Goal: Task Accomplishment & Management: Use online tool/utility

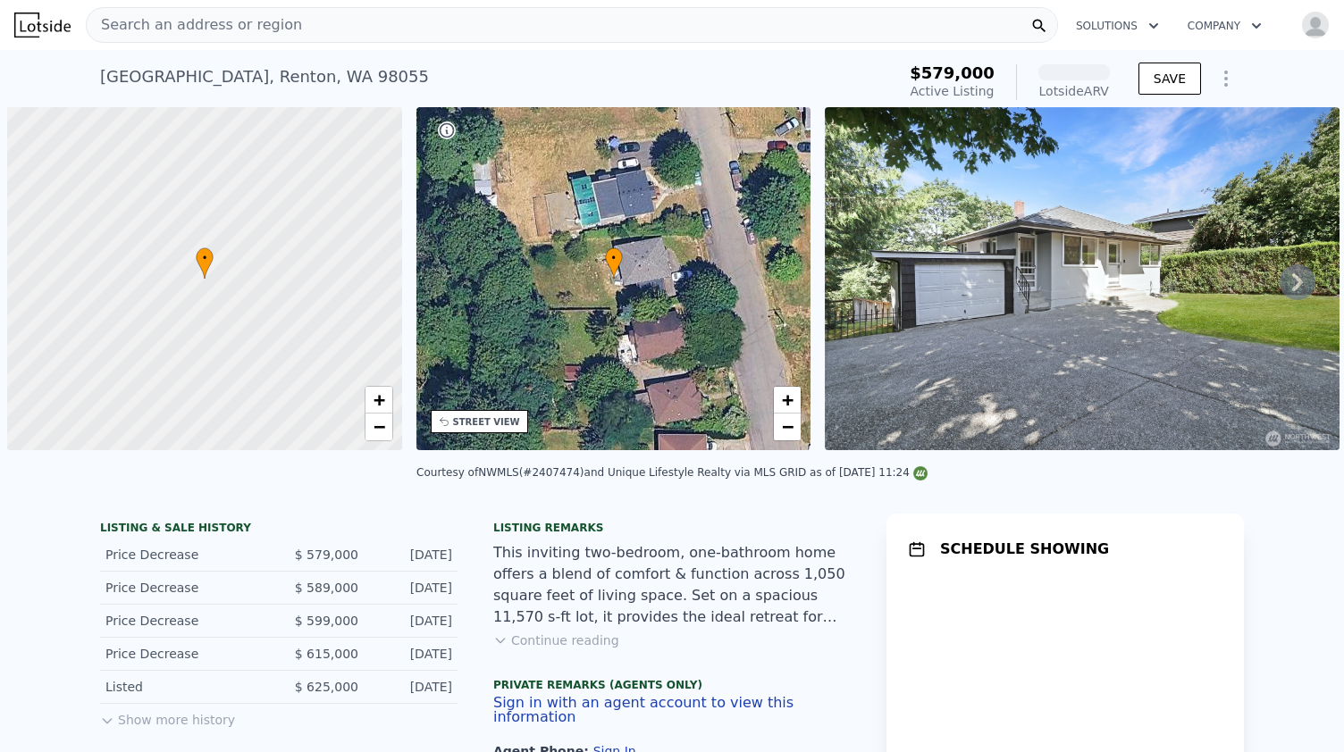
scroll to position [0, 7]
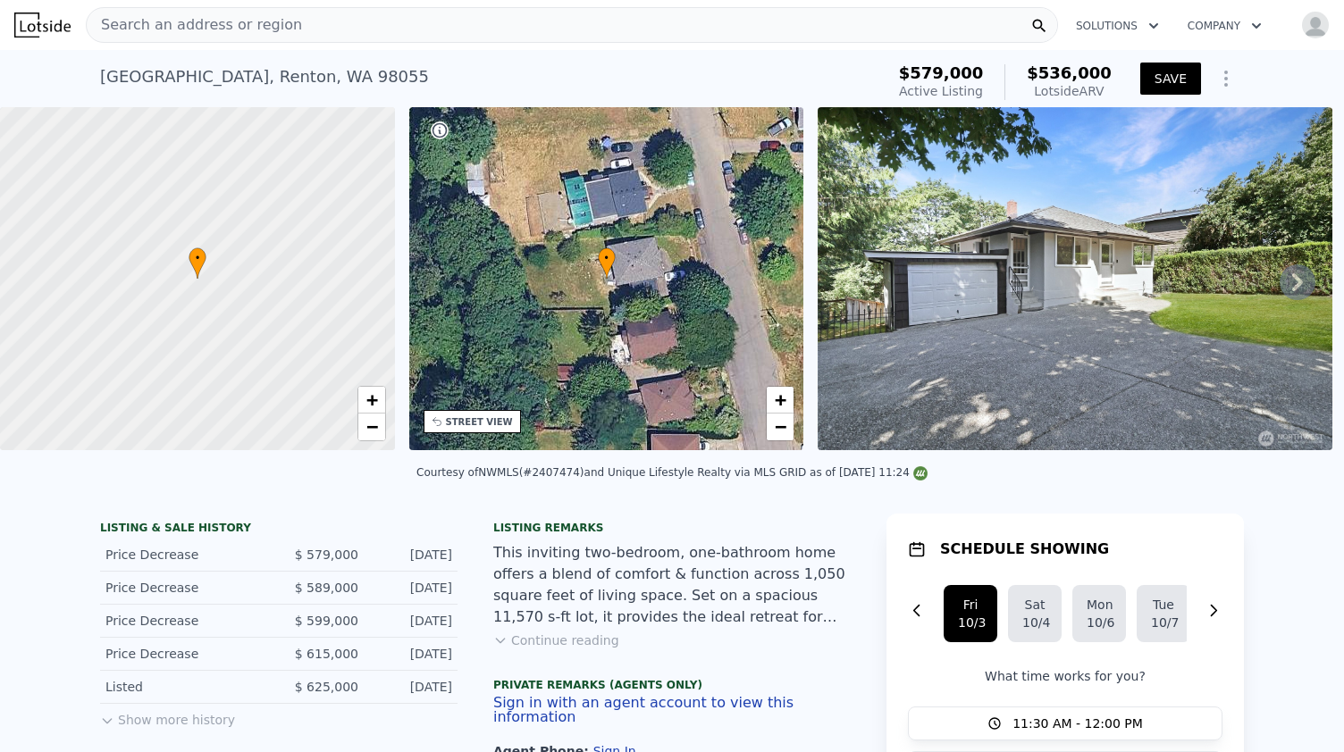
click at [1286, 278] on icon at bounding box center [1298, 283] width 36 height 36
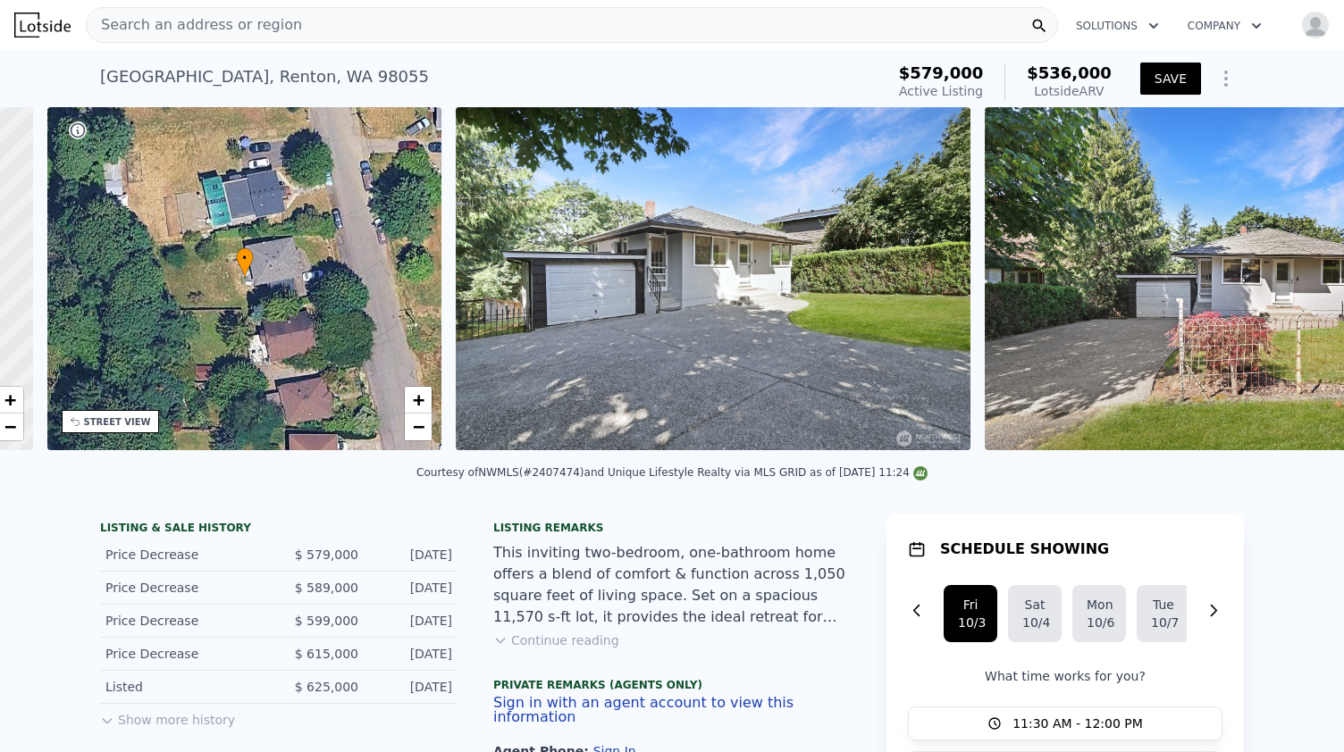
scroll to position [0, 416]
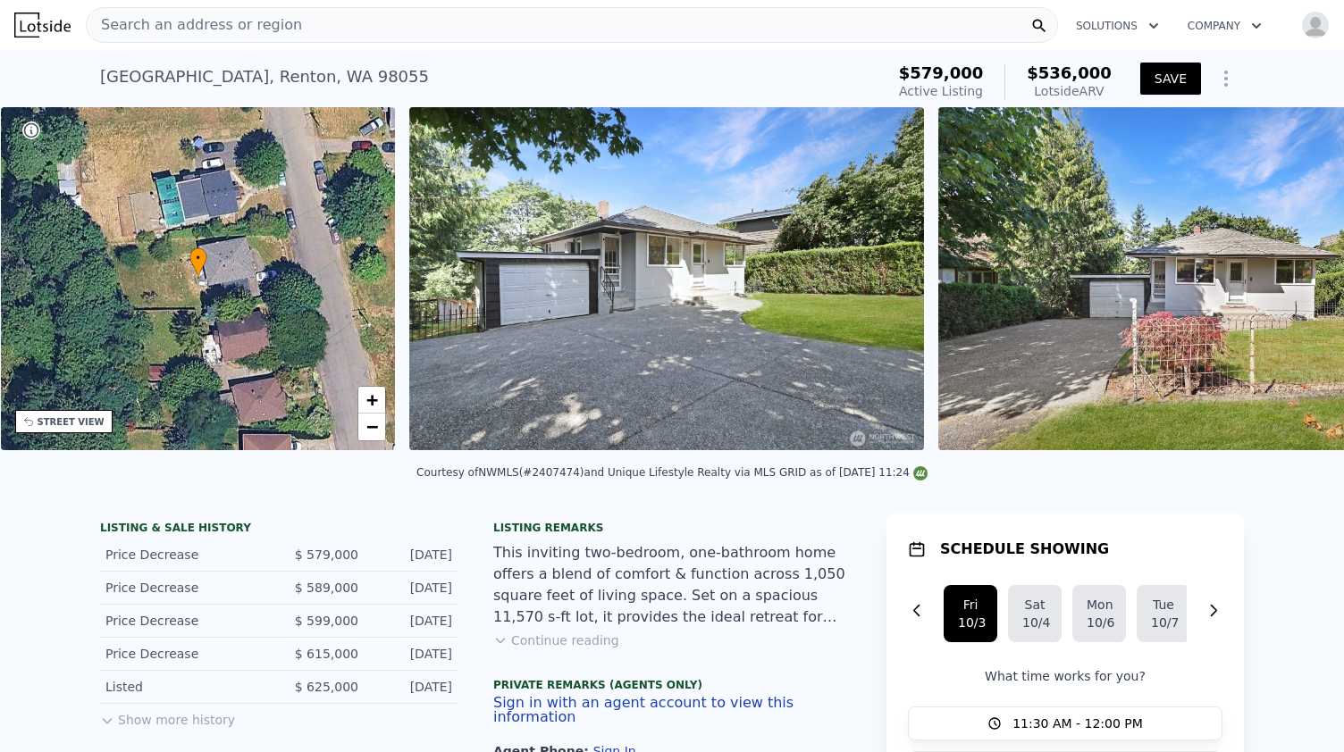
click at [1286, 278] on img at bounding box center [1195, 278] width 515 height 343
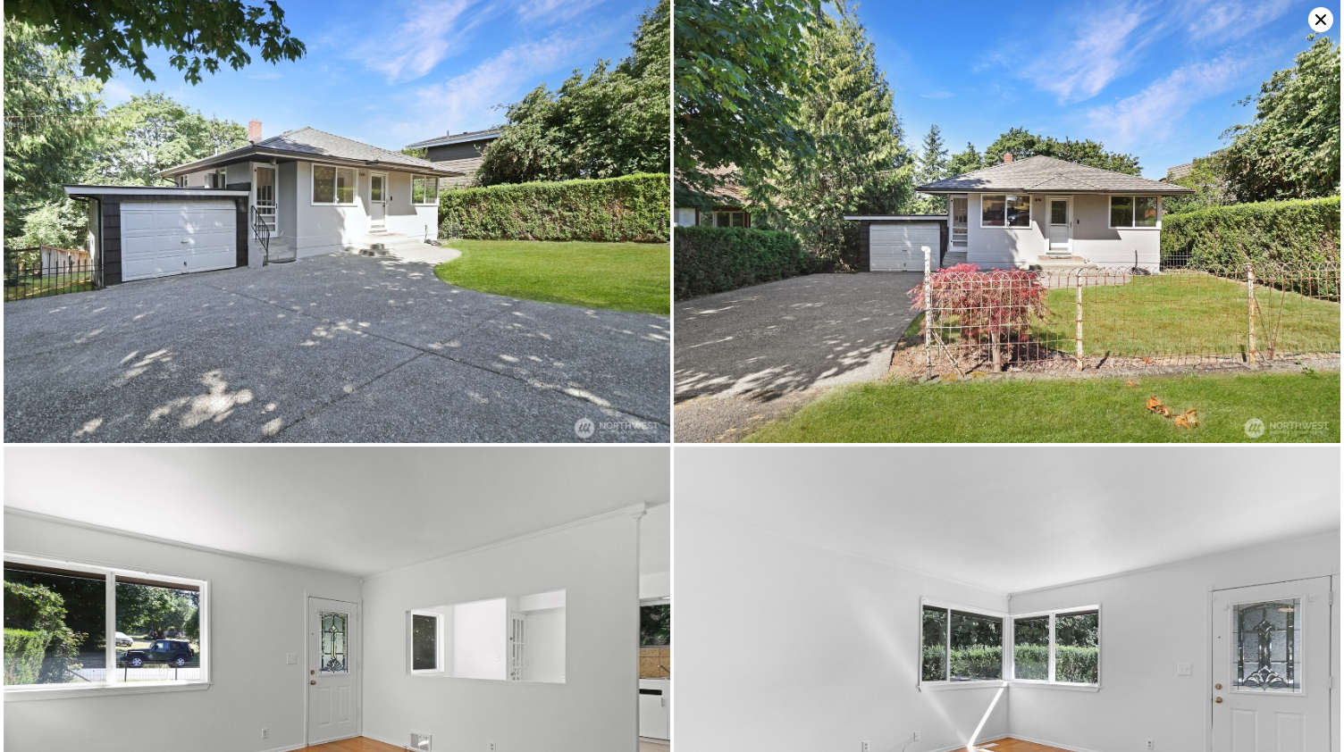
scroll to position [0, 0]
click at [1324, 18] on icon at bounding box center [1320, 19] width 25 height 25
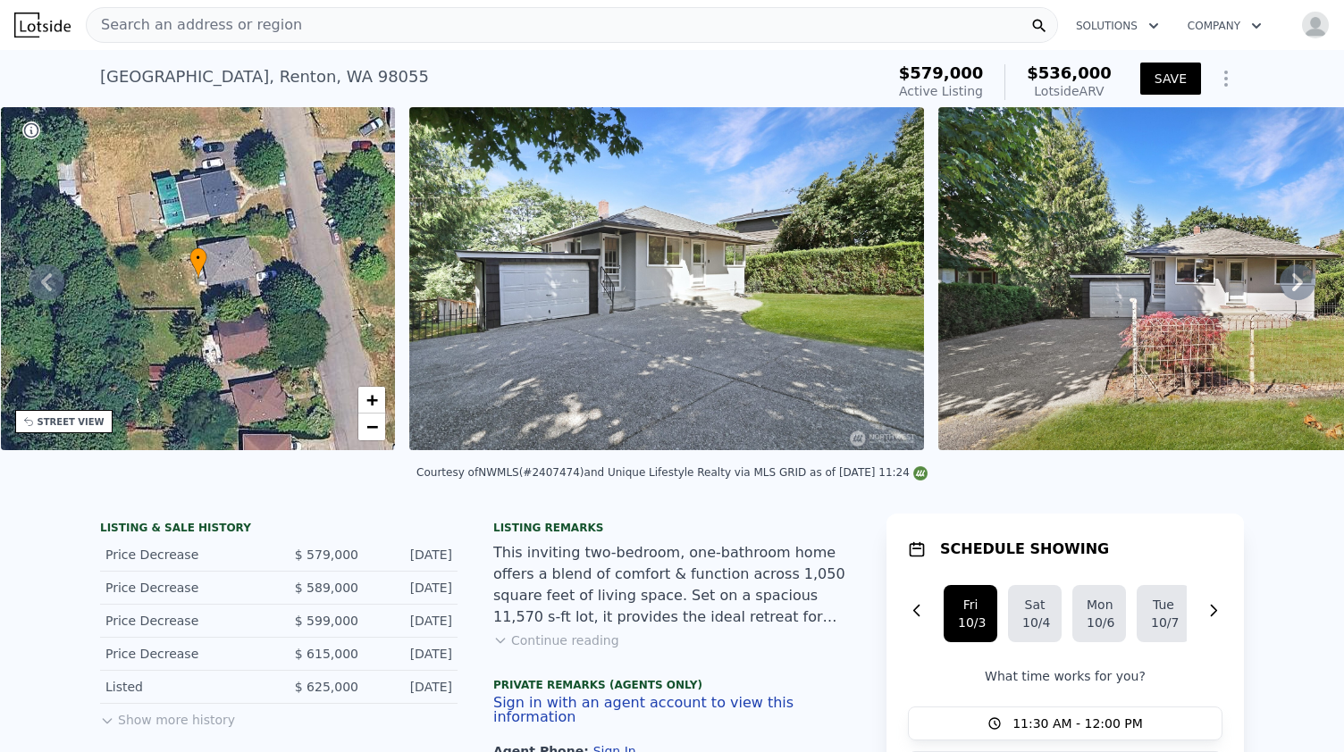
click at [1219, 318] on img at bounding box center [1195, 278] width 515 height 343
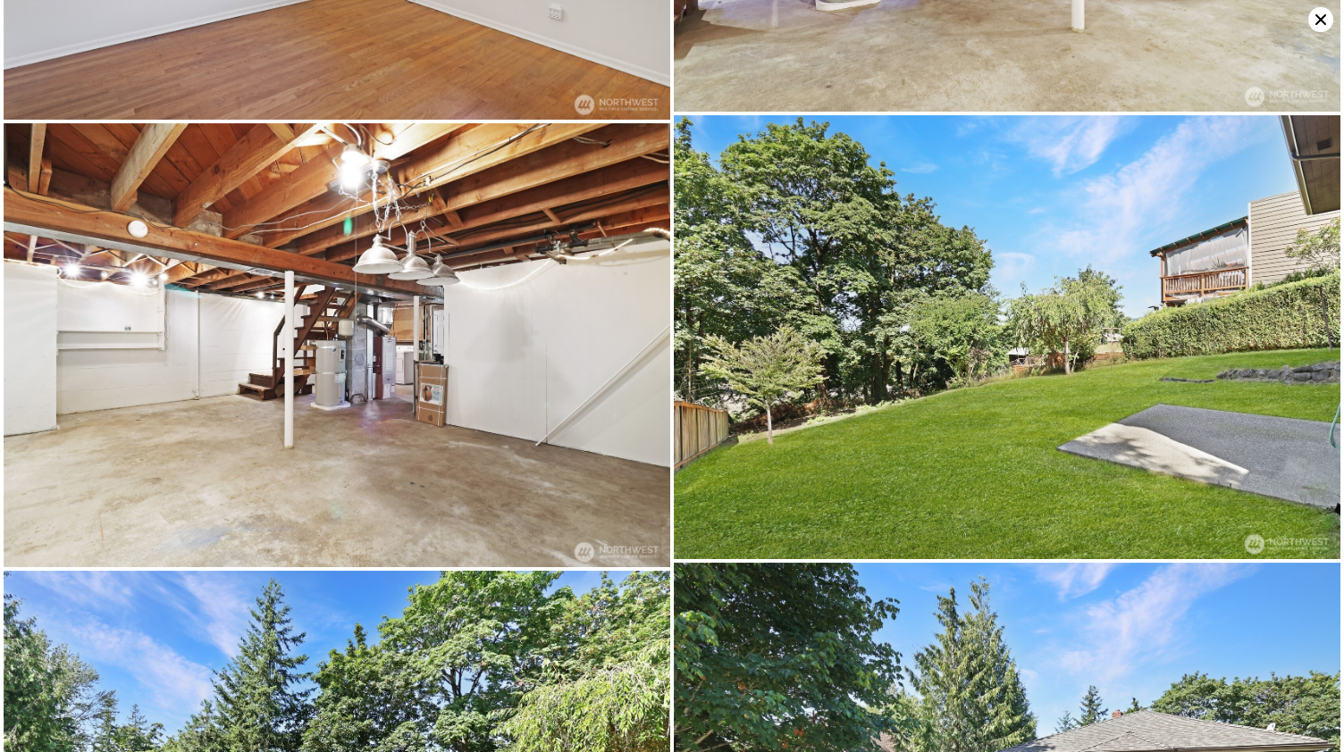
scroll to position [4425, 0]
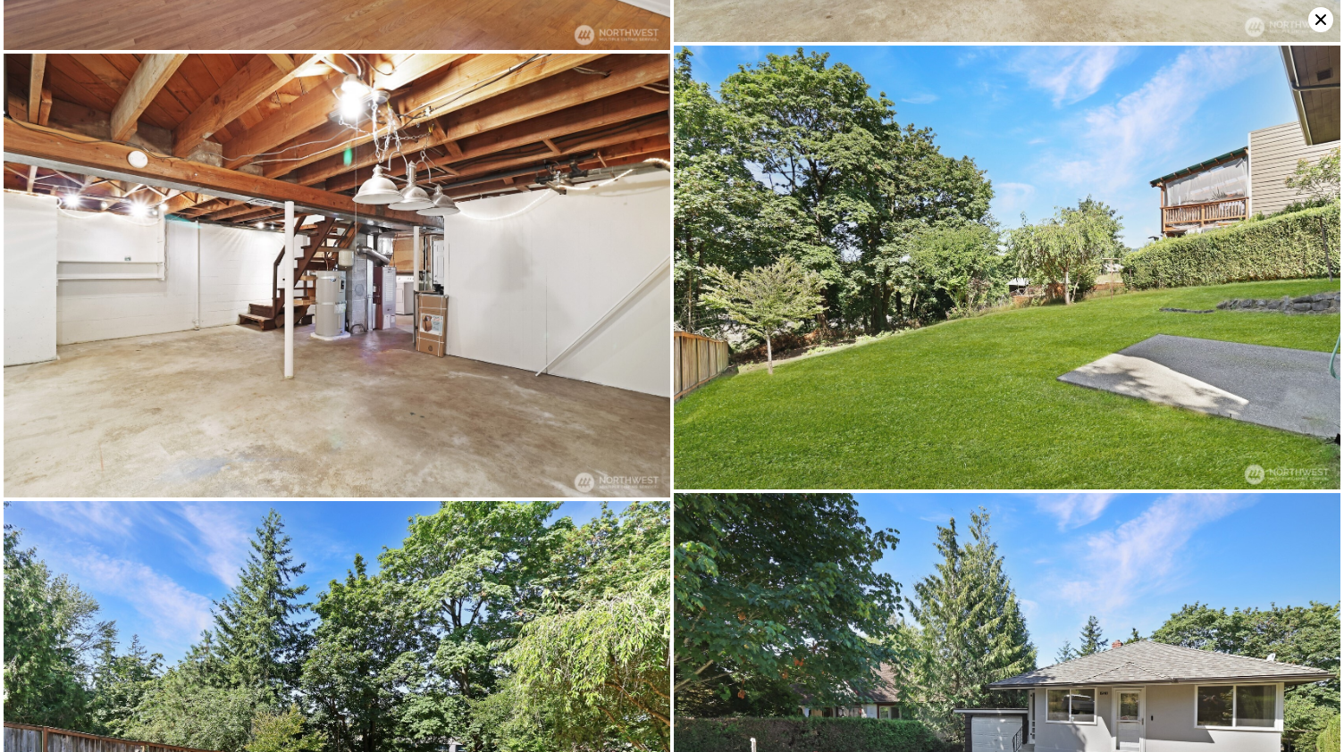
click at [1313, 22] on icon at bounding box center [1320, 19] width 25 height 25
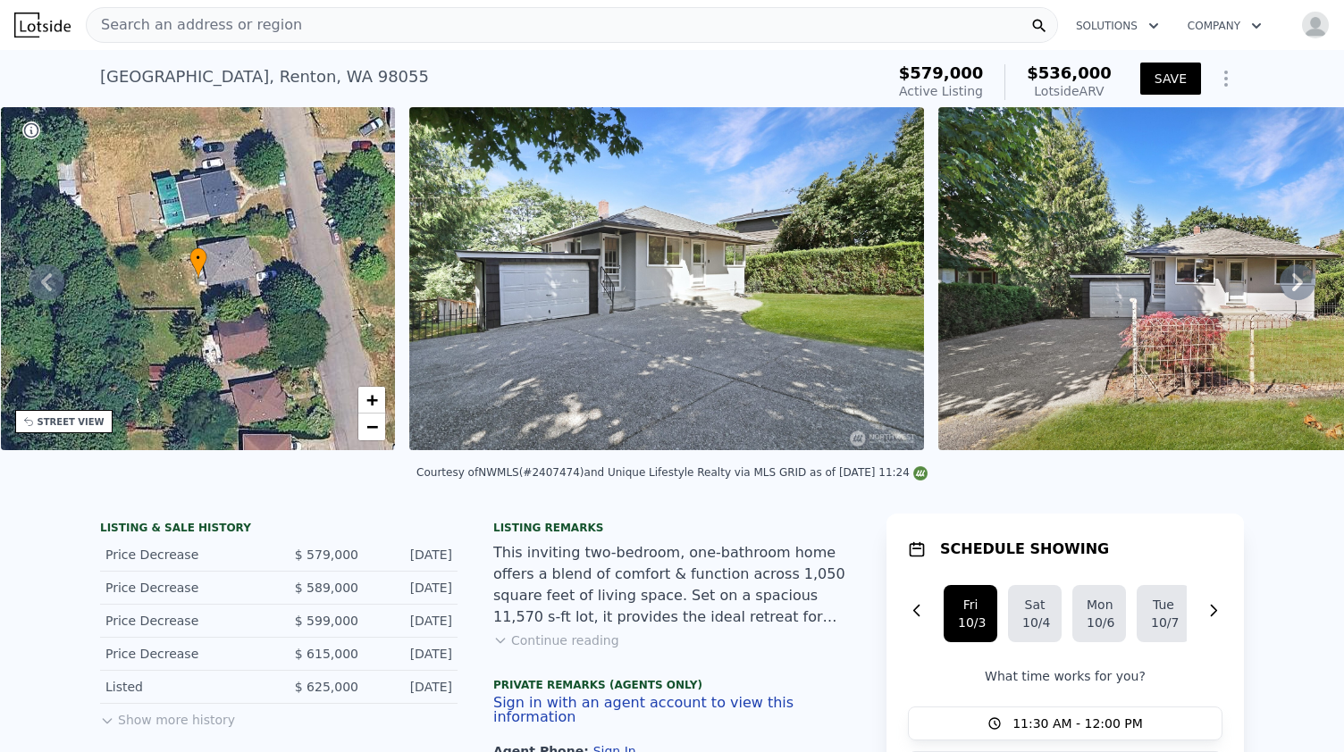
click at [1226, 76] on icon "Show Options" at bounding box center [1225, 78] width 21 height 21
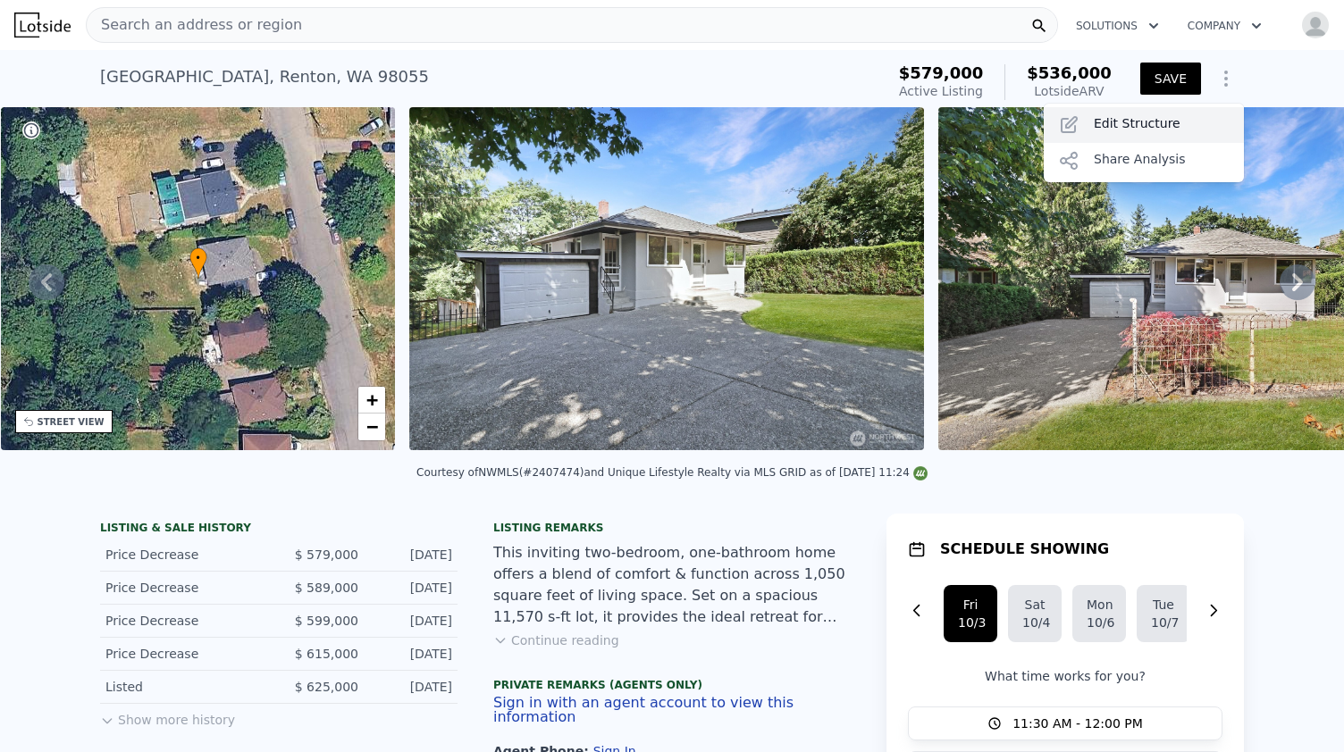
click at [1129, 116] on div "Edit Structure" at bounding box center [1144, 125] width 200 height 36
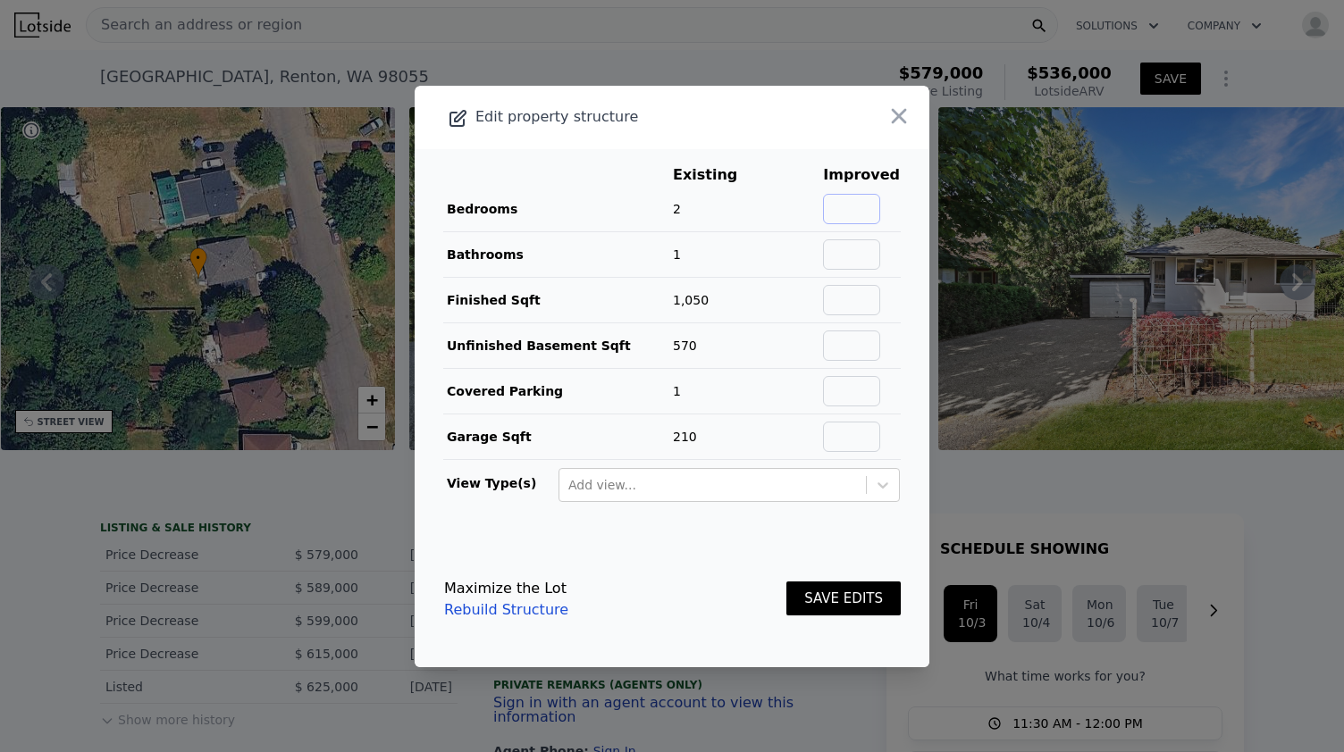
click at [856, 205] on input "text" at bounding box center [851, 209] width 57 height 30
type input "3"
type input "2"
click at [855, 301] on input "text" at bounding box center [851, 300] width 57 height 30
type input "1620"
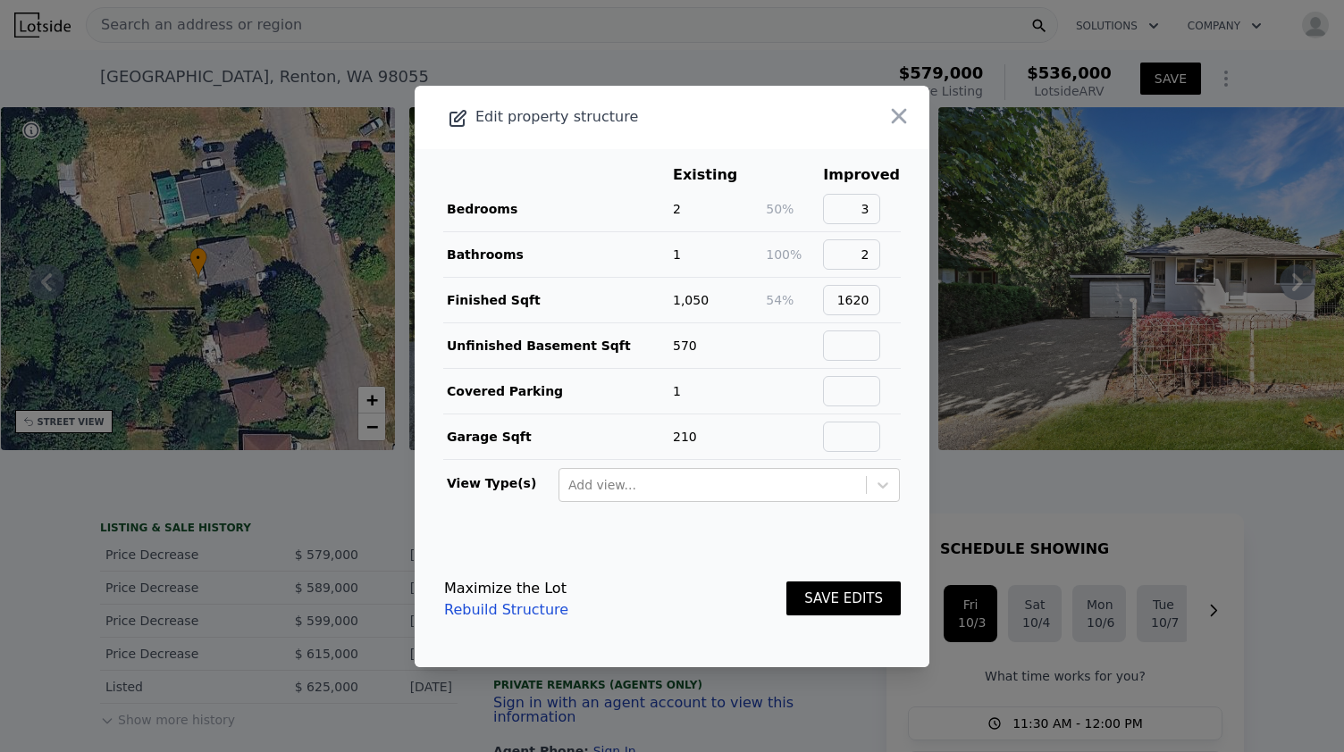
click at [851, 588] on button "SAVE EDITS" at bounding box center [843, 599] width 114 height 35
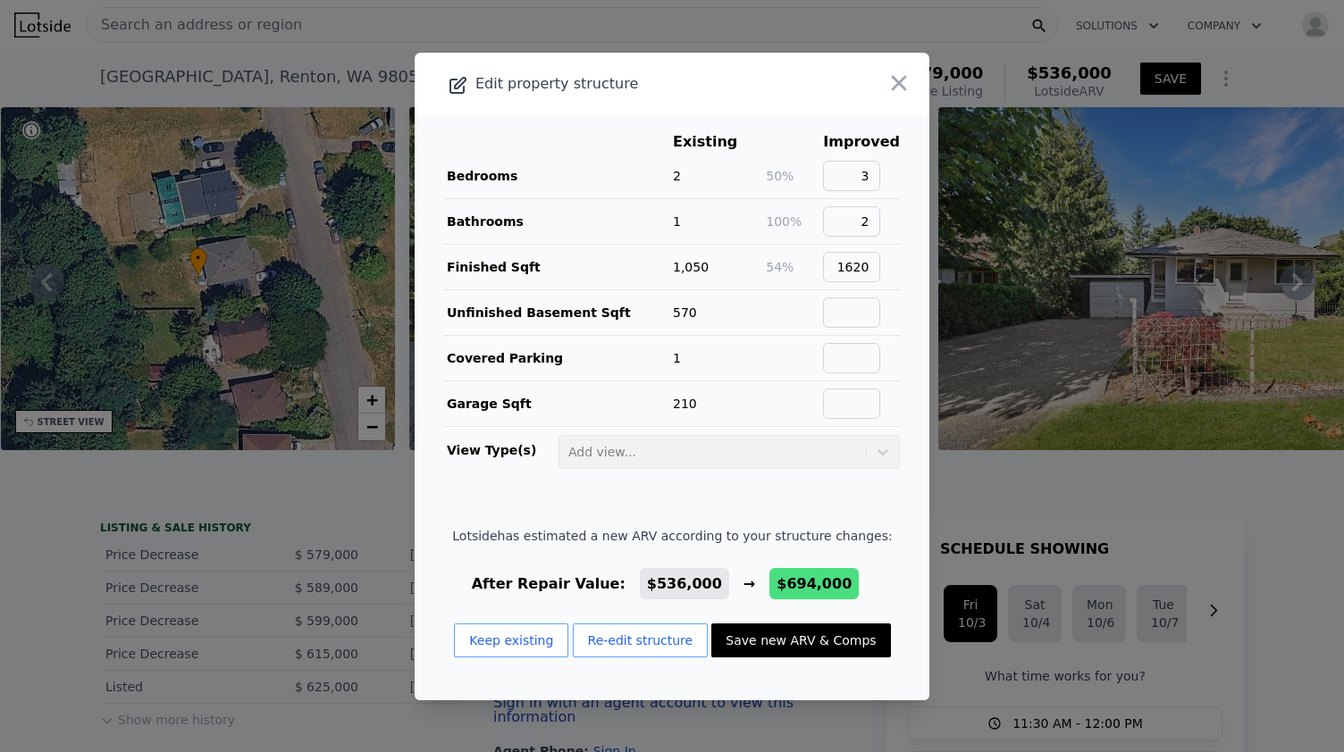
click at [781, 635] on button "Save new ARV & Comps" at bounding box center [800, 641] width 179 height 34
type input "2.75"
type input "1270"
type input "2240"
type input "7600"
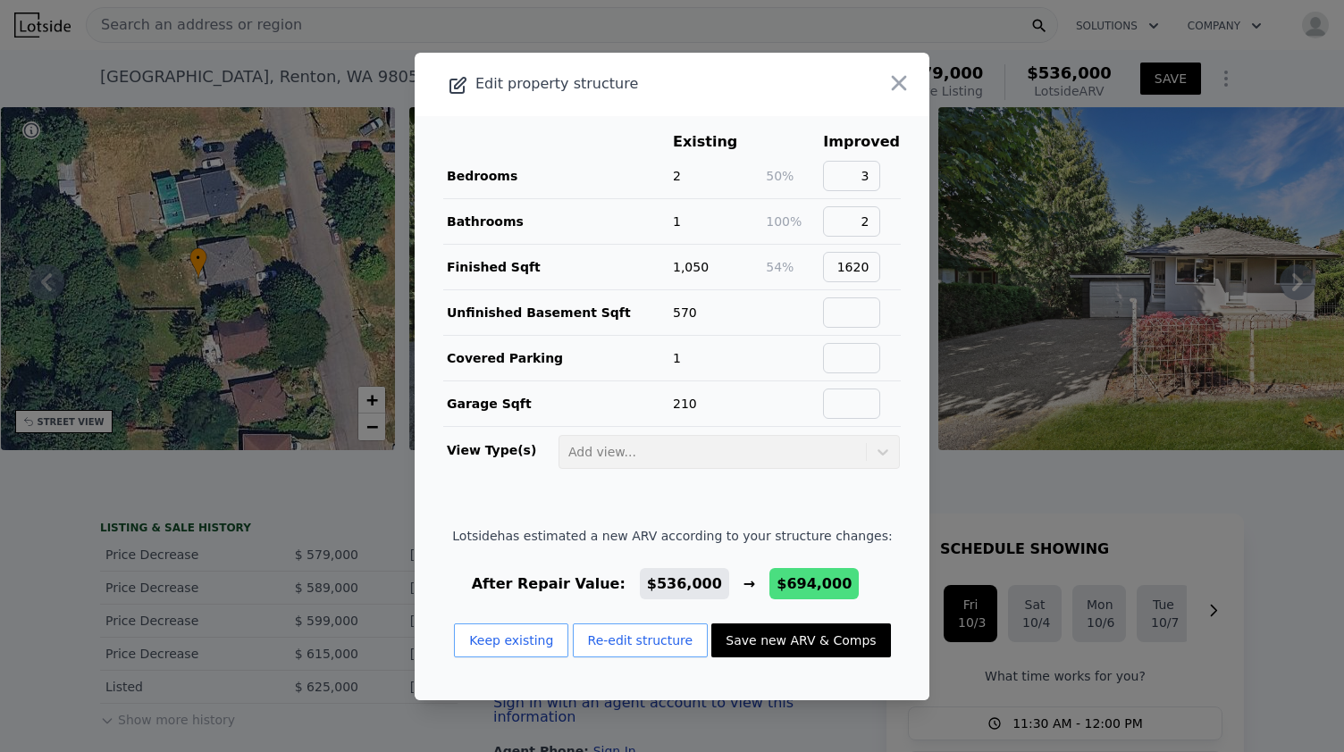
type input "17400"
checkbox input "false"
type input "$ 694,000"
type input "$ 28,327"
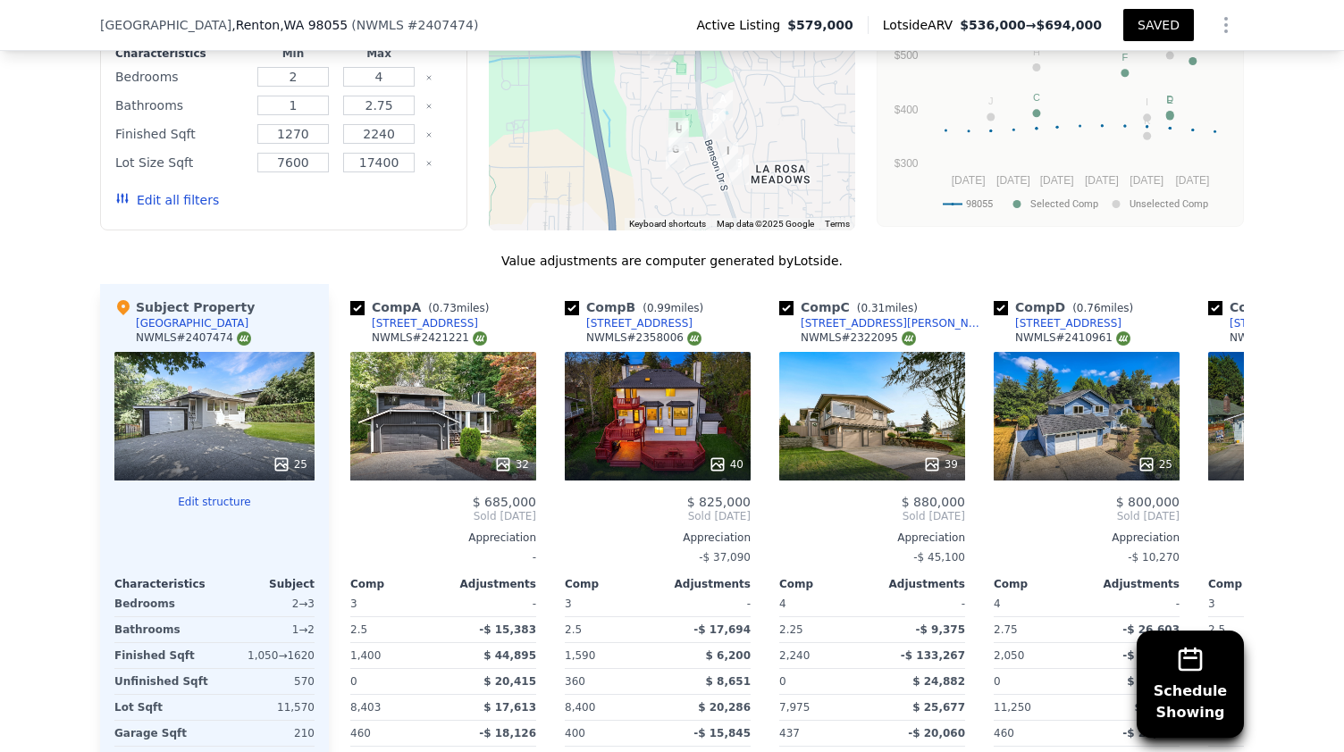
scroll to position [1991, 0]
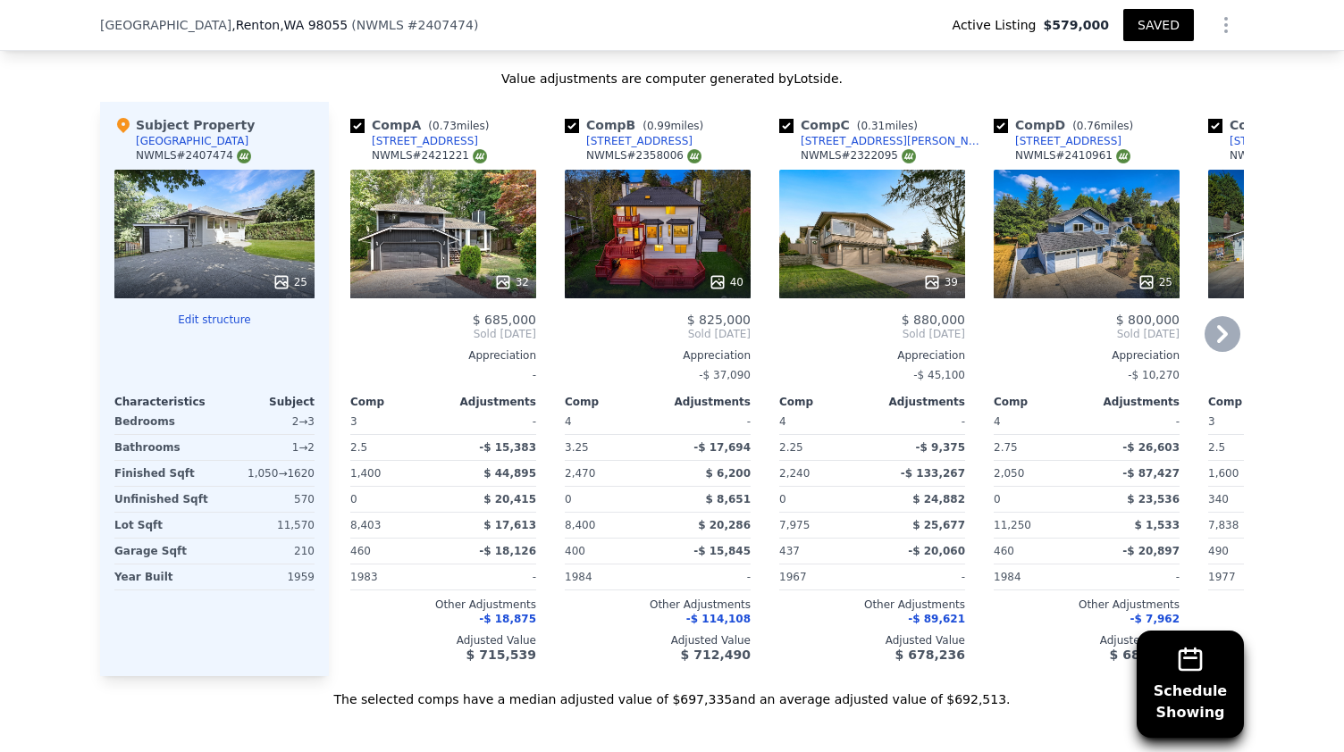
type input "3.25"
type input "2470"
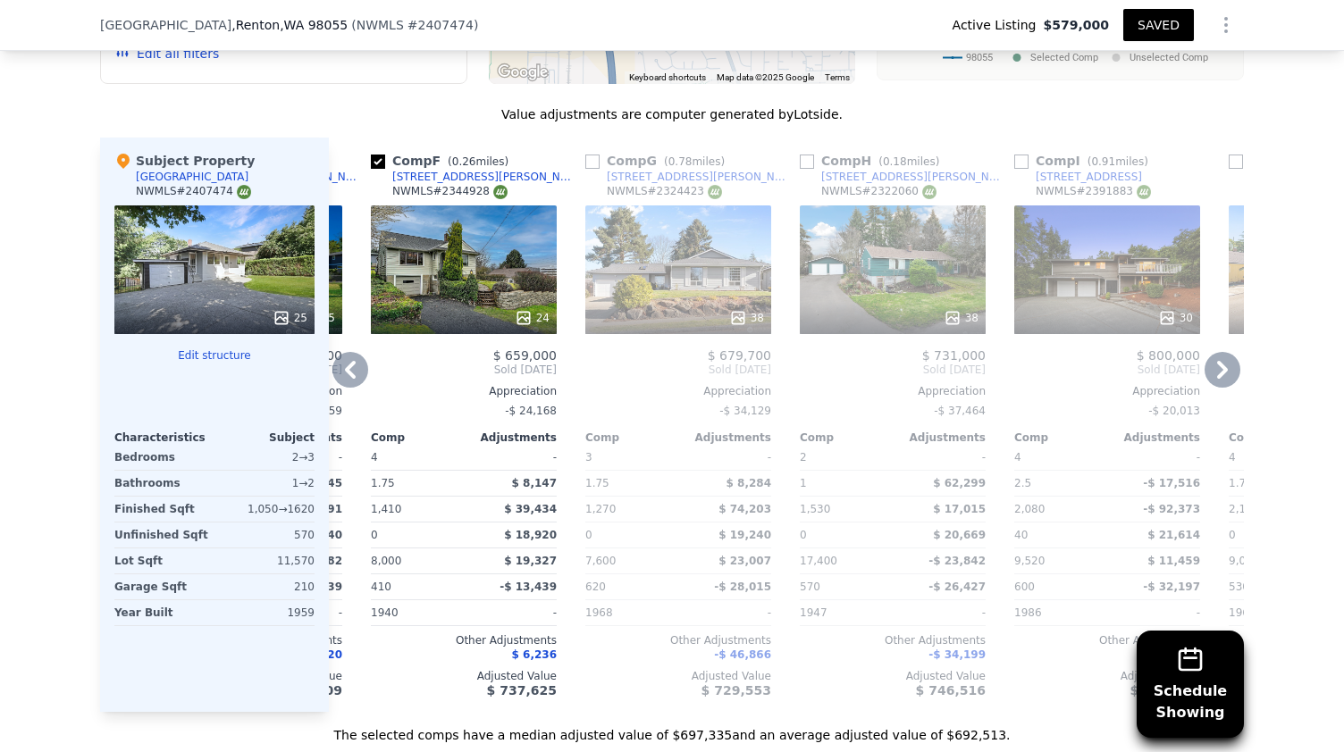
scroll to position [1955, 0]
click at [897, 276] on div "38" at bounding box center [893, 270] width 186 height 129
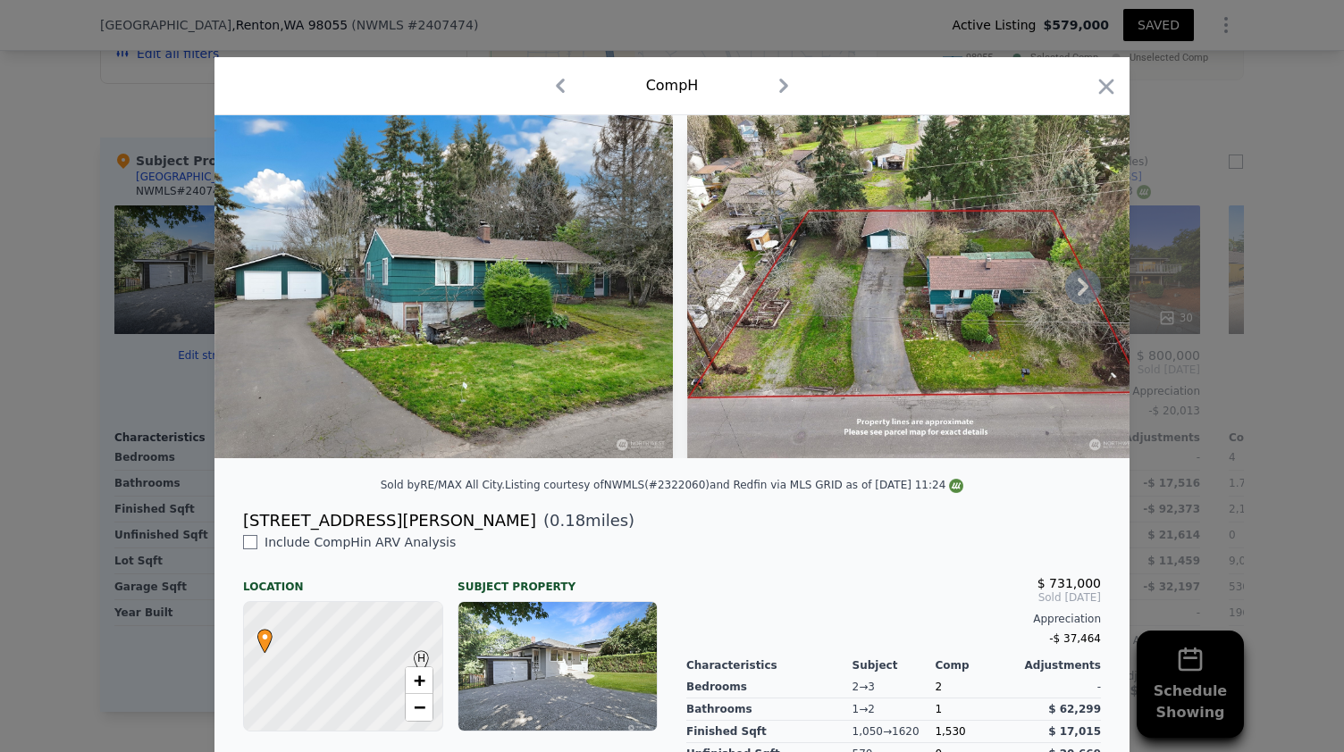
click at [1076, 293] on icon at bounding box center [1083, 287] width 36 height 36
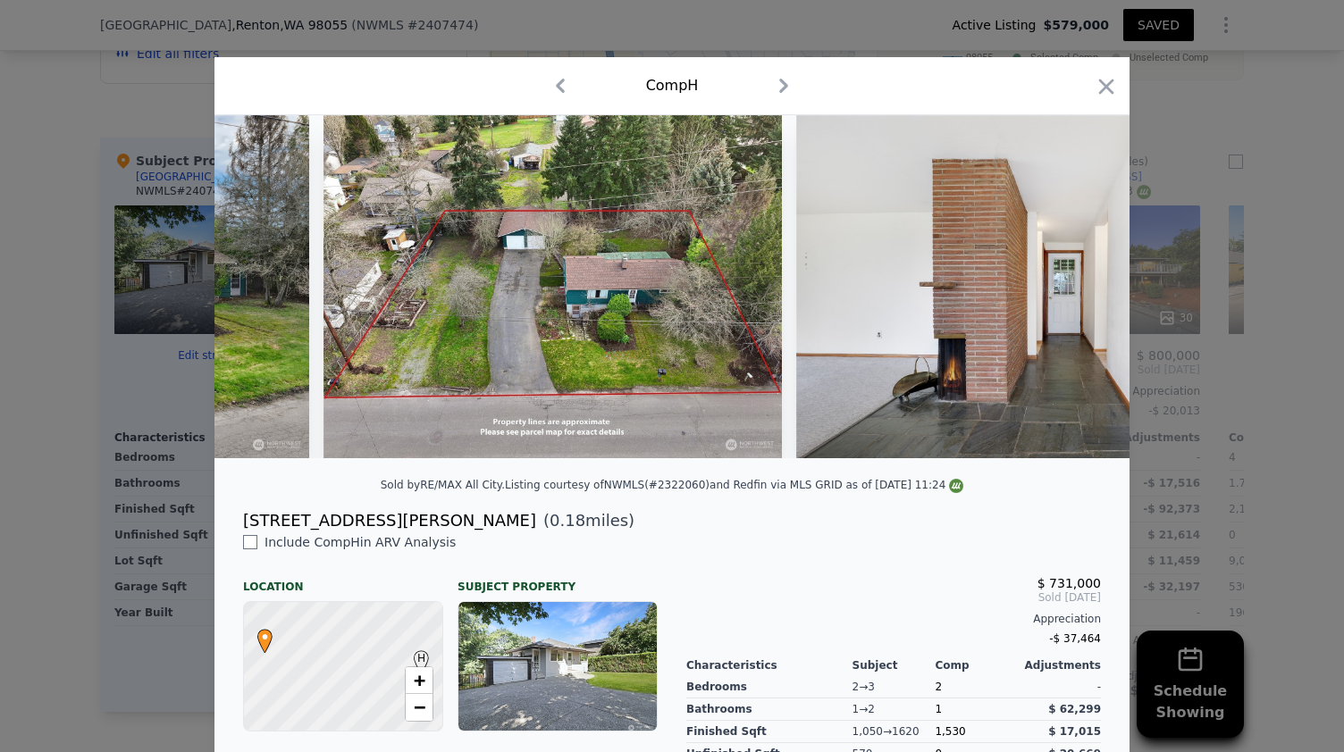
scroll to position [0, 429]
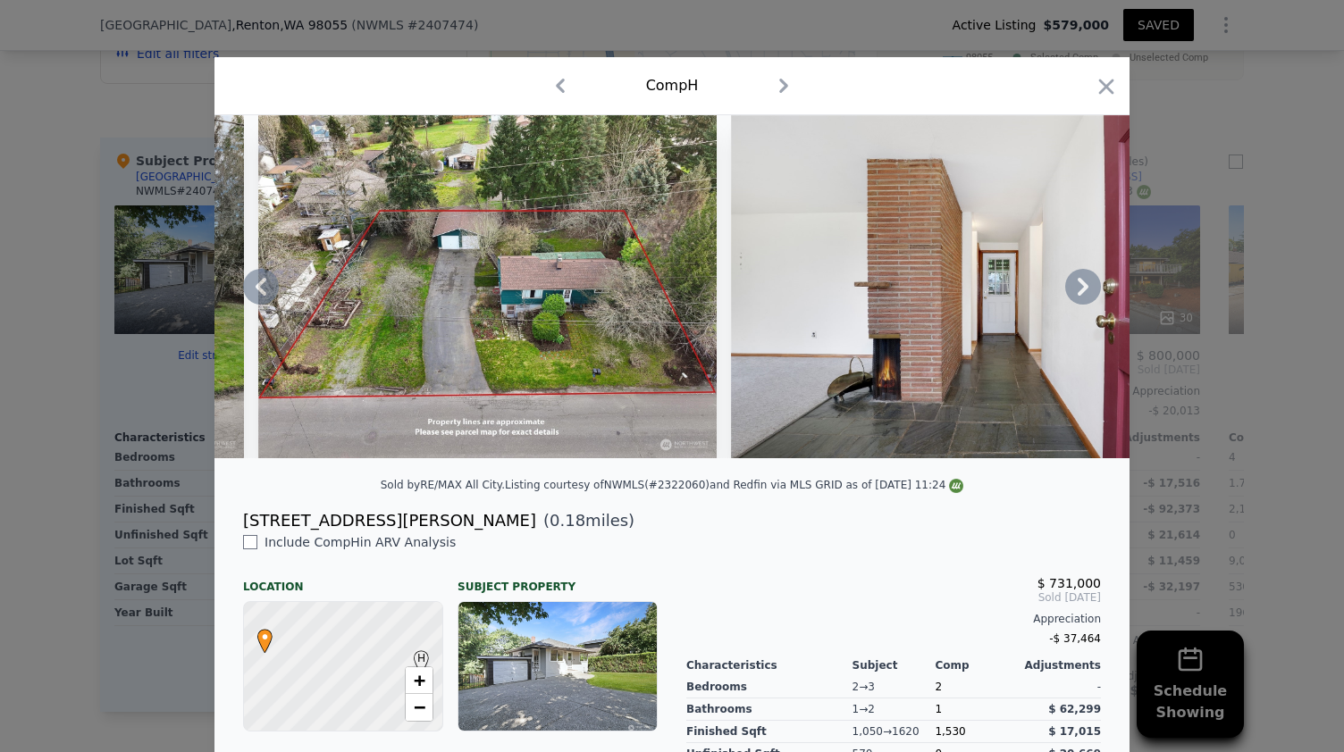
click at [1076, 293] on div at bounding box center [671, 286] width 915 height 343
click at [1076, 293] on icon at bounding box center [1083, 287] width 36 height 36
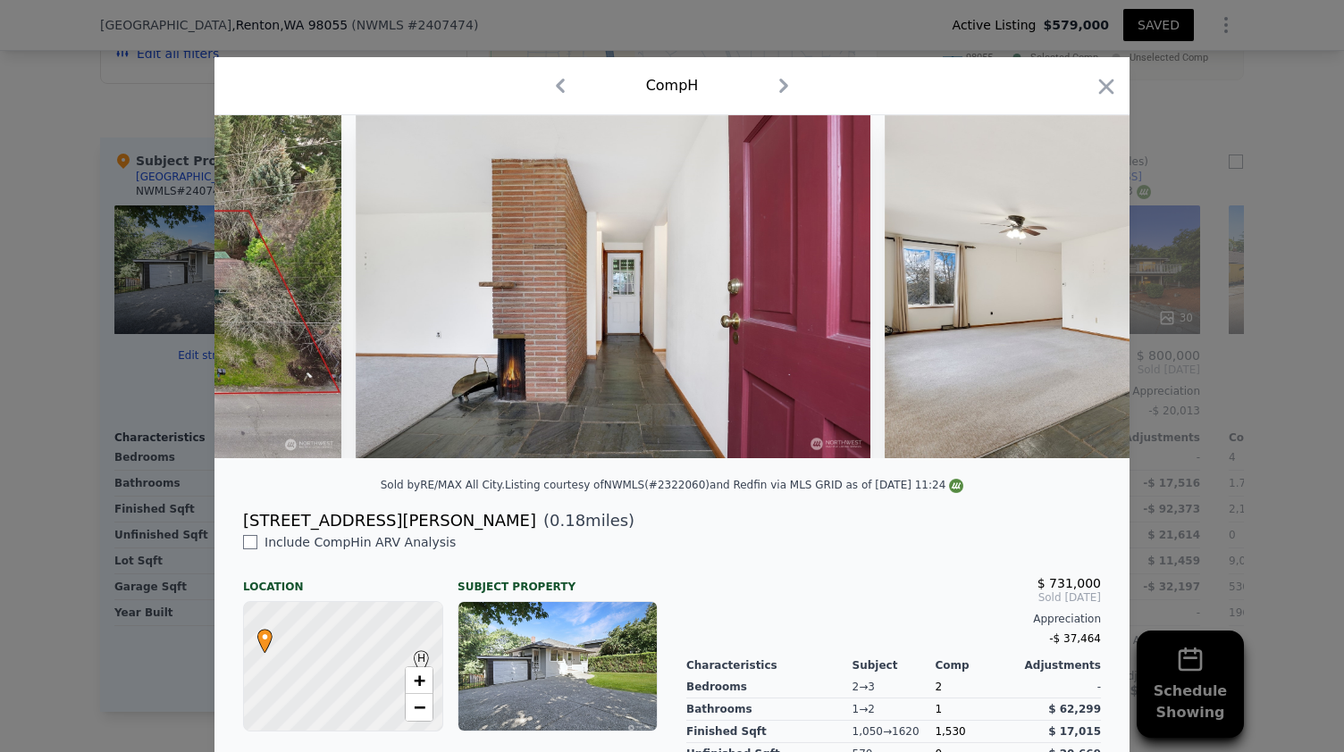
scroll to position [0, 858]
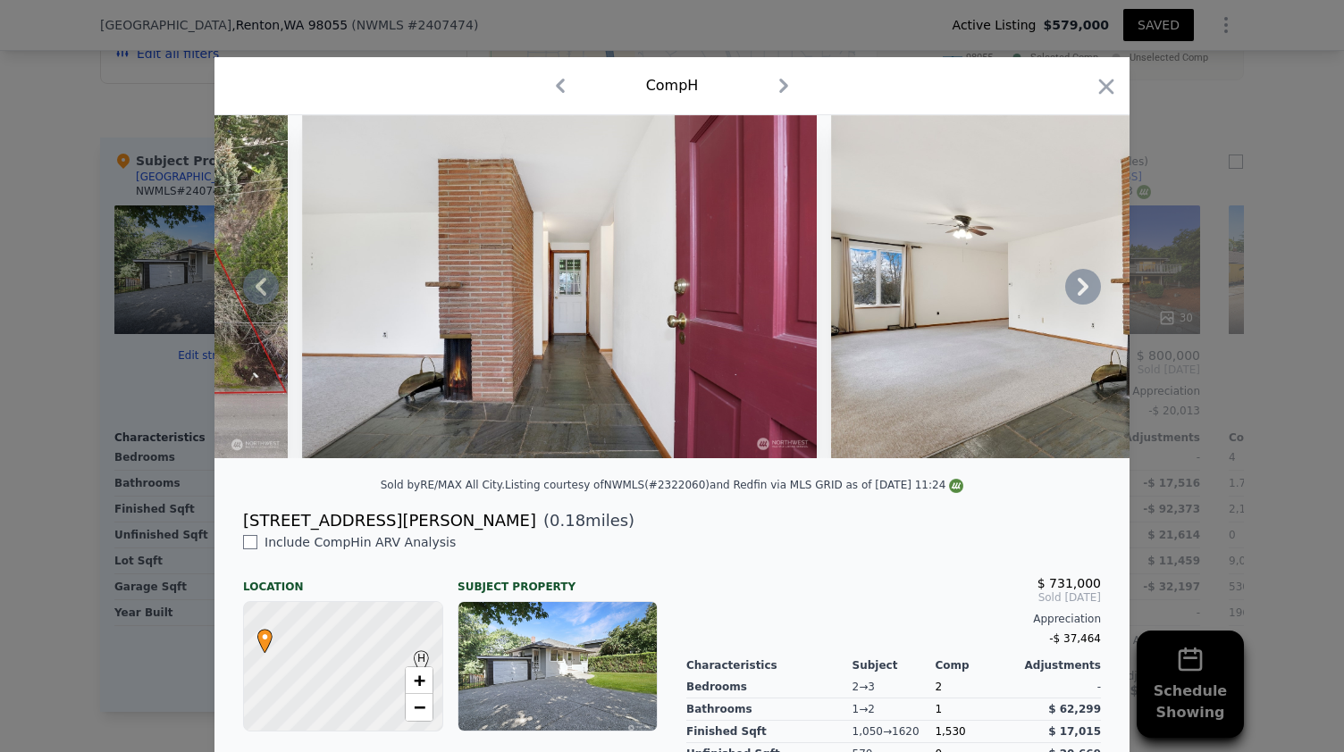
click at [1078, 292] on icon at bounding box center [1083, 287] width 11 height 18
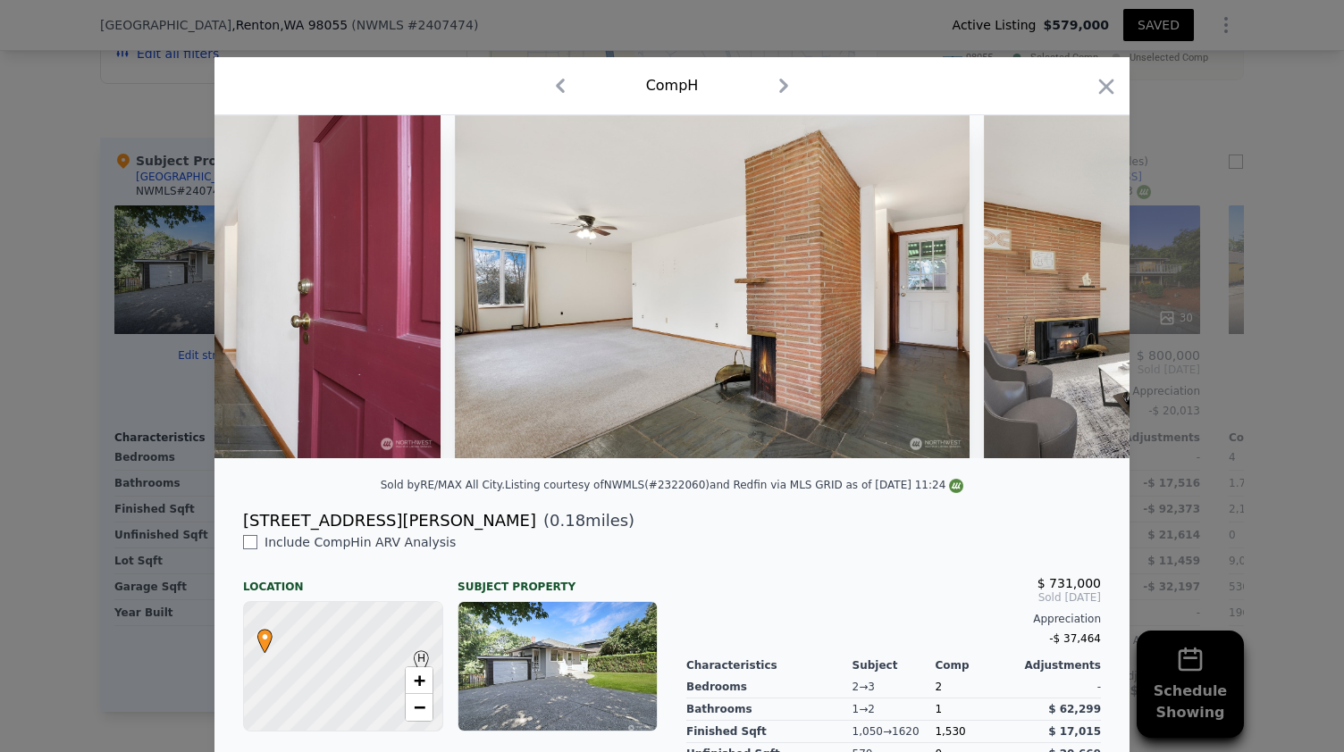
scroll to position [0, 1287]
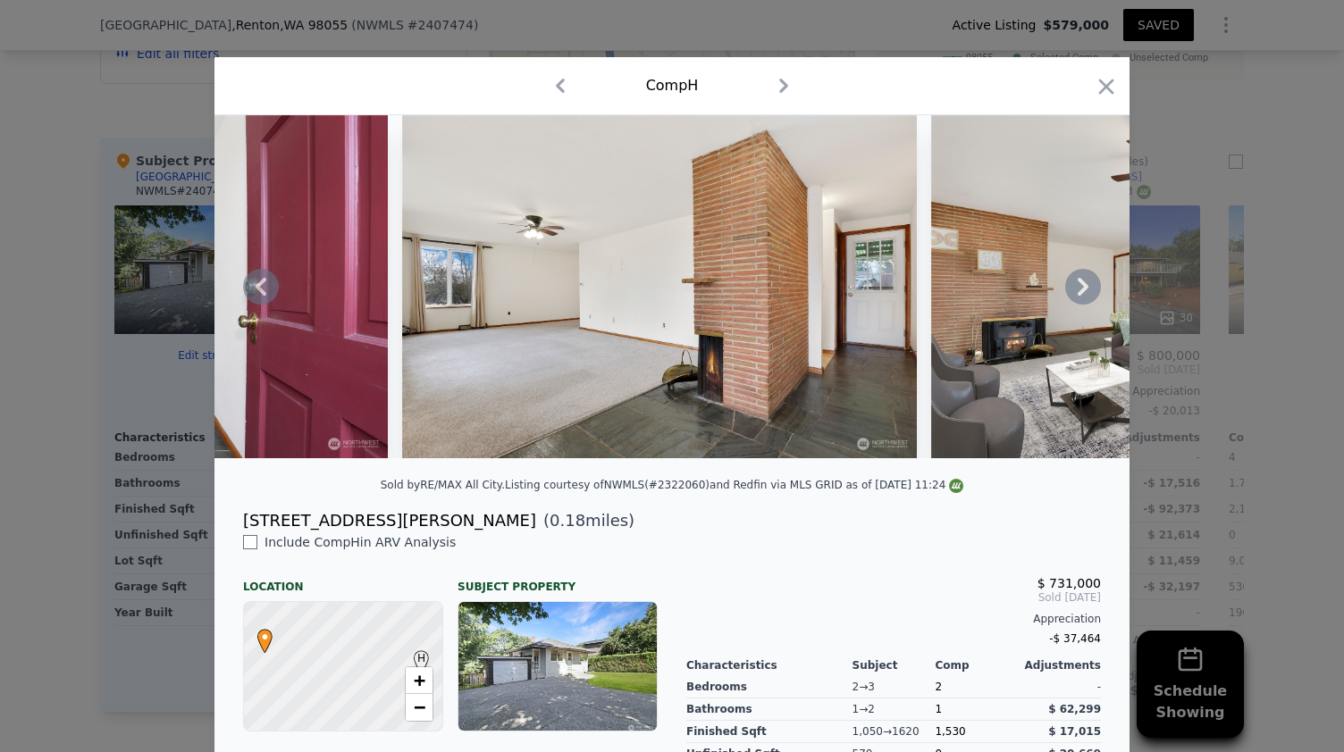
click at [1078, 292] on icon at bounding box center [1083, 287] width 11 height 18
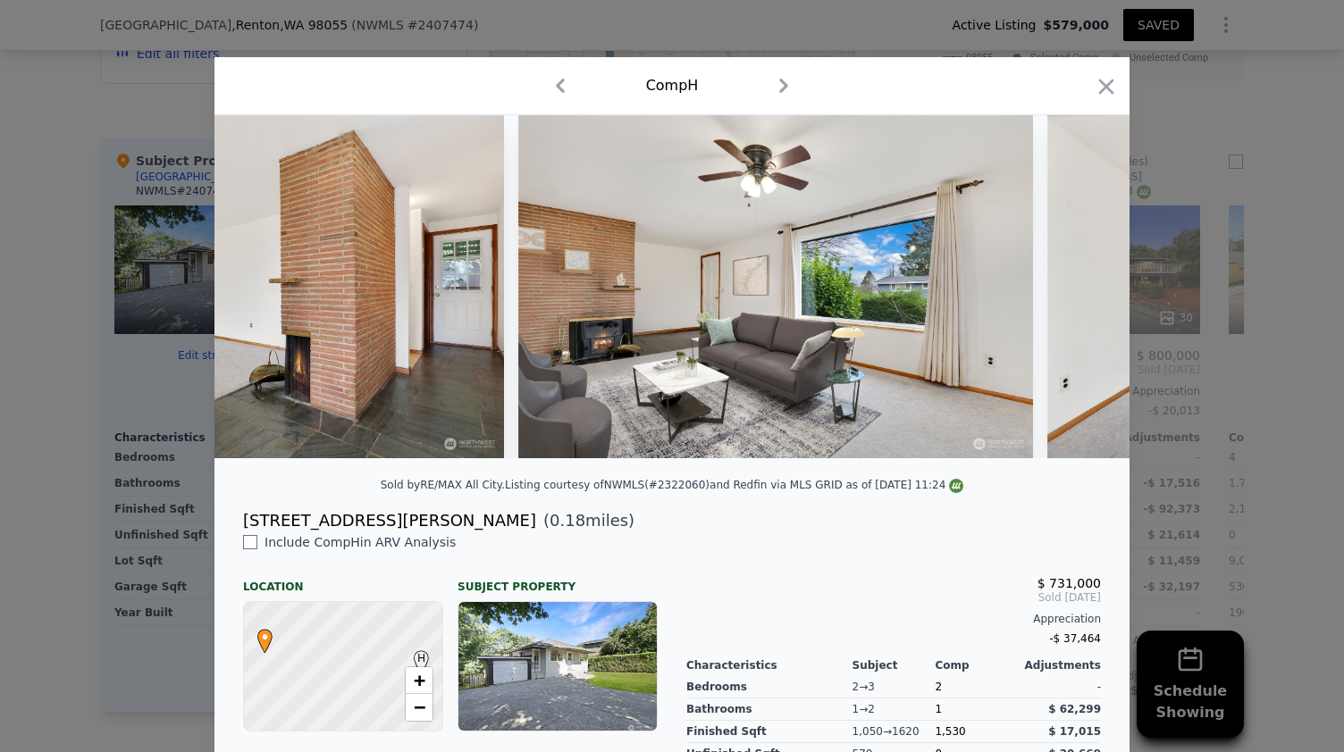
scroll to position [0, 1716]
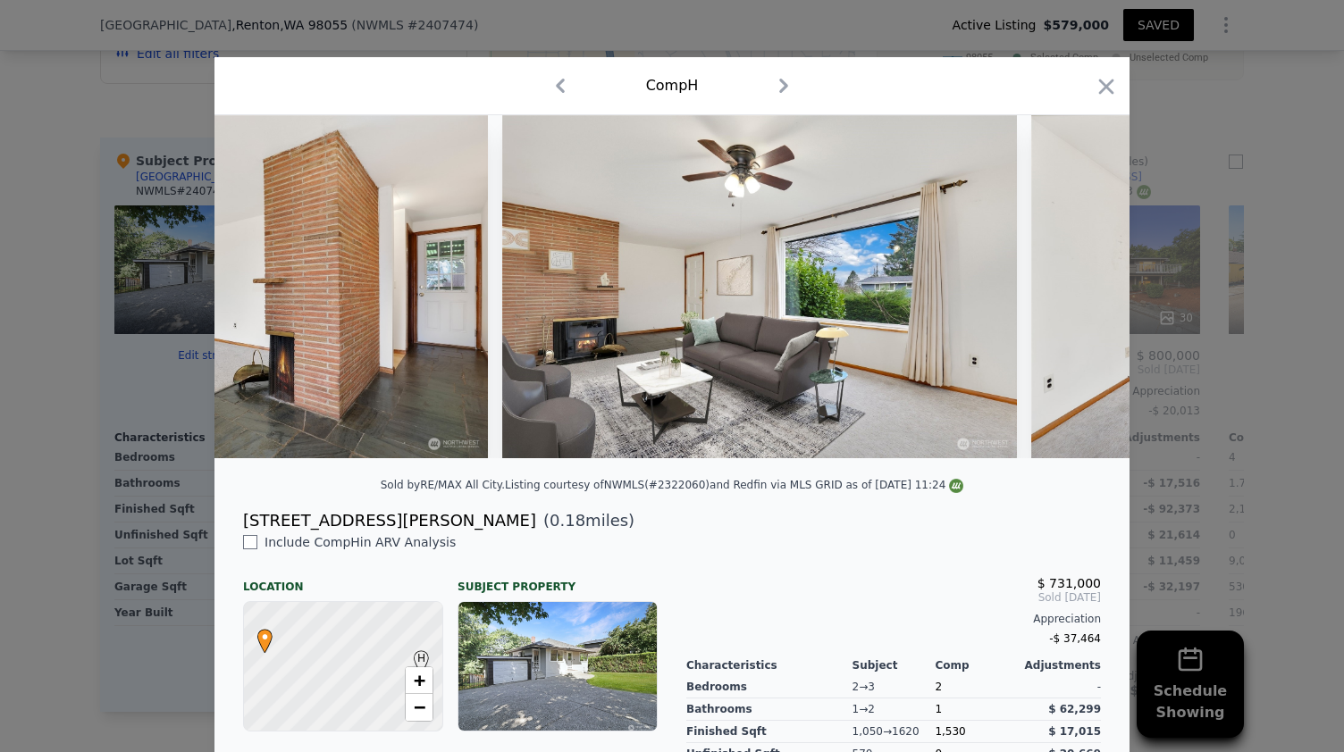
click at [1076, 292] on div at bounding box center [671, 286] width 915 height 343
click at [1078, 292] on icon at bounding box center [1083, 287] width 11 height 18
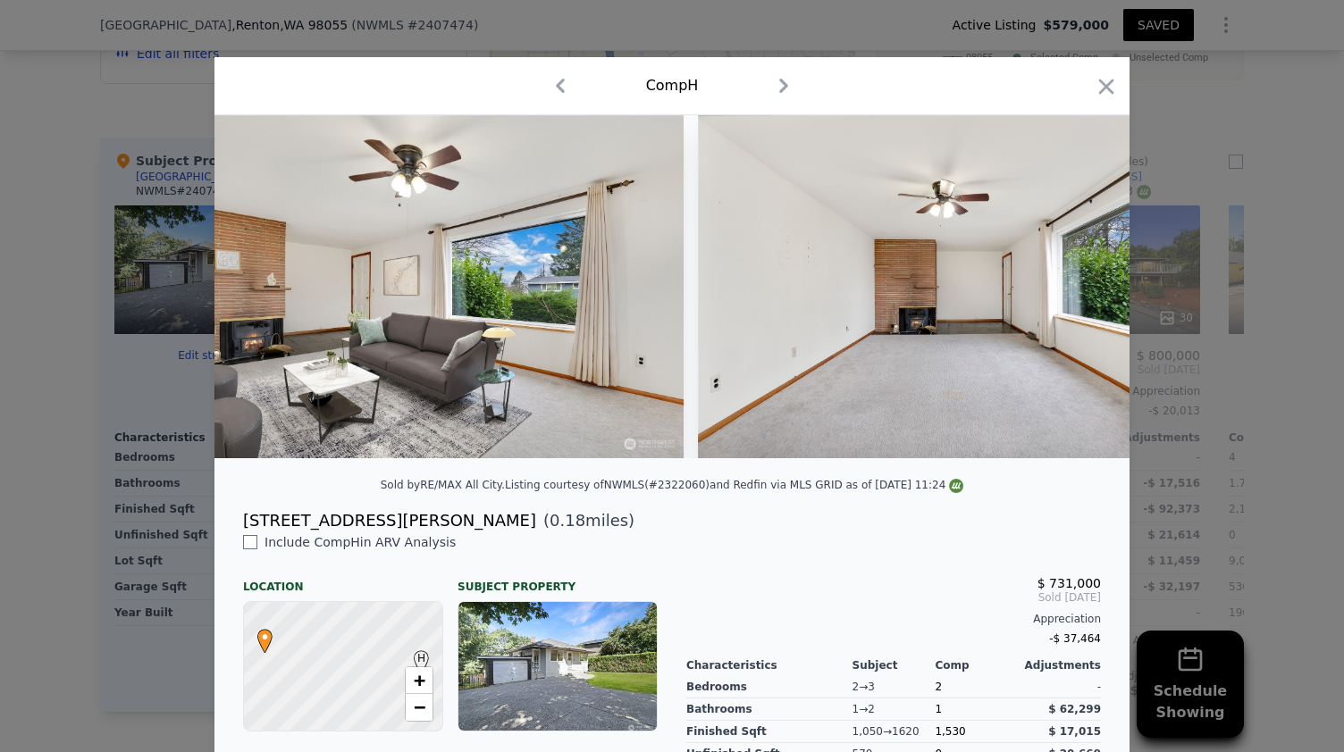
click at [1076, 292] on img at bounding box center [955, 286] width 515 height 343
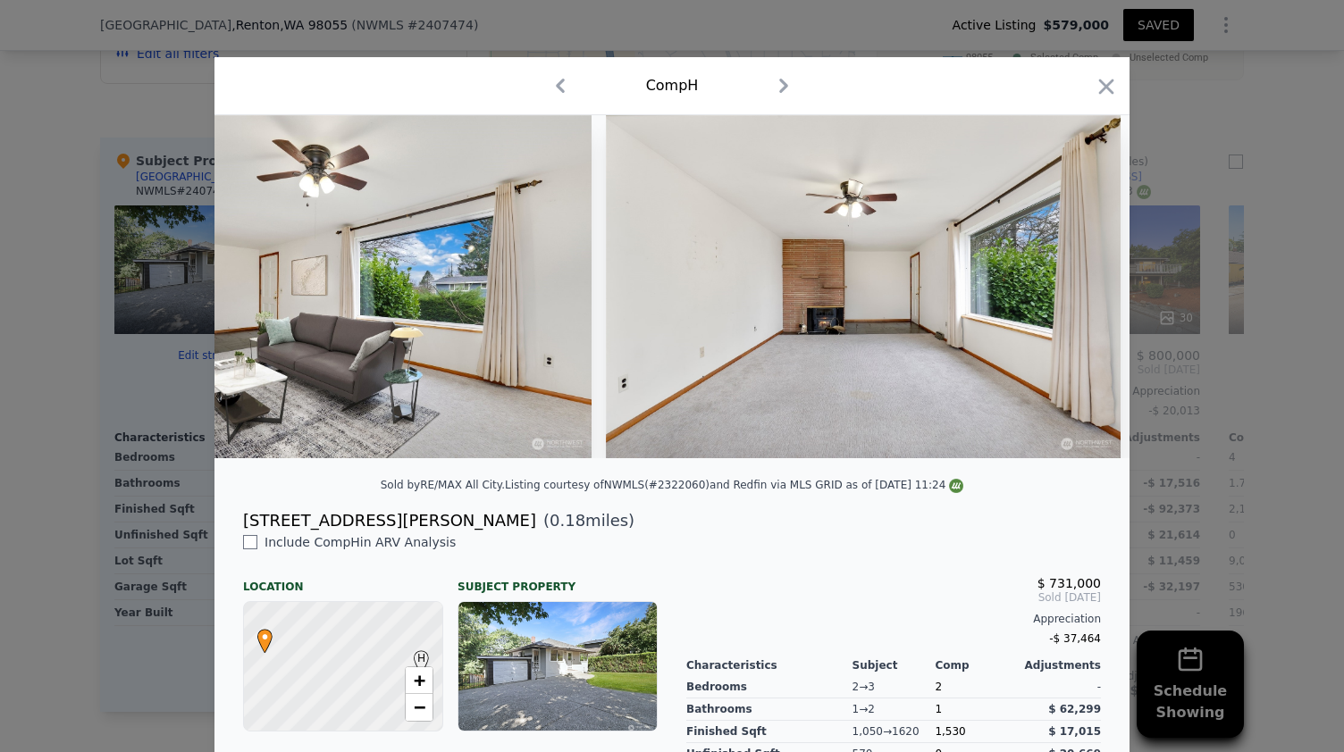
click at [1076, 292] on img at bounding box center [863, 286] width 515 height 343
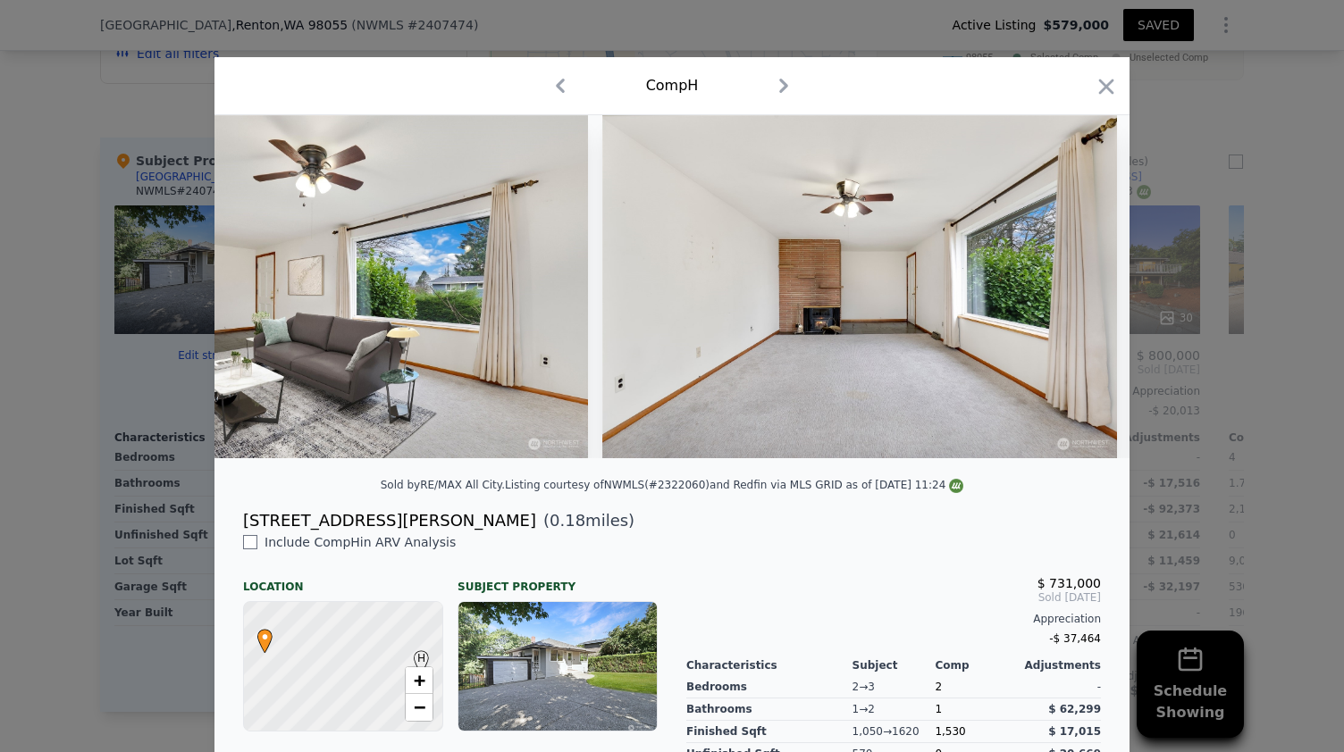
click at [1076, 292] on img at bounding box center [859, 286] width 515 height 343
click at [1076, 292] on div at bounding box center [671, 286] width 915 height 343
click at [1078, 292] on icon at bounding box center [1083, 287] width 11 height 18
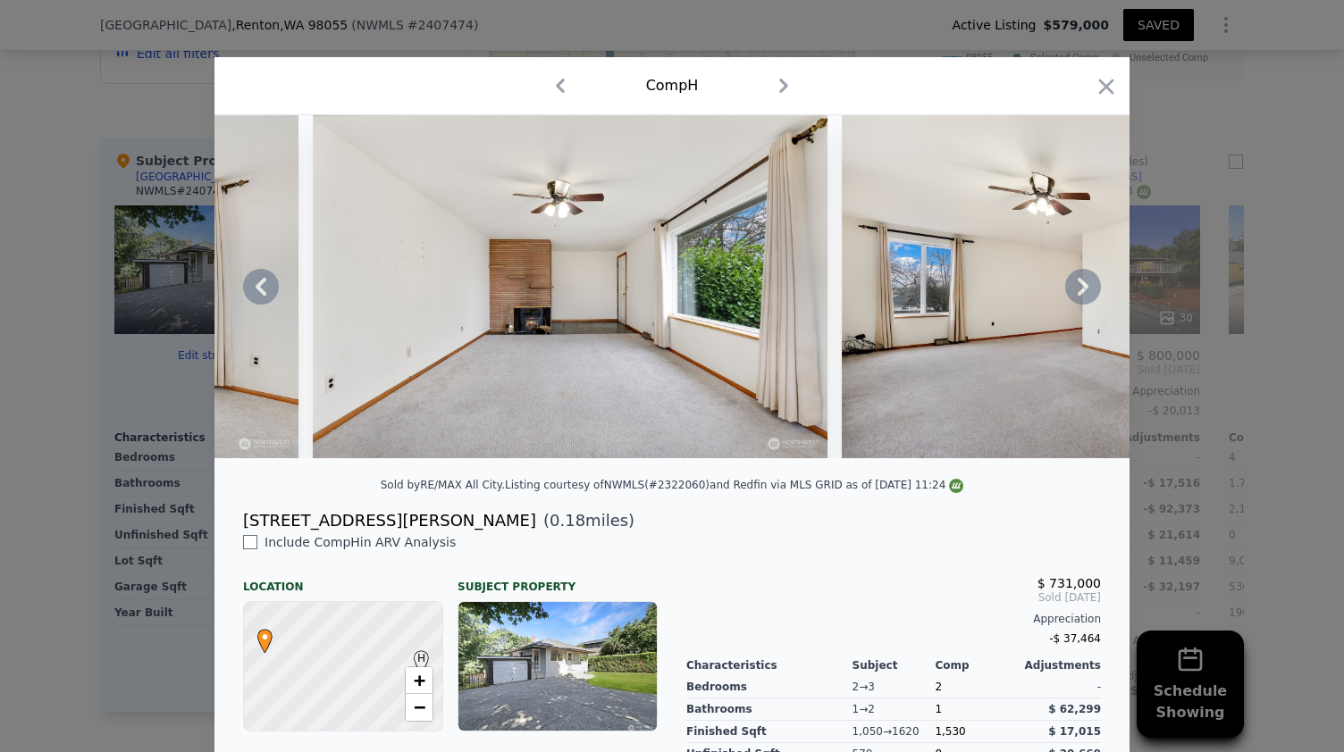
click at [1076, 292] on div at bounding box center [671, 286] width 915 height 343
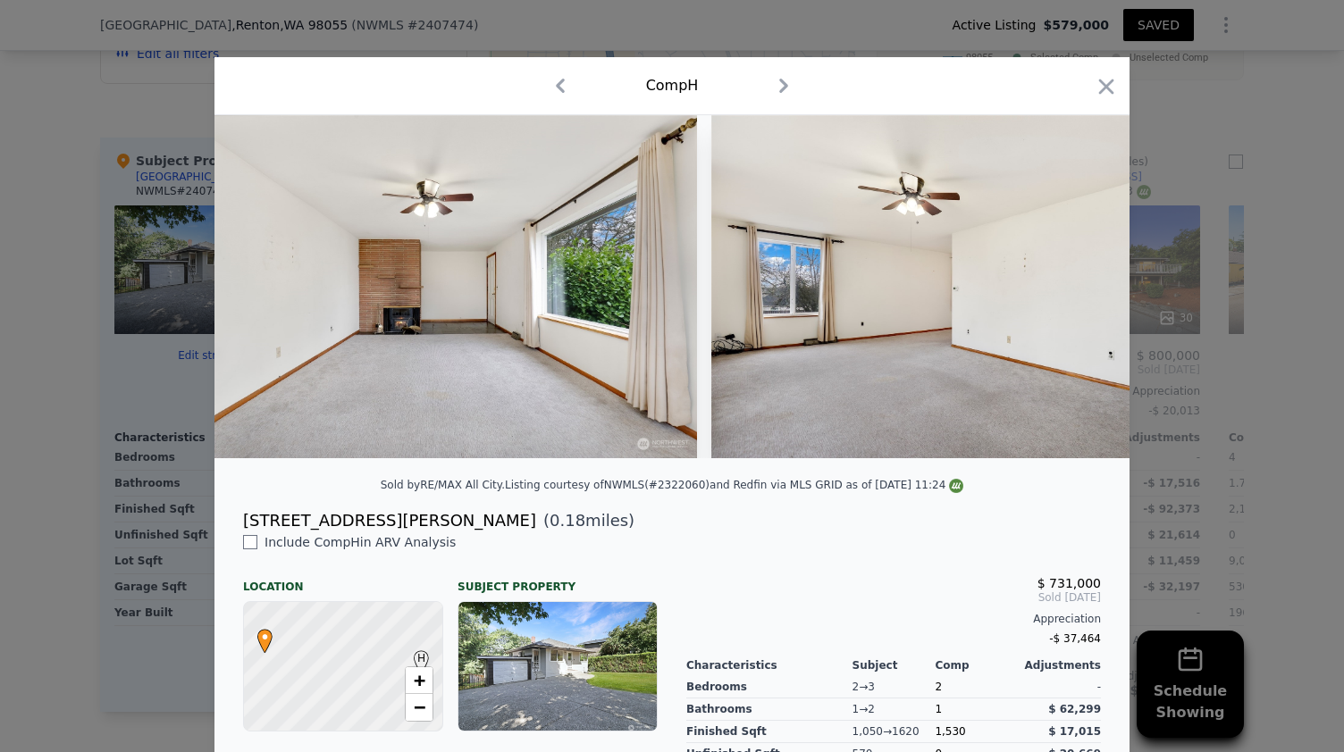
click at [1076, 292] on img at bounding box center [968, 286] width 515 height 343
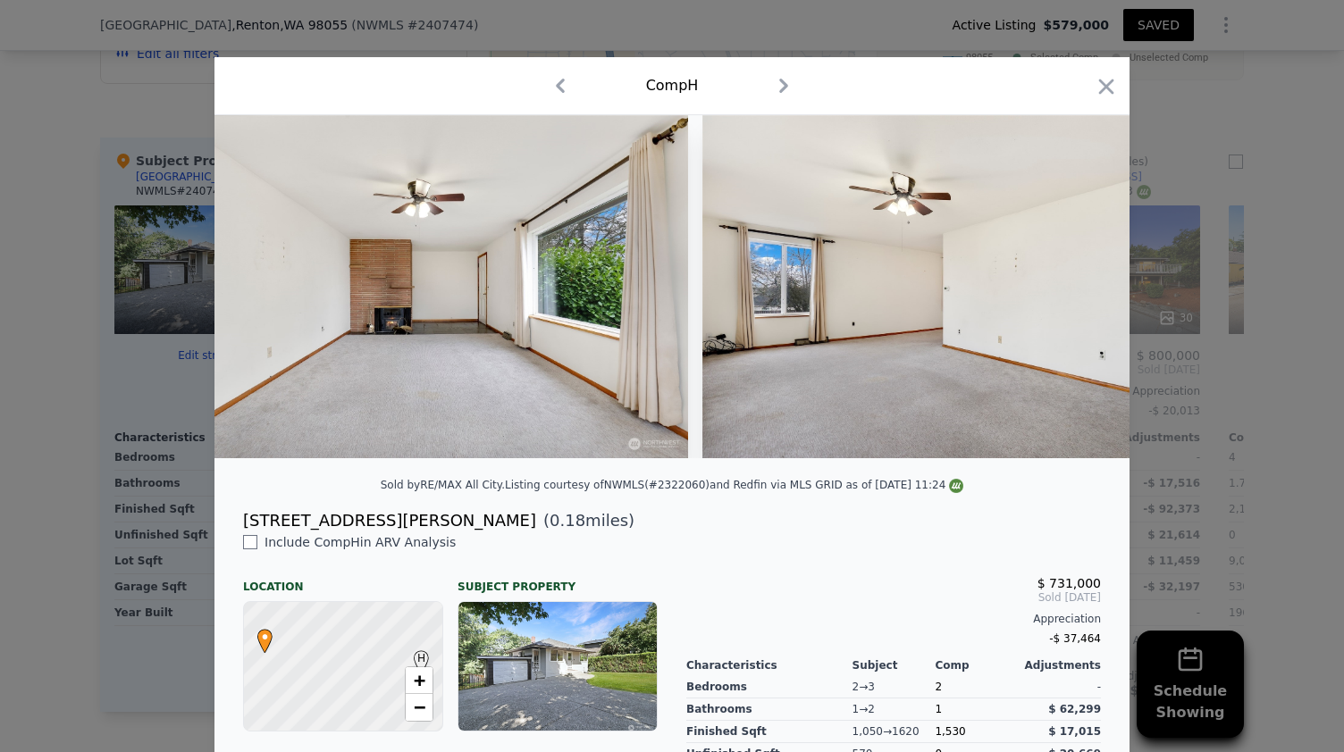
click at [1076, 292] on img at bounding box center [959, 286] width 515 height 343
click at [1078, 292] on icon at bounding box center [1083, 287] width 11 height 18
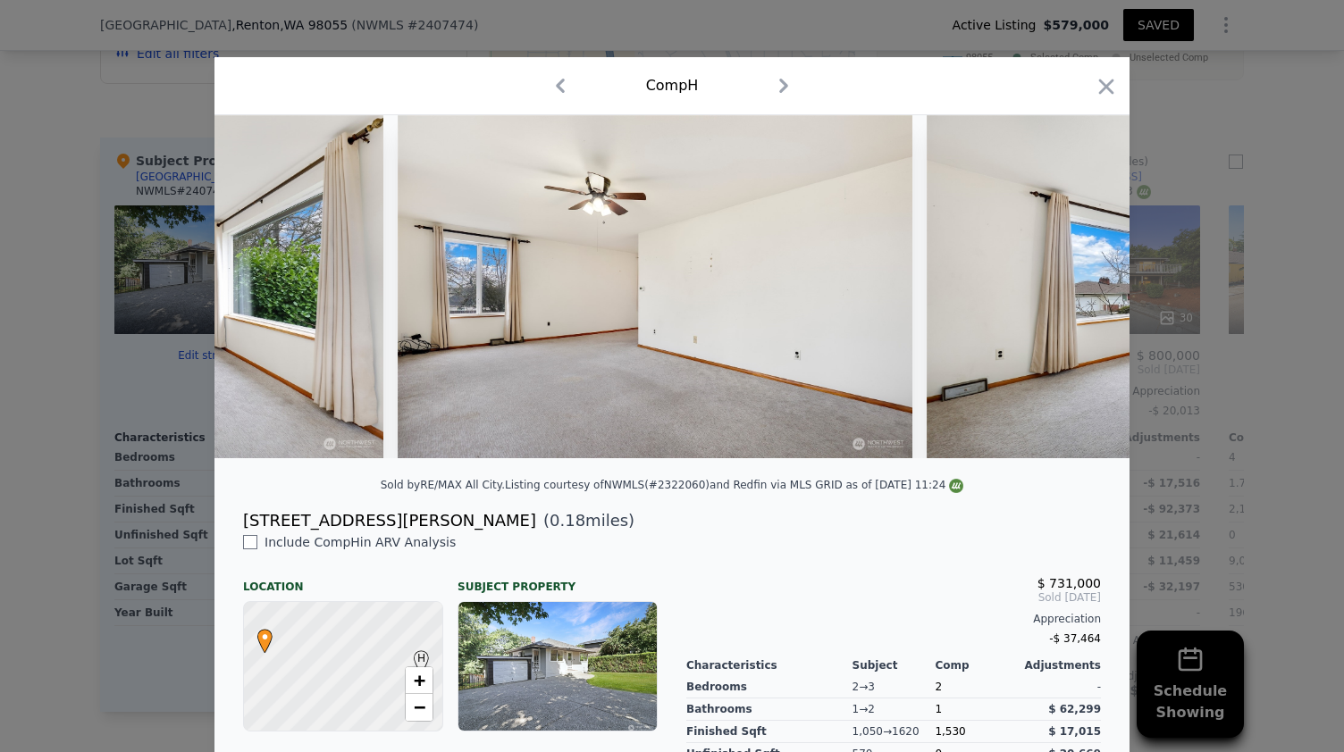
click at [1076, 292] on div at bounding box center [671, 286] width 915 height 343
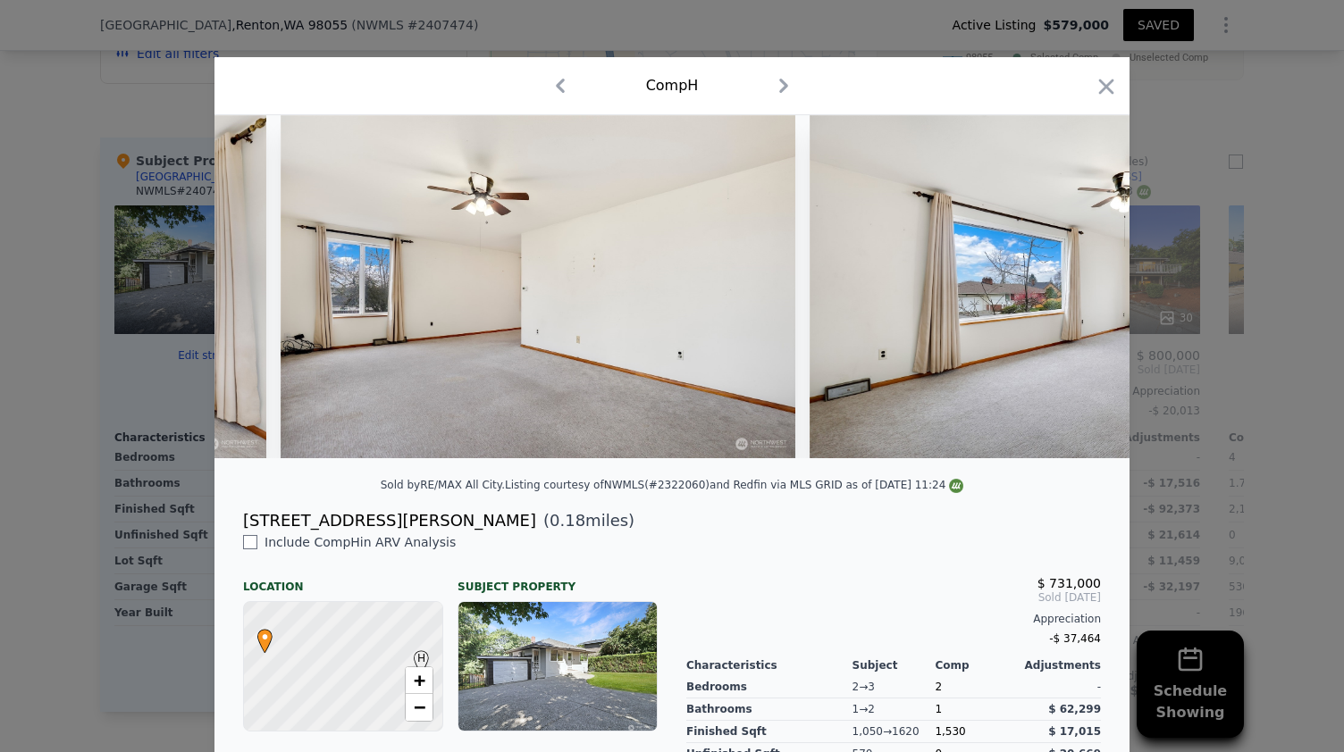
click at [1076, 292] on img at bounding box center [1067, 286] width 515 height 343
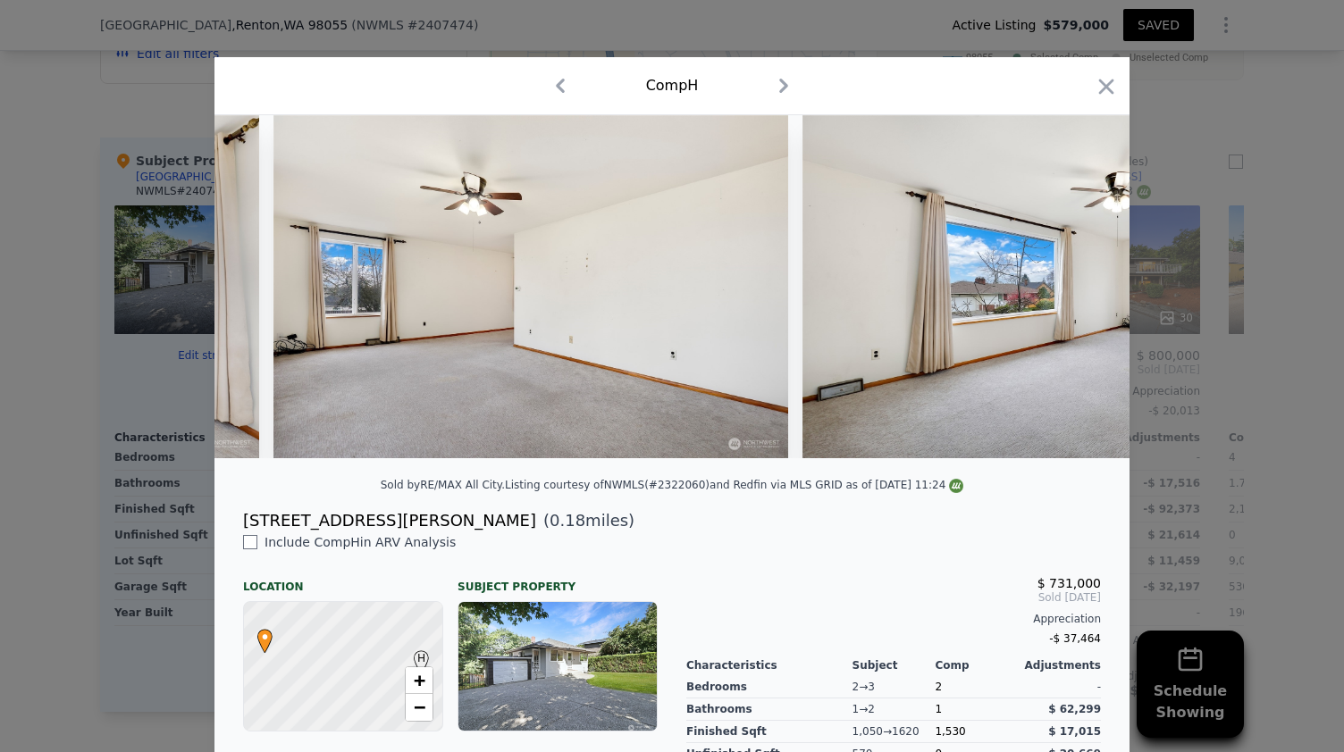
click at [1076, 292] on img at bounding box center [1059, 286] width 515 height 343
click at [1078, 292] on icon at bounding box center [1083, 287] width 11 height 18
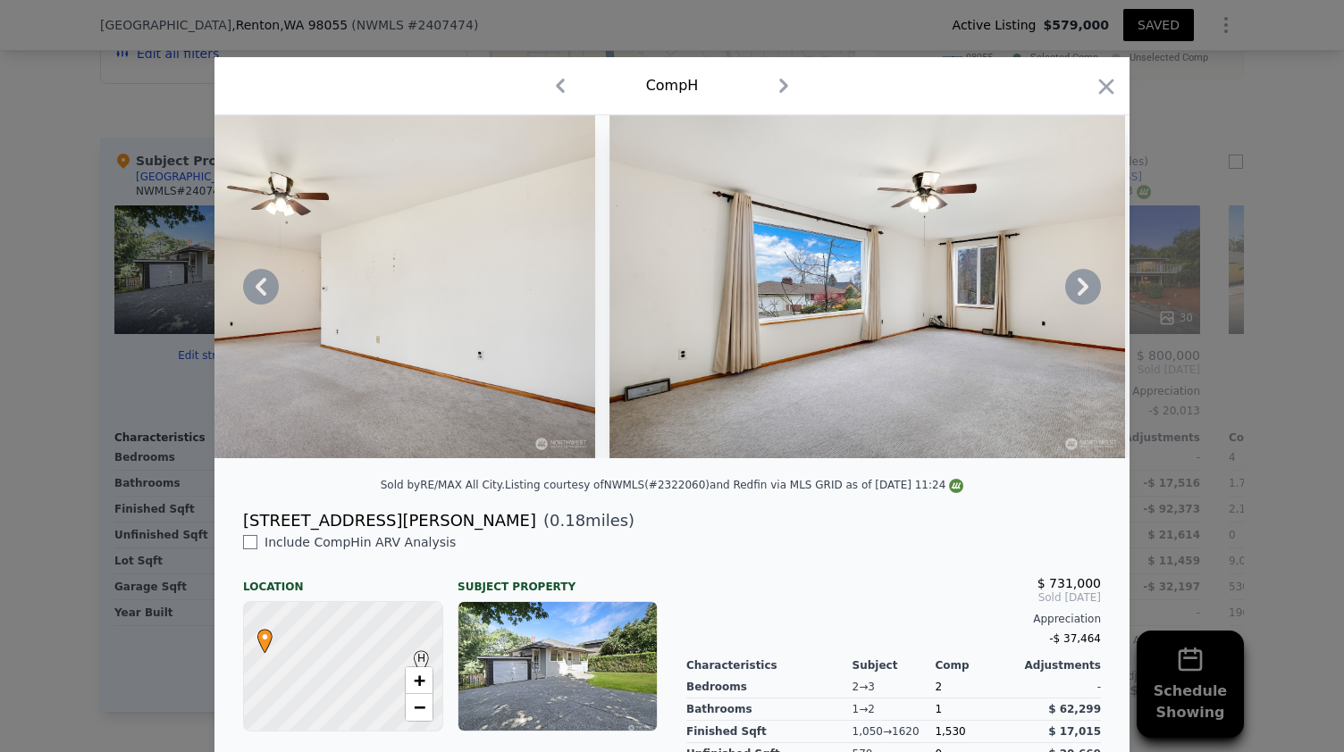
click at [1076, 292] on div at bounding box center [671, 286] width 915 height 343
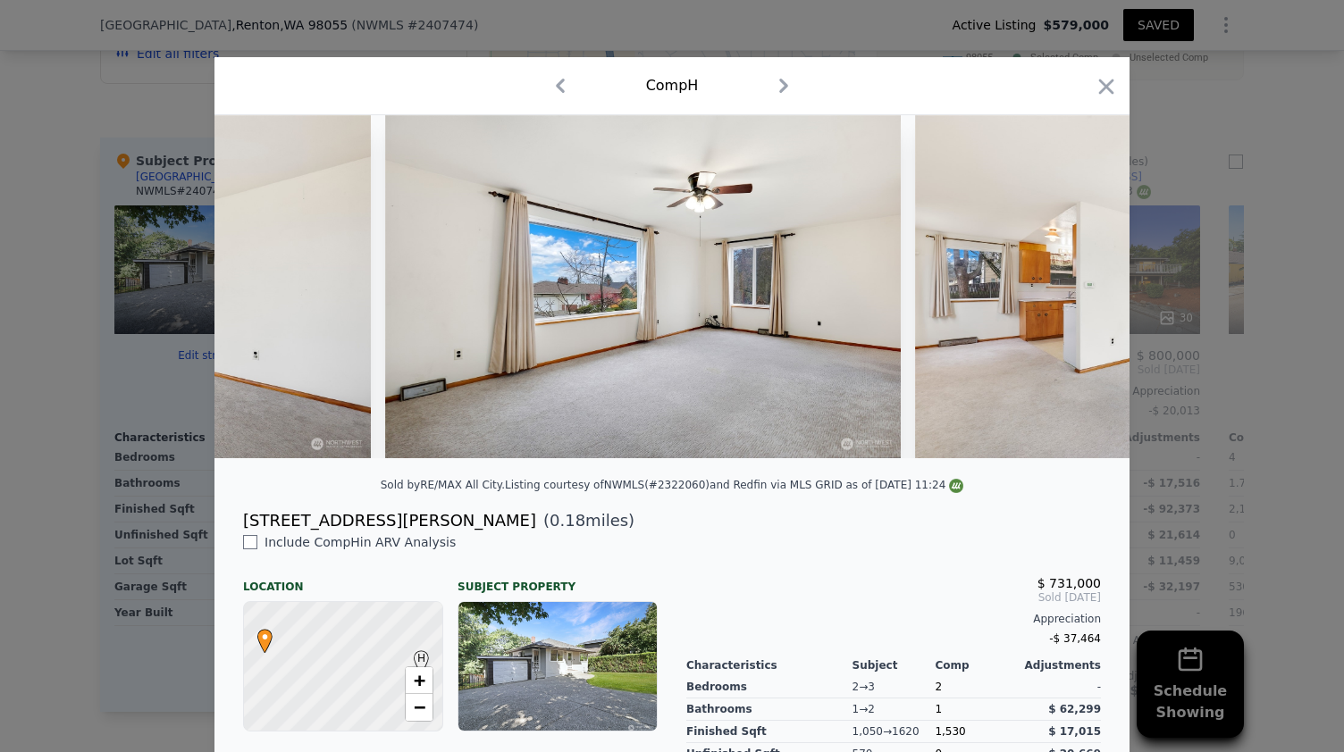
click at [1076, 292] on img at bounding box center [1172, 286] width 515 height 343
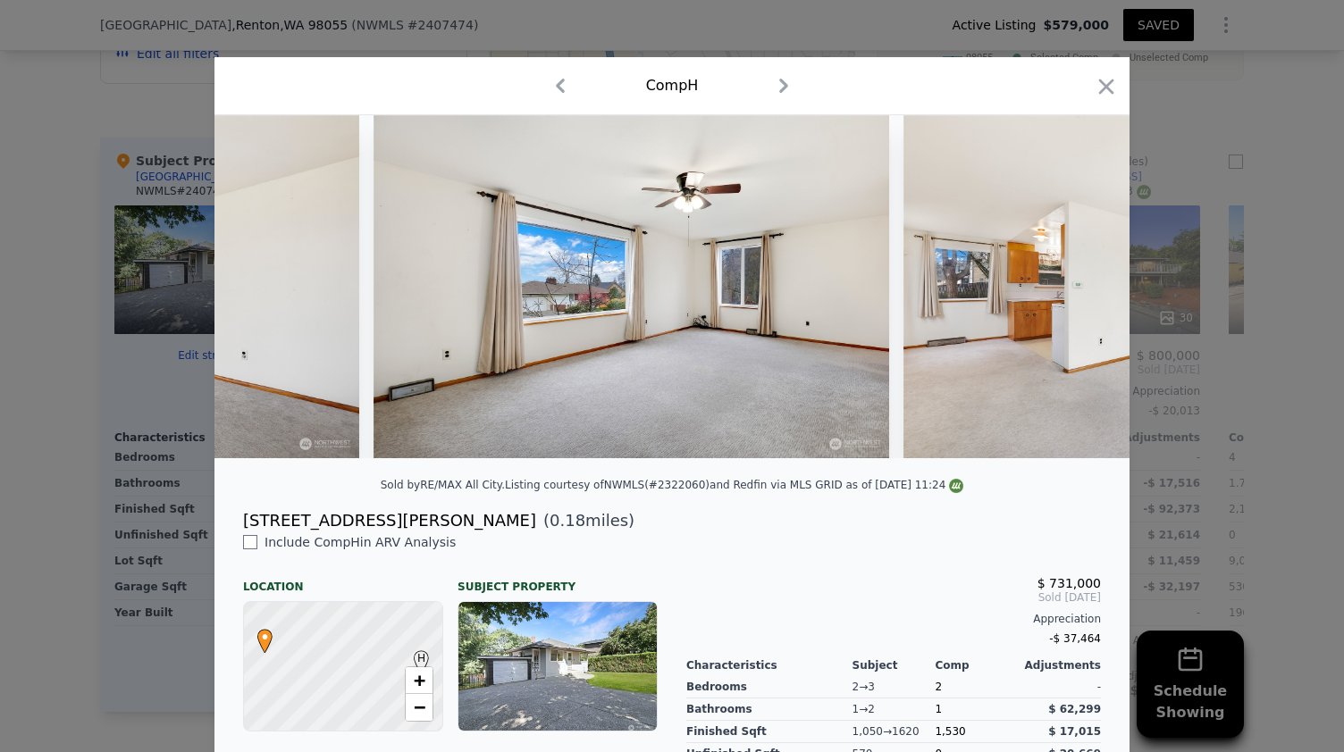
click at [1076, 292] on img at bounding box center [1160, 286] width 515 height 343
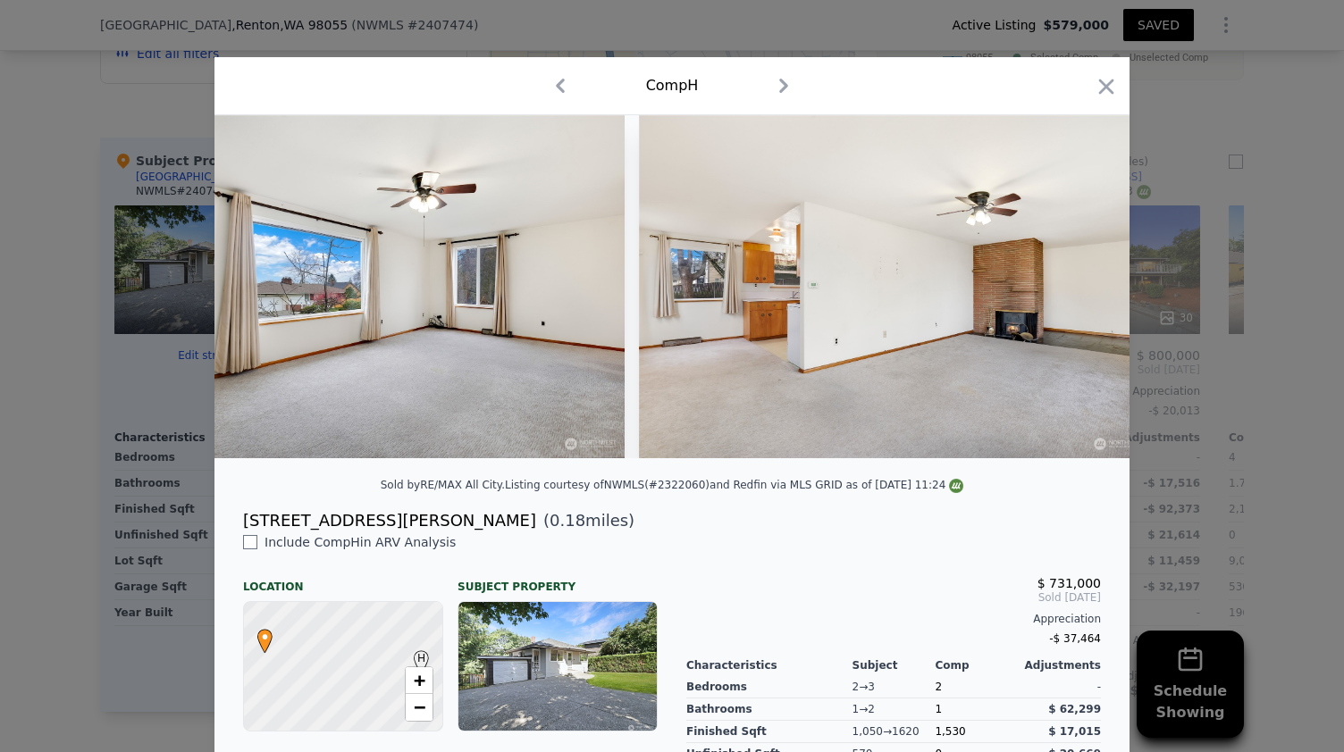
click at [1076, 292] on img at bounding box center [896, 286] width 515 height 343
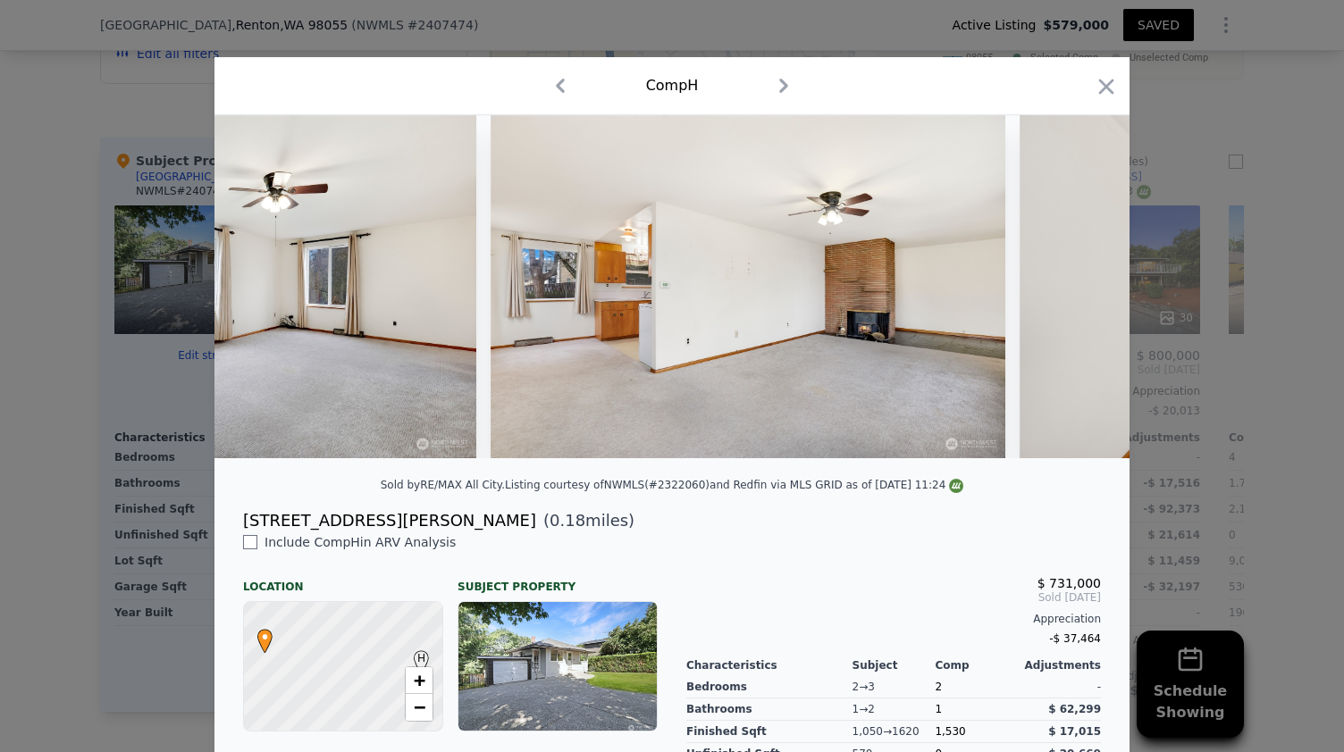
click at [1076, 292] on img at bounding box center [1277, 286] width 515 height 343
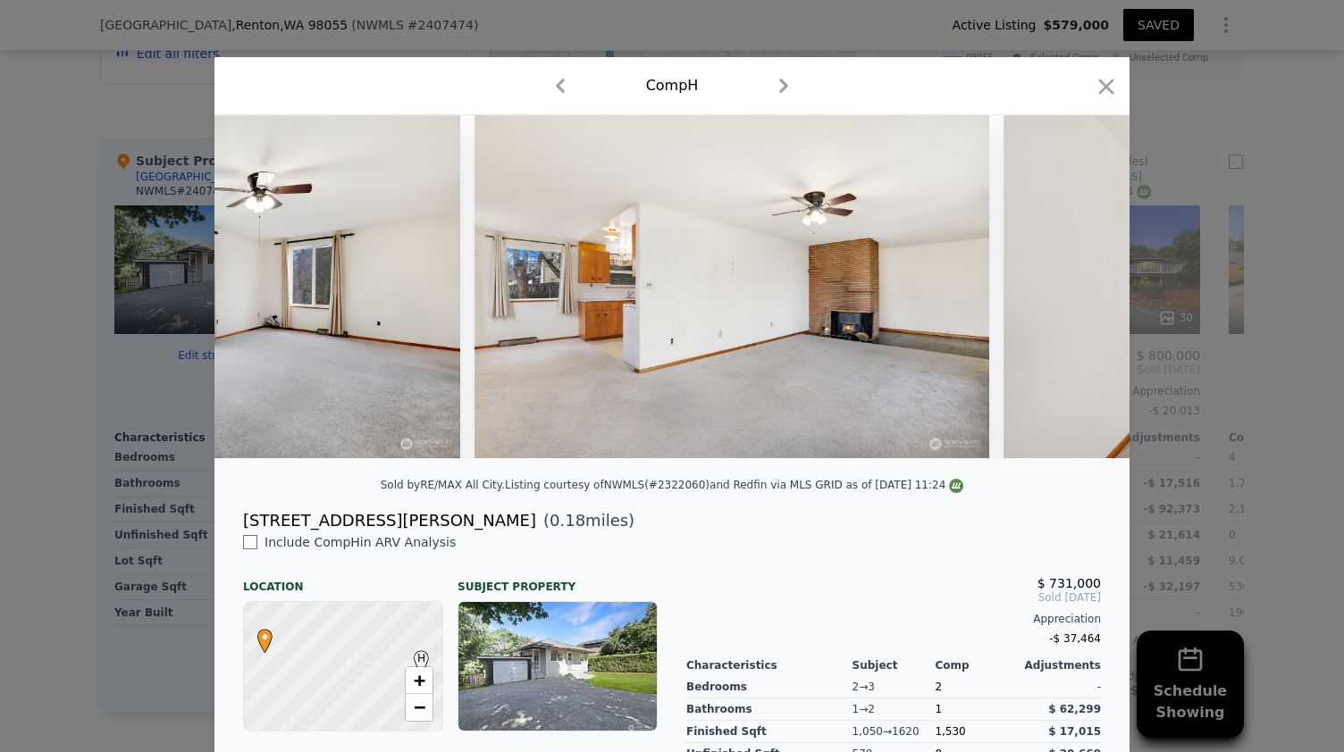
click at [1076, 292] on img at bounding box center [1261, 286] width 515 height 343
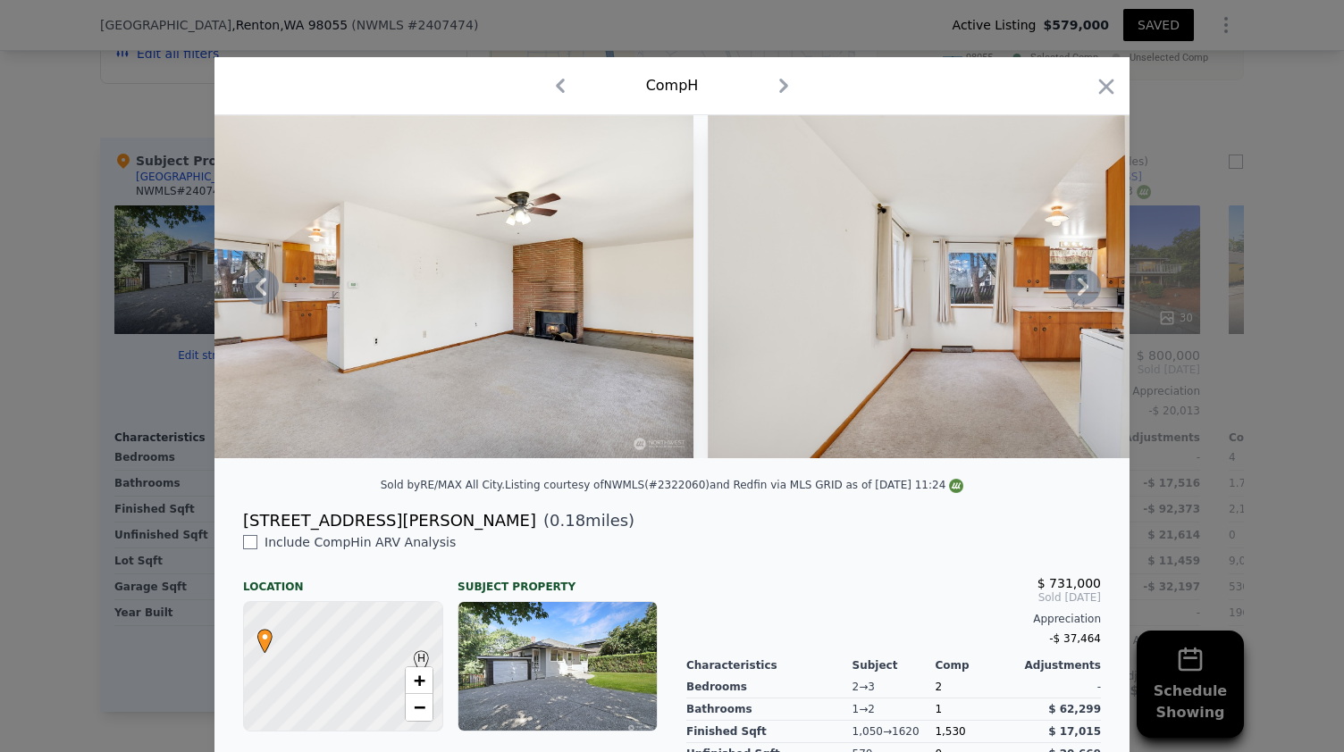
click at [1076, 292] on img at bounding box center [965, 286] width 515 height 343
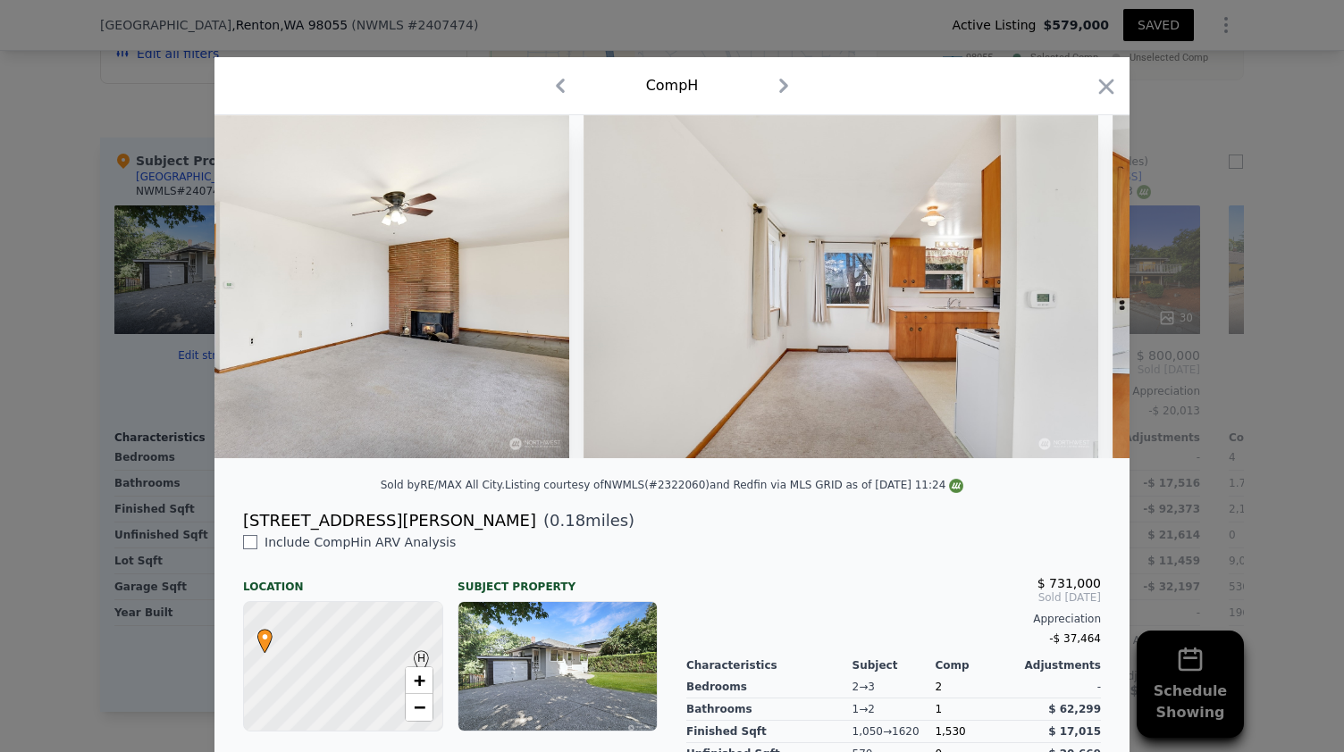
click at [1076, 292] on img at bounding box center [841, 286] width 515 height 343
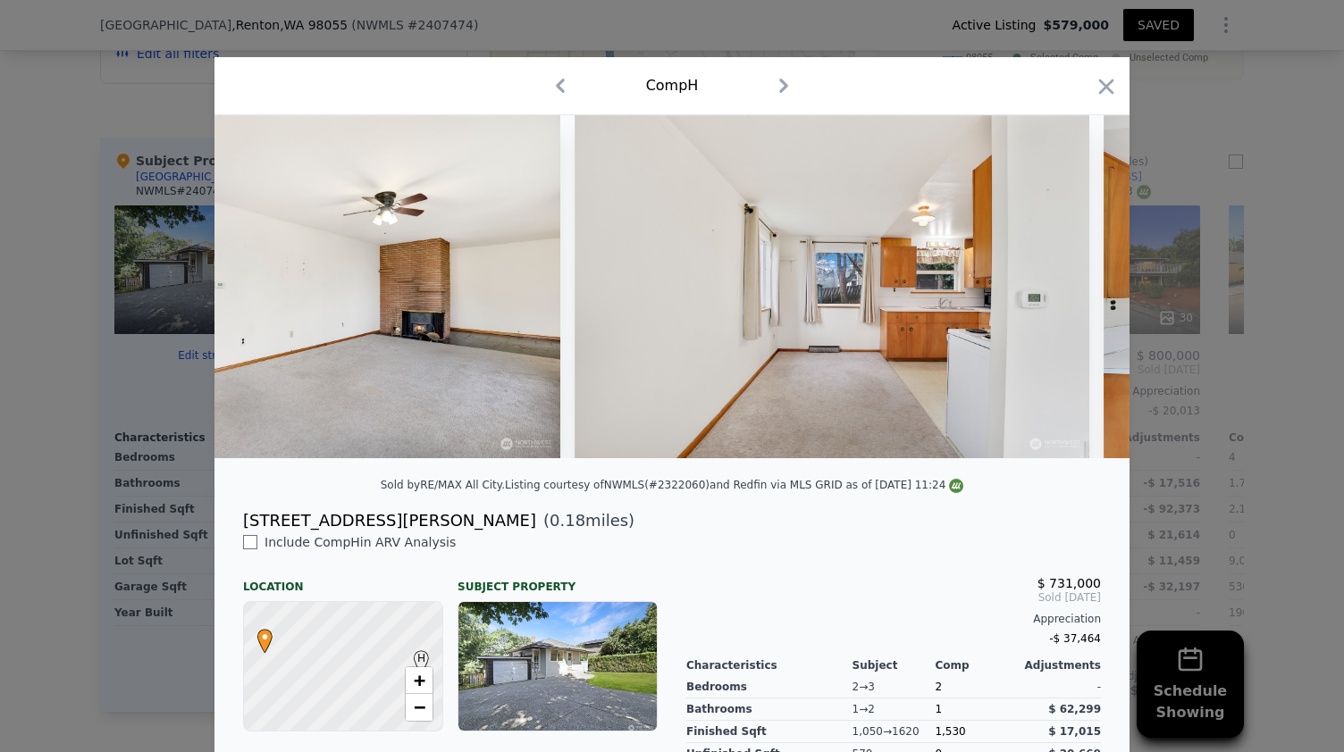
click at [1076, 292] on img at bounding box center [832, 286] width 515 height 343
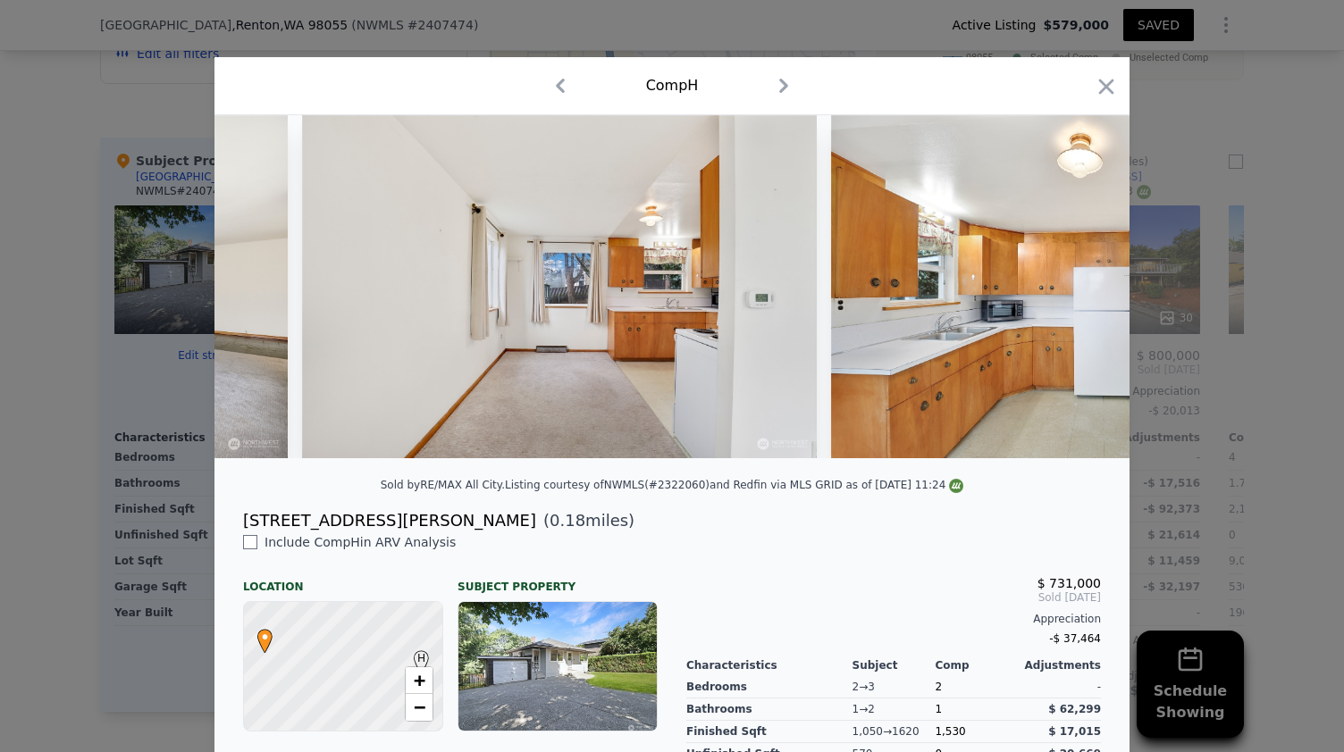
click at [1076, 292] on img at bounding box center [1088, 286] width 515 height 343
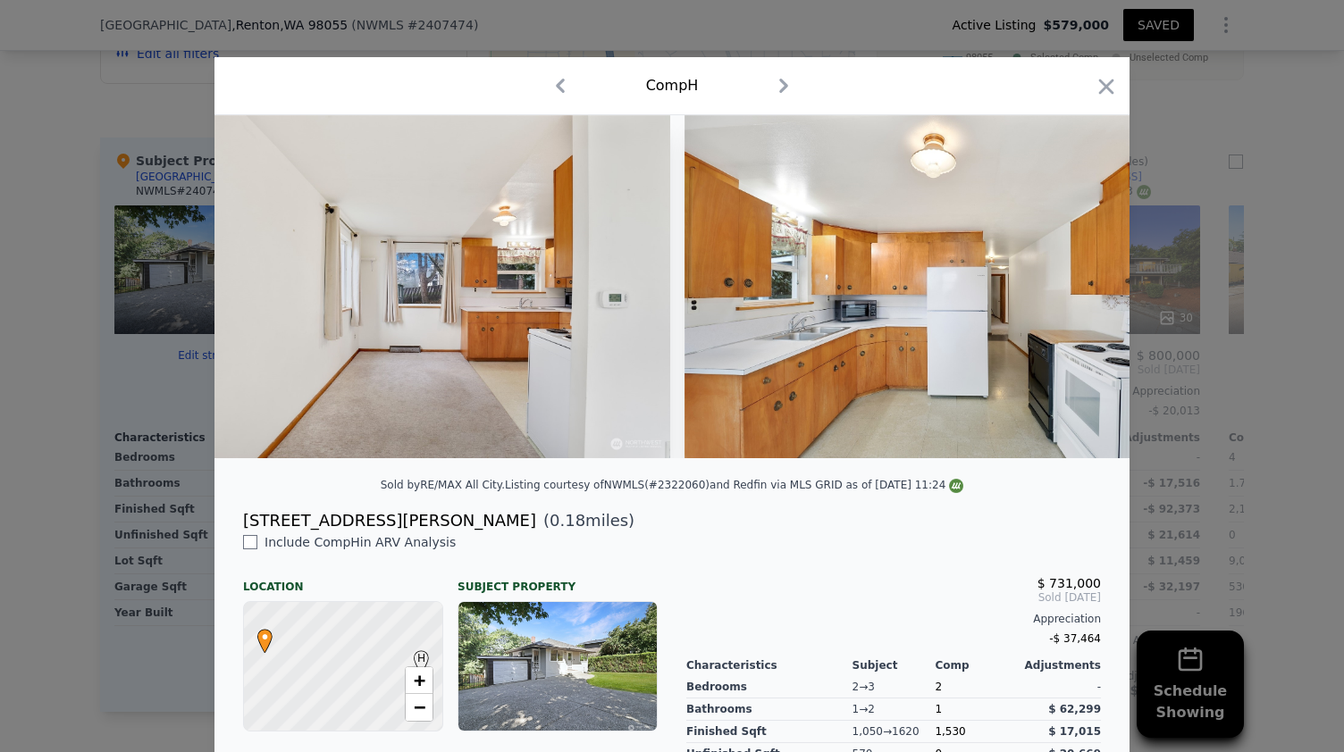
click at [1076, 292] on img at bounding box center [942, 286] width 515 height 343
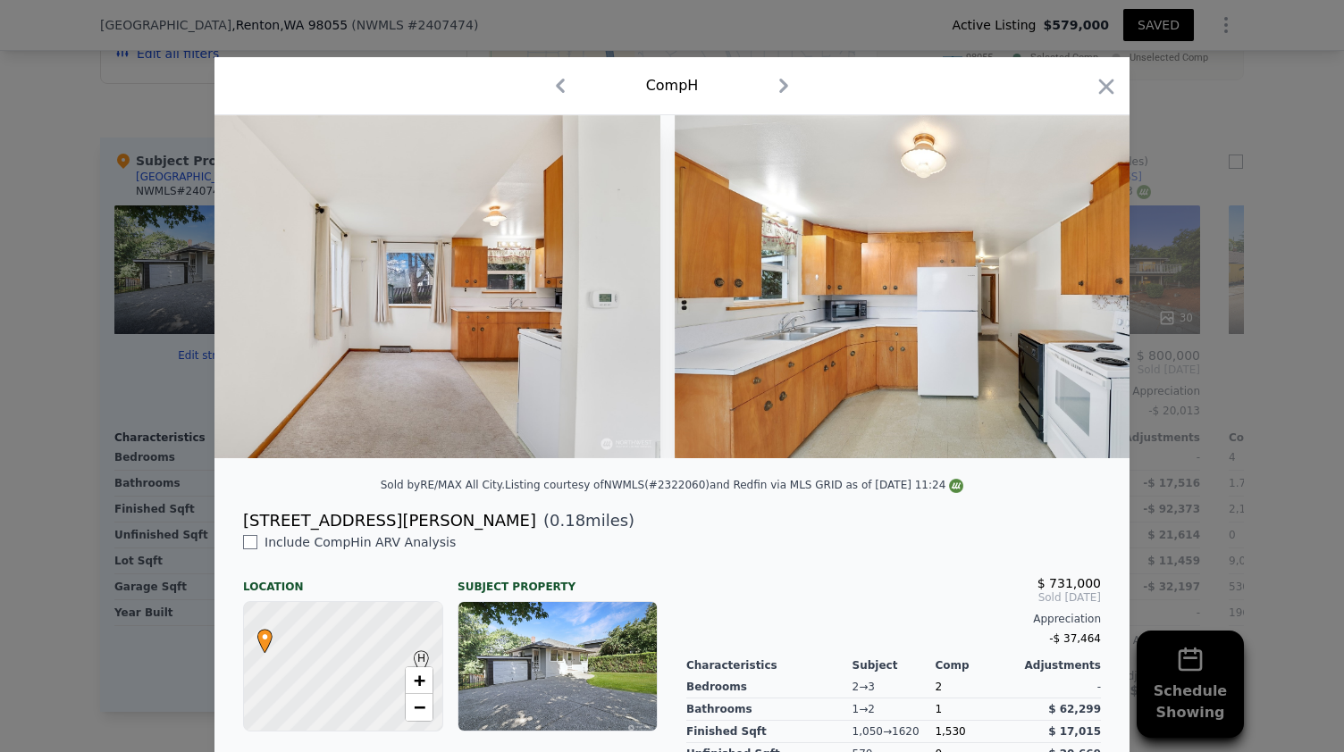
click at [1076, 292] on img at bounding box center [932, 286] width 515 height 343
click at [1078, 292] on icon at bounding box center [1083, 287] width 11 height 18
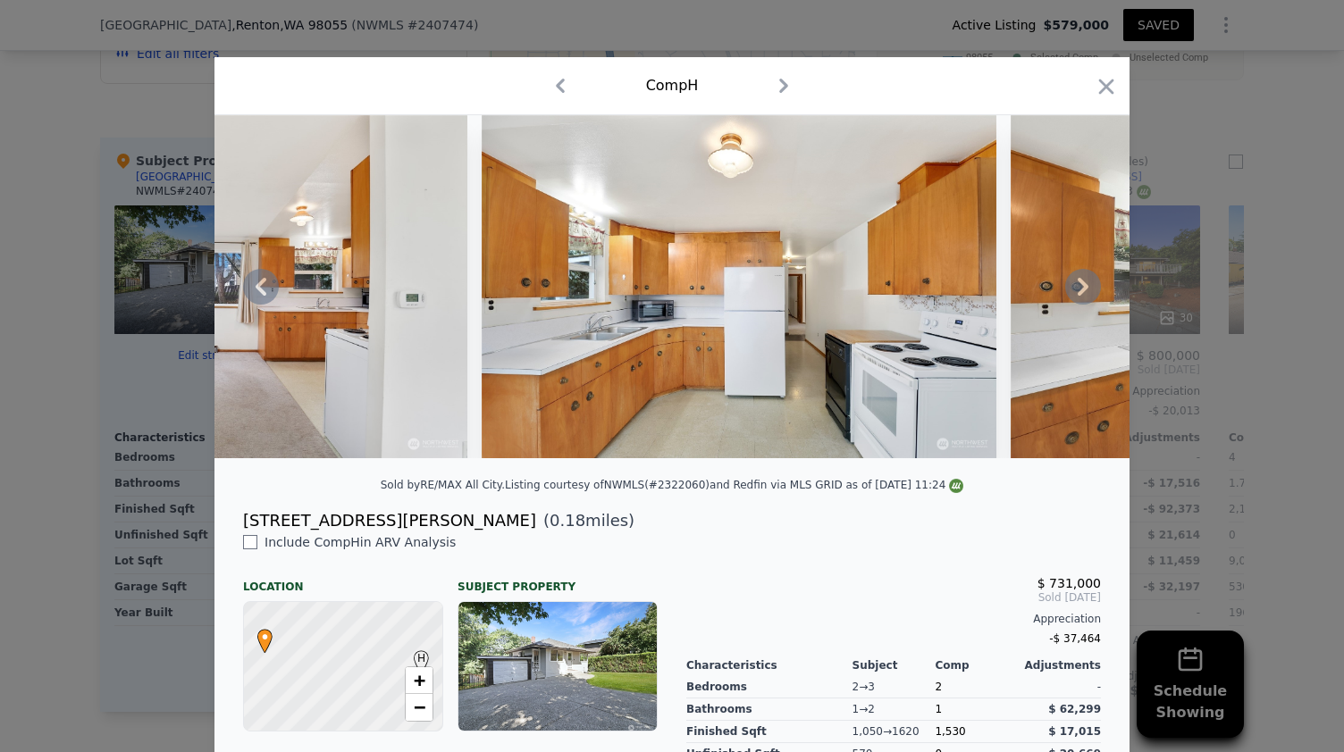
click at [1076, 292] on div at bounding box center [671, 286] width 915 height 343
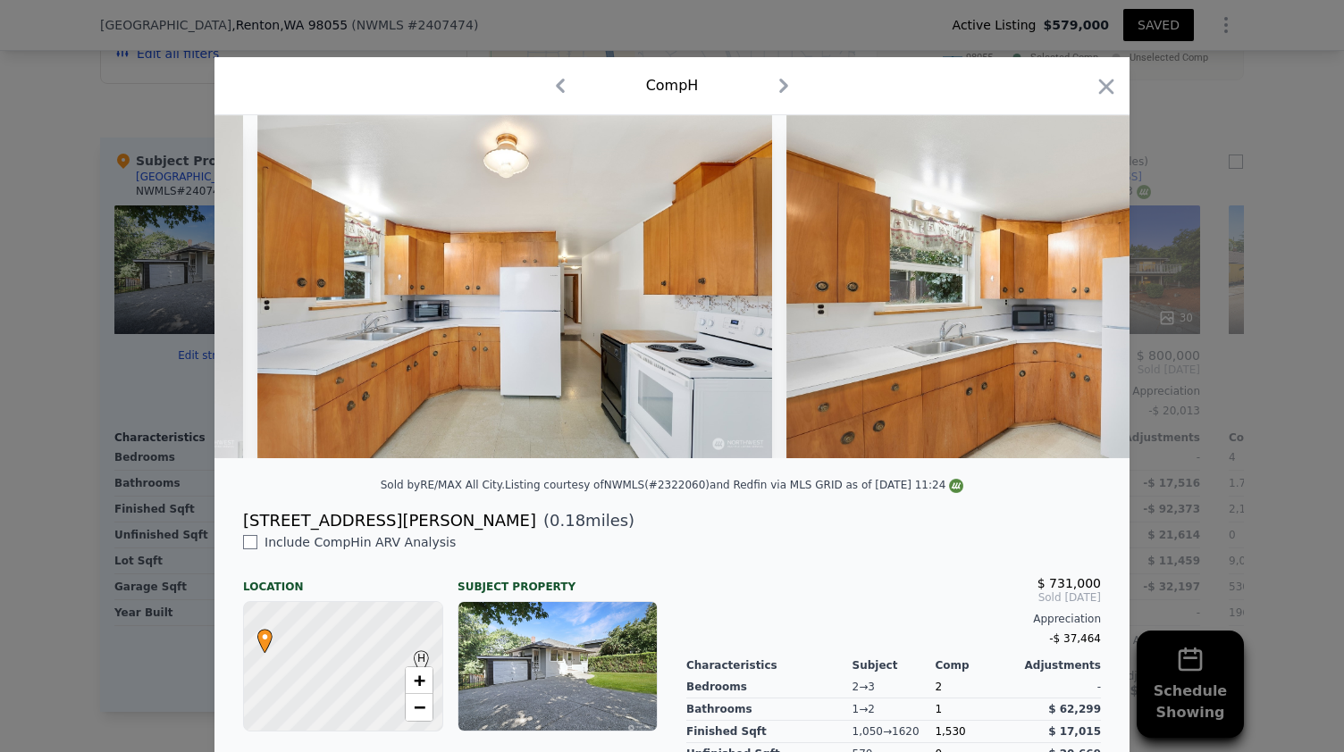
click at [1076, 292] on img at bounding box center [1043, 286] width 515 height 343
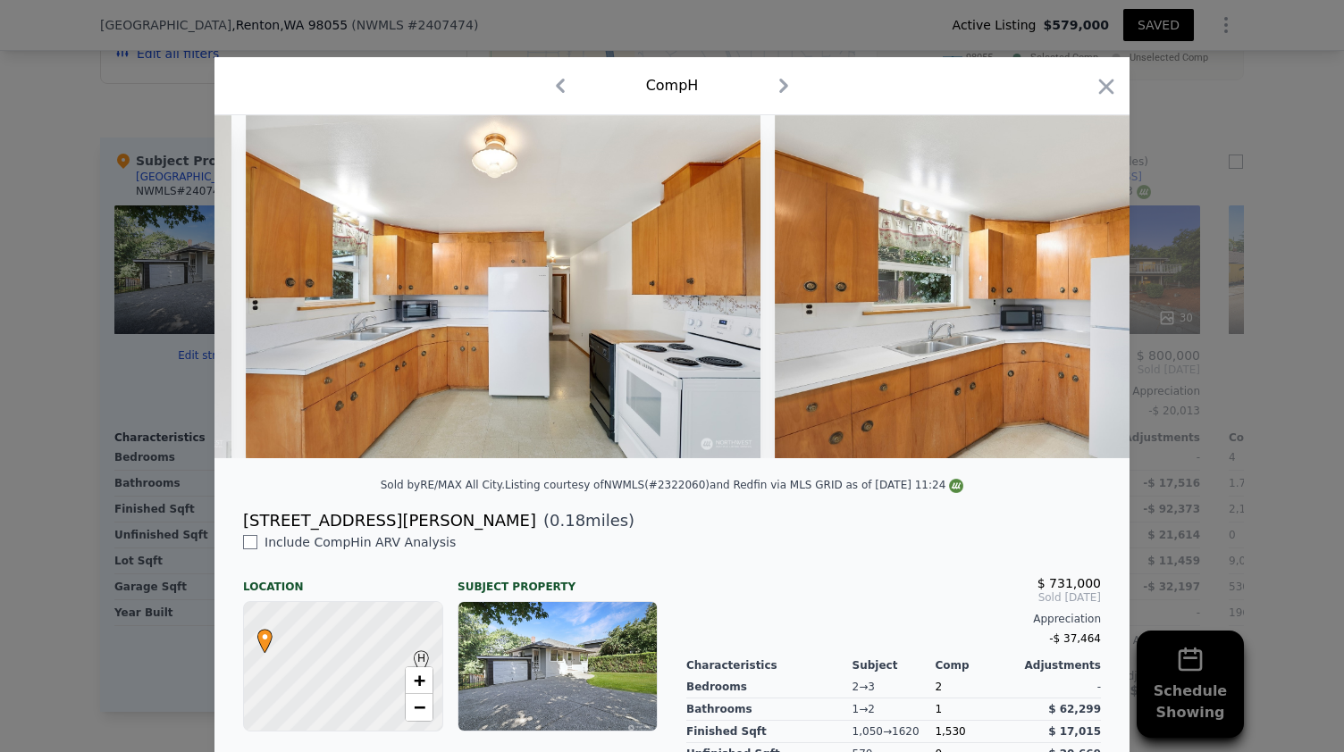
click at [1076, 292] on img at bounding box center [1032, 286] width 515 height 343
click at [1076, 292] on div at bounding box center [671, 286] width 915 height 343
click at [1078, 292] on icon at bounding box center [1083, 287] width 11 height 18
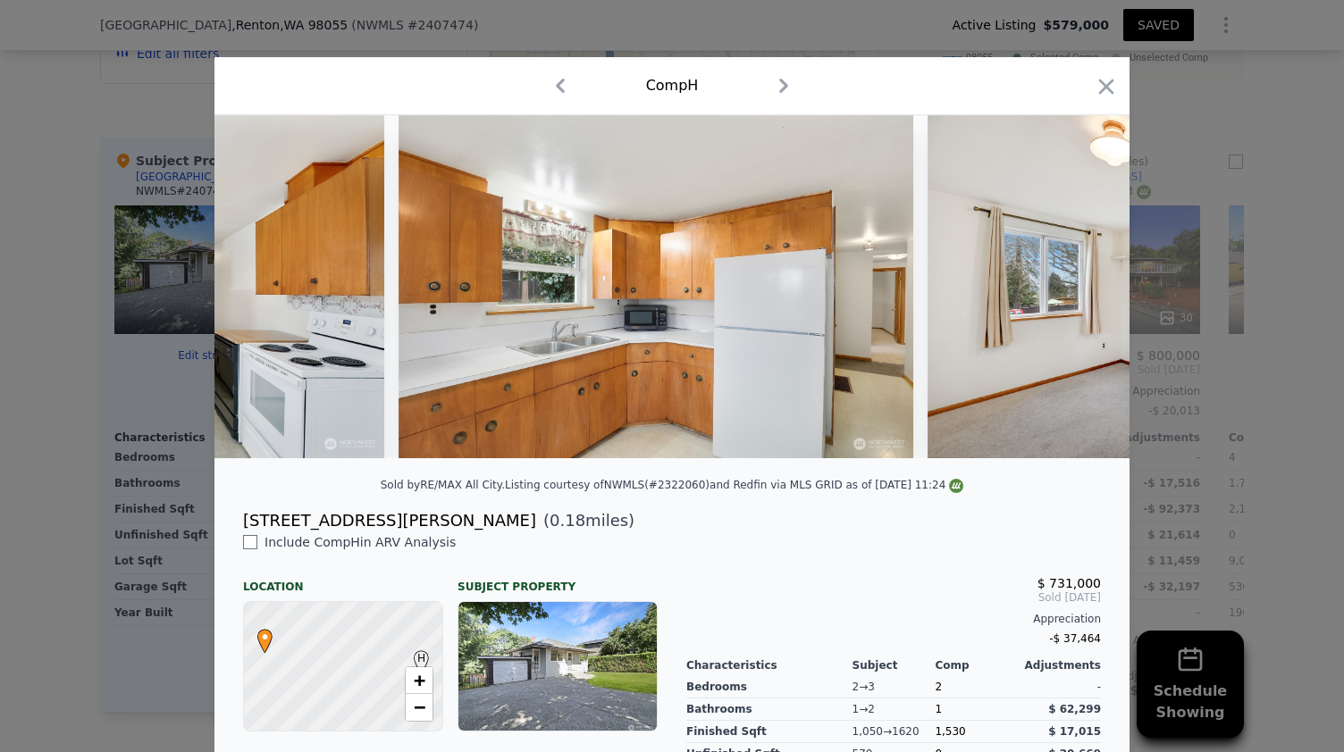
click at [1076, 292] on div at bounding box center [671, 286] width 915 height 343
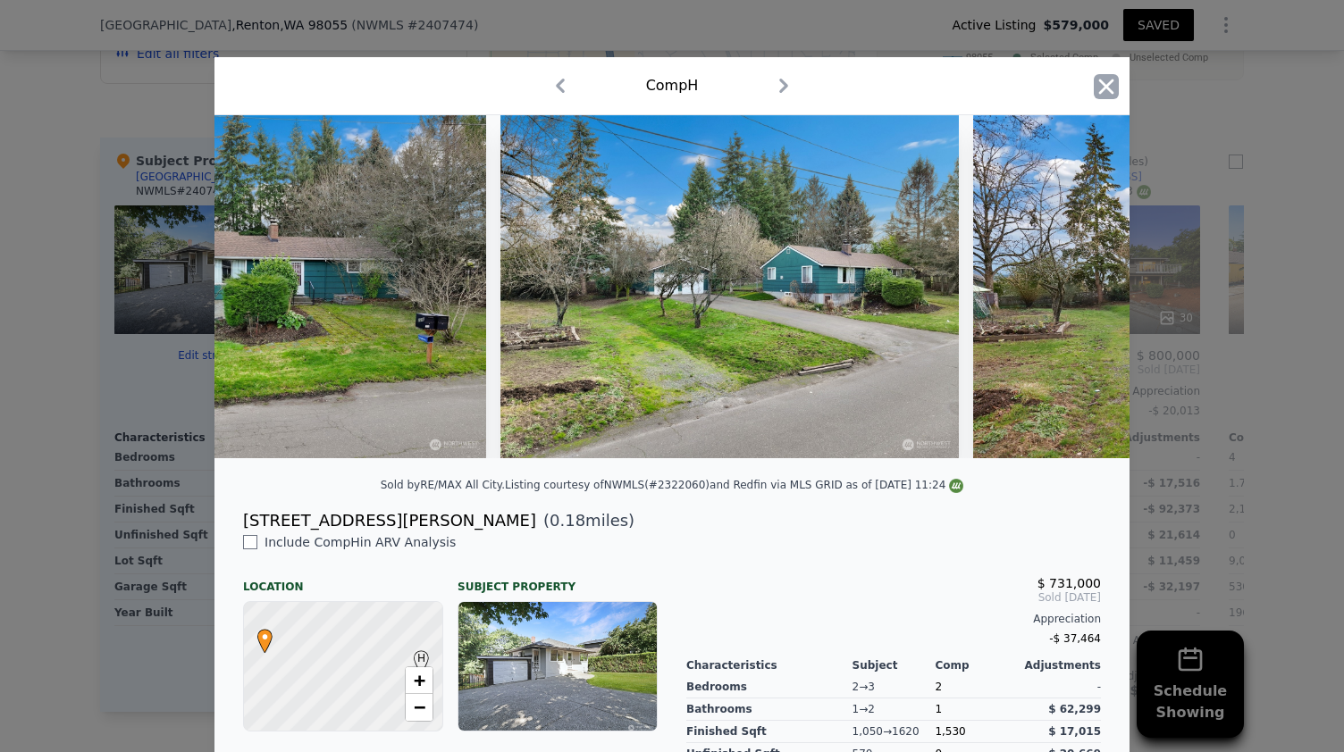
scroll to position [0, 16501]
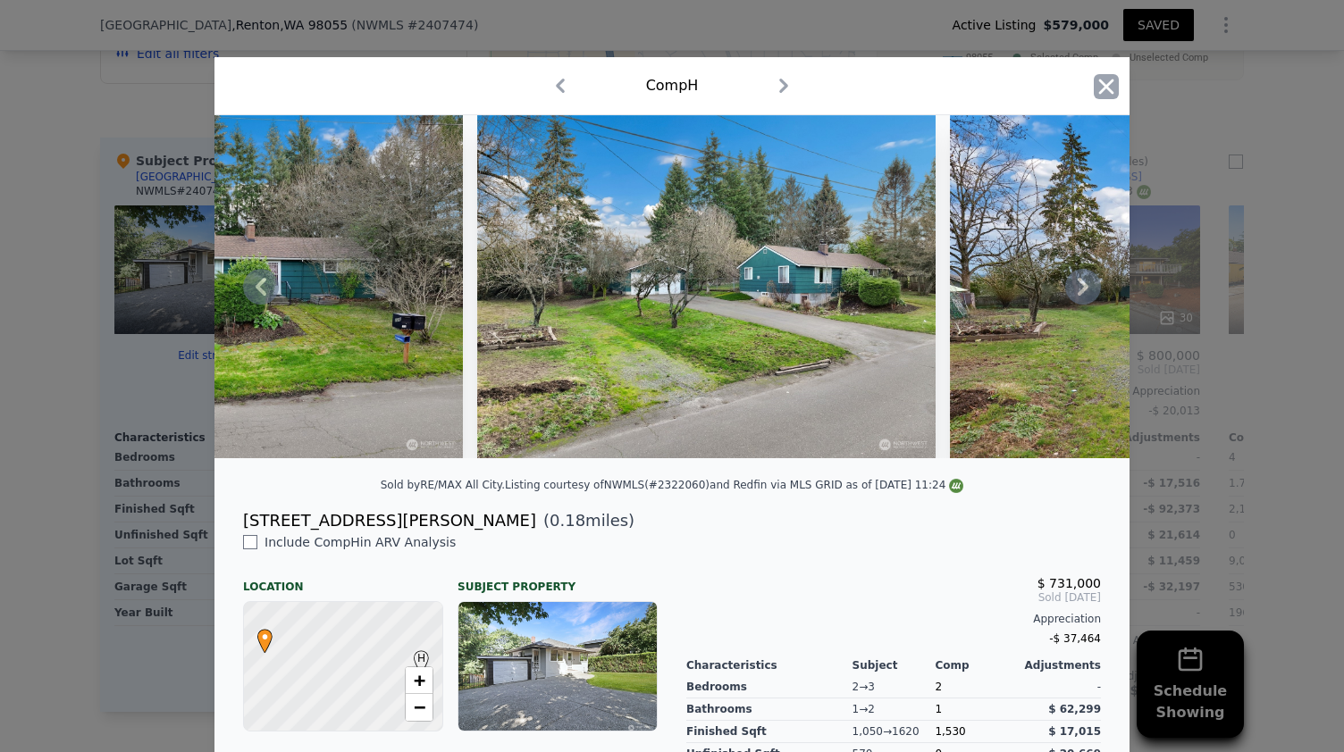
click at [1096, 98] on icon "button" at bounding box center [1106, 86] width 25 height 25
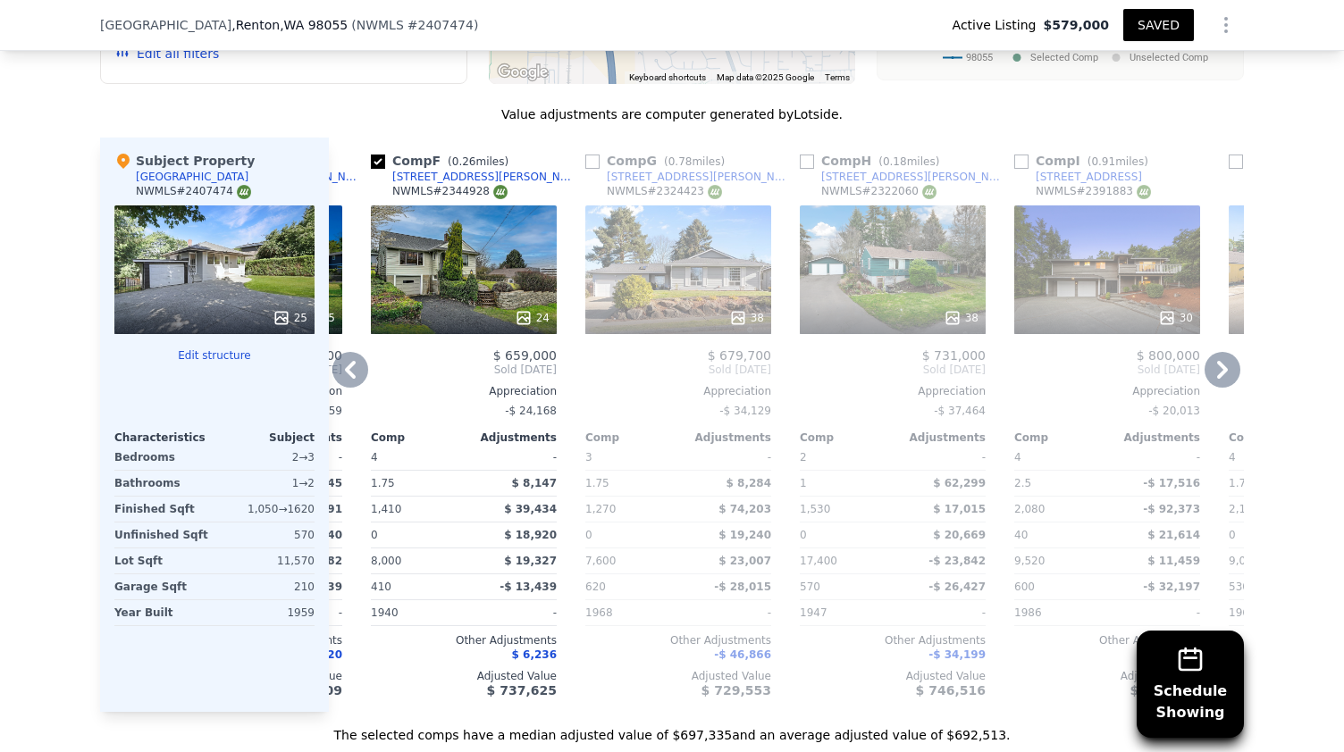
click at [468, 281] on div "24" at bounding box center [464, 270] width 186 height 129
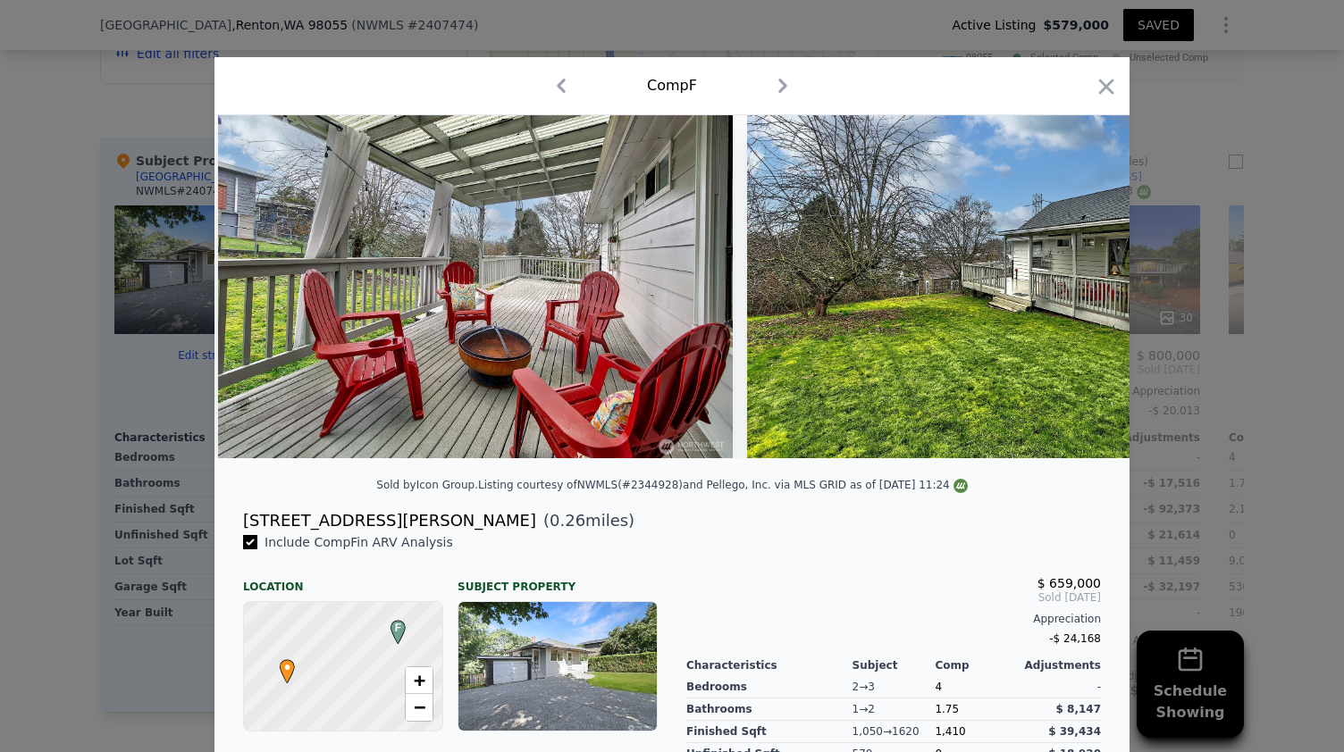
scroll to position [0, 11238]
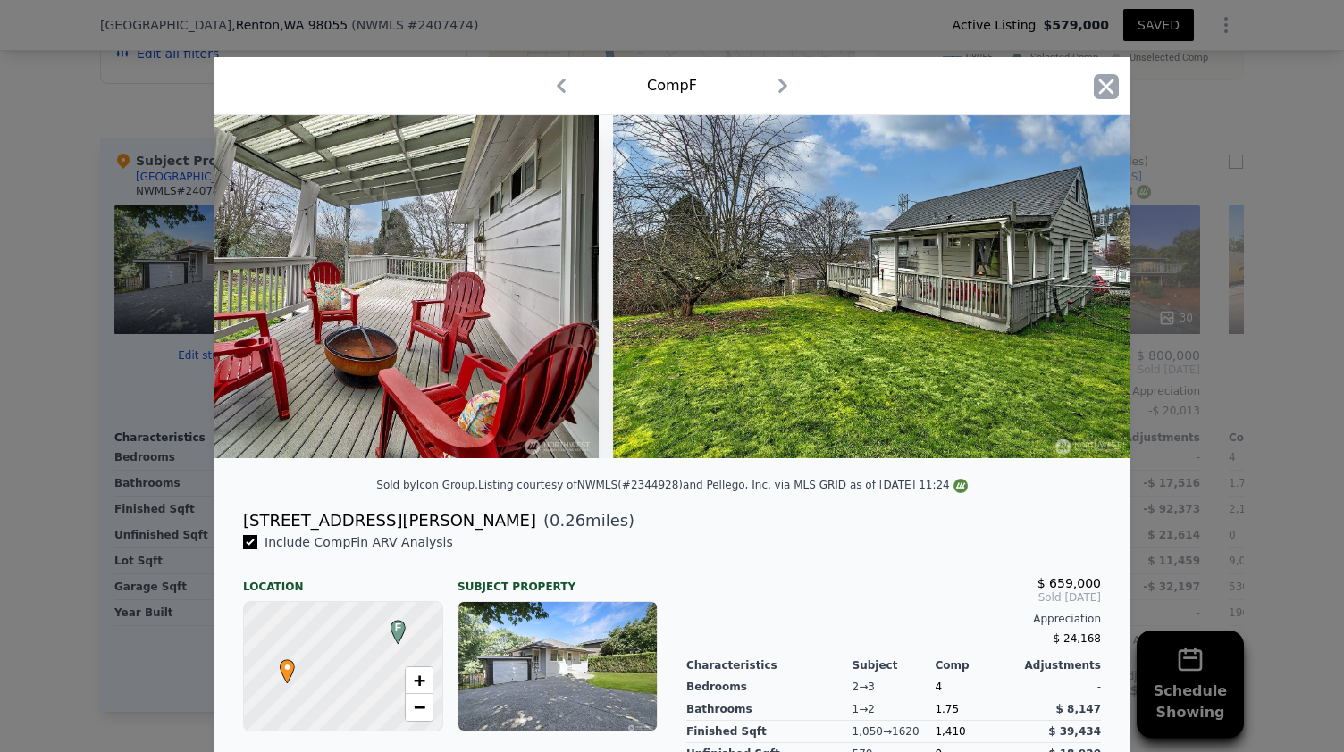
click at [1108, 88] on icon "button" at bounding box center [1106, 86] width 25 height 25
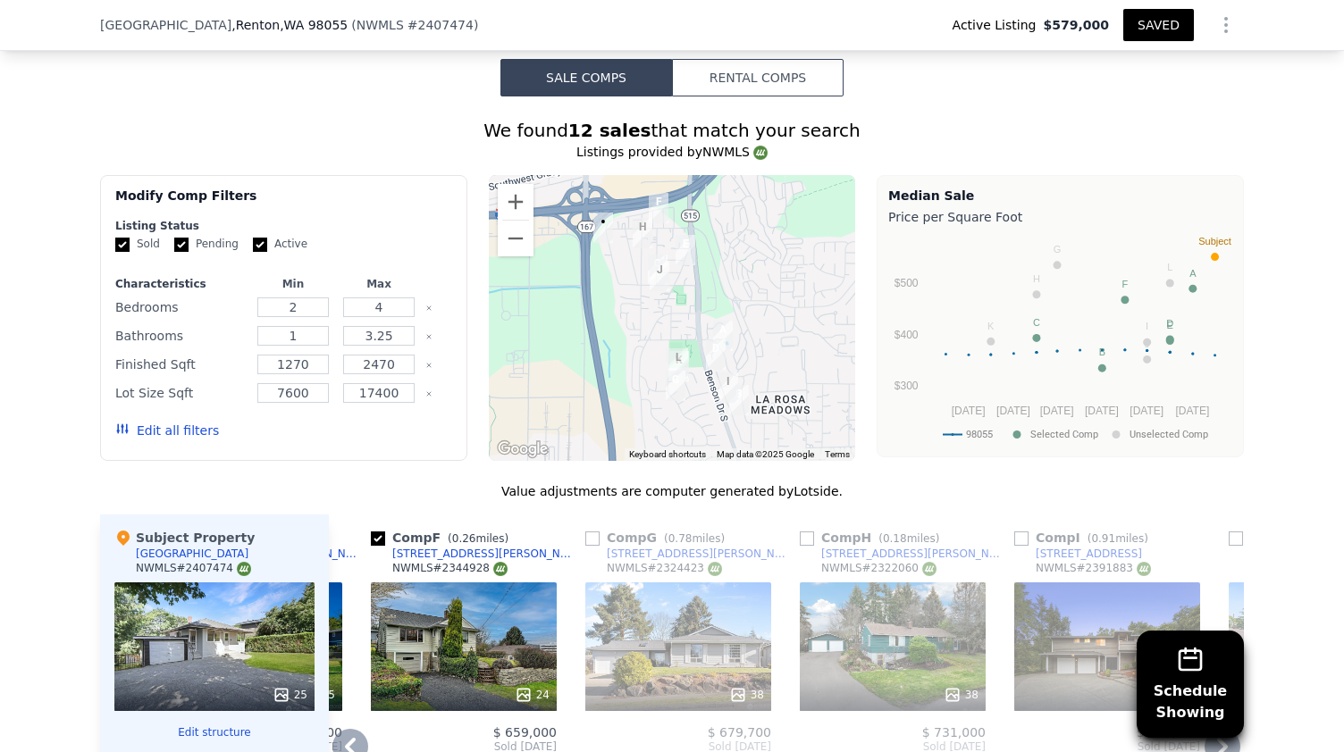
scroll to position [1564, 0]
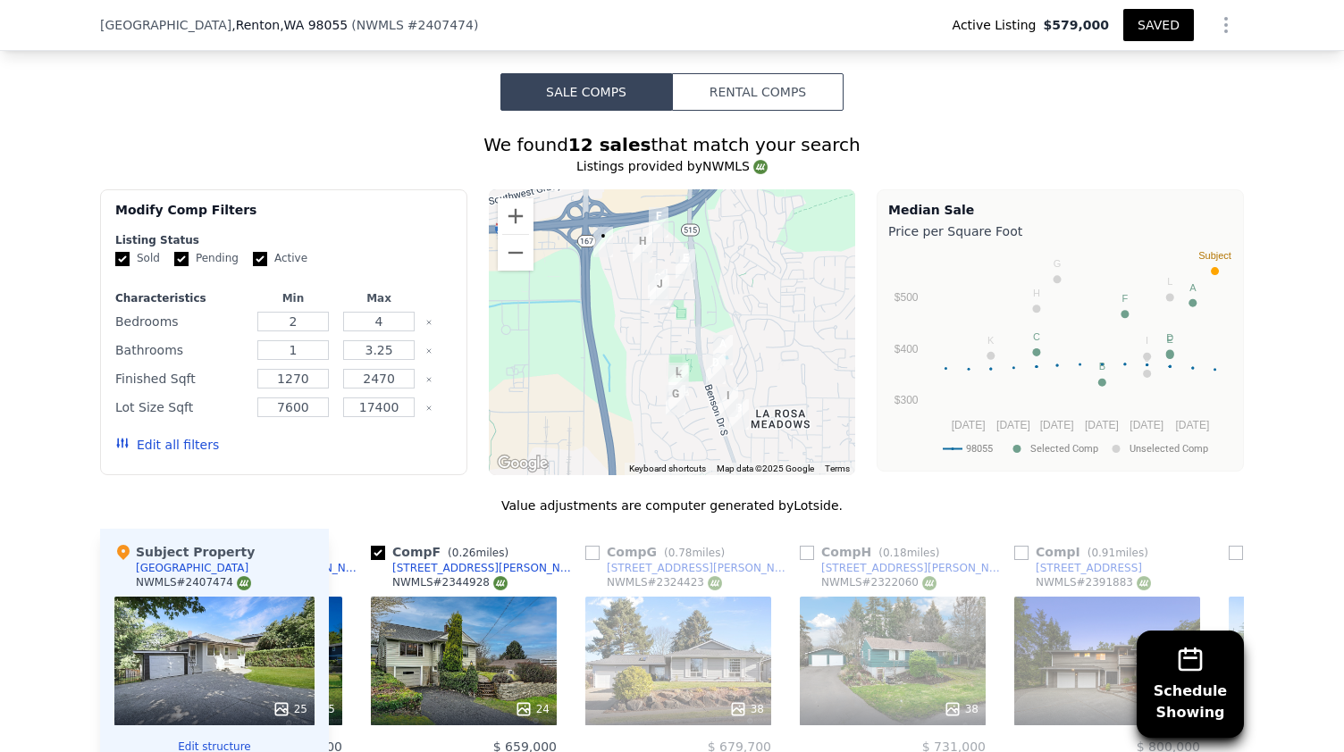
click at [635, 240] on img "1608 Shattuck Ave S" at bounding box center [643, 247] width 34 height 45
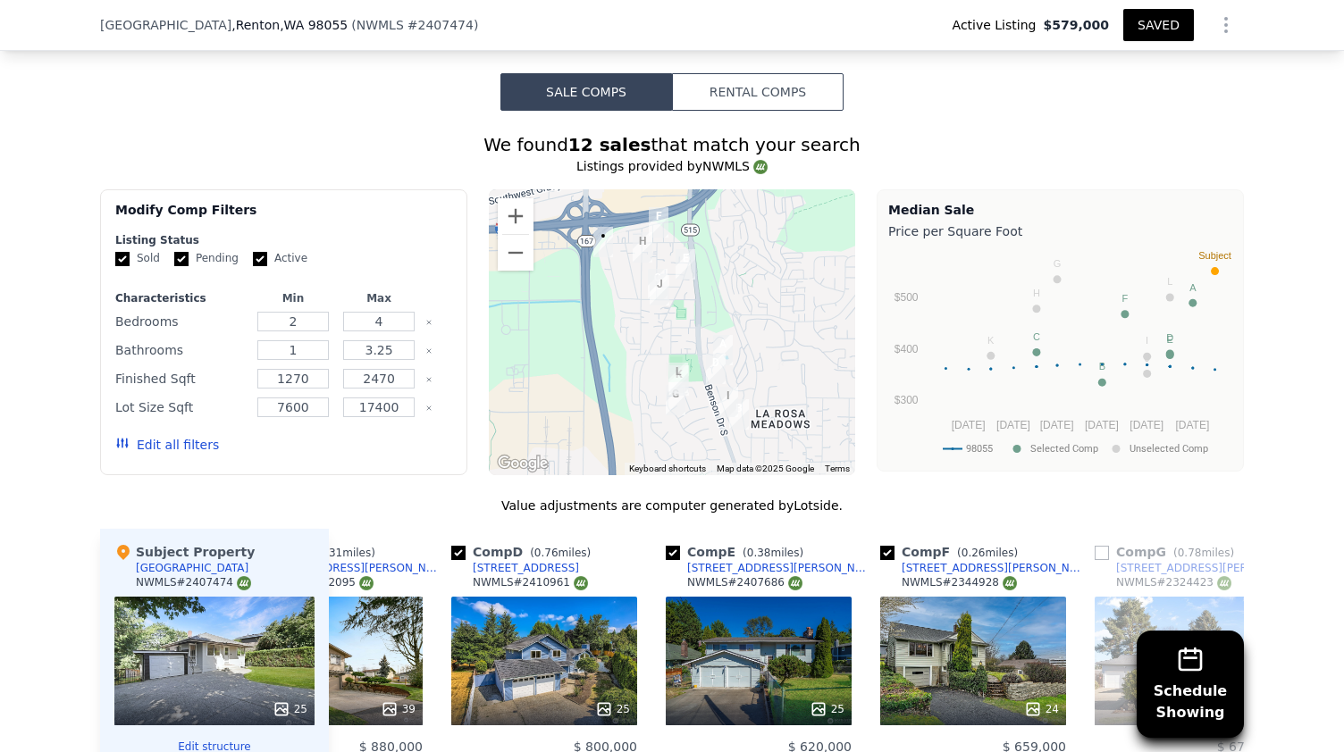
scroll to position [0, 522]
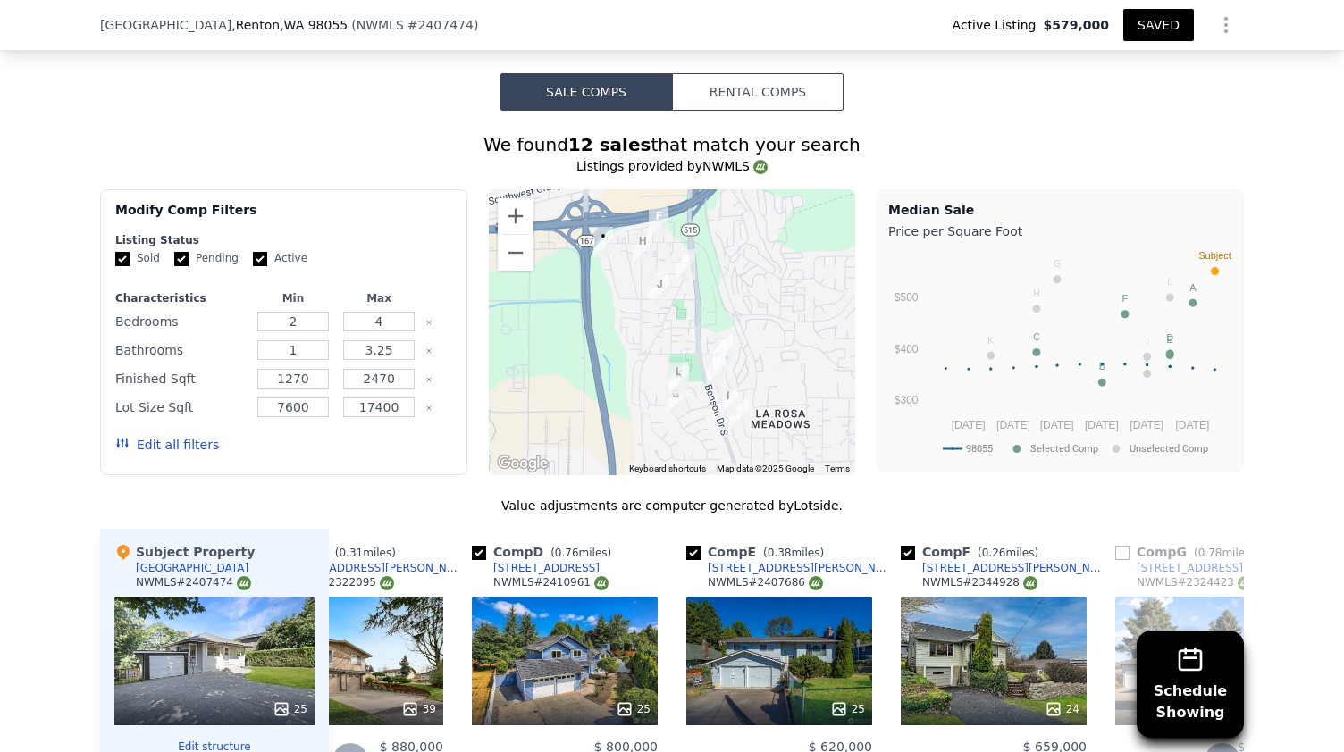
click at [740, 662] on div "25" at bounding box center [779, 661] width 186 height 129
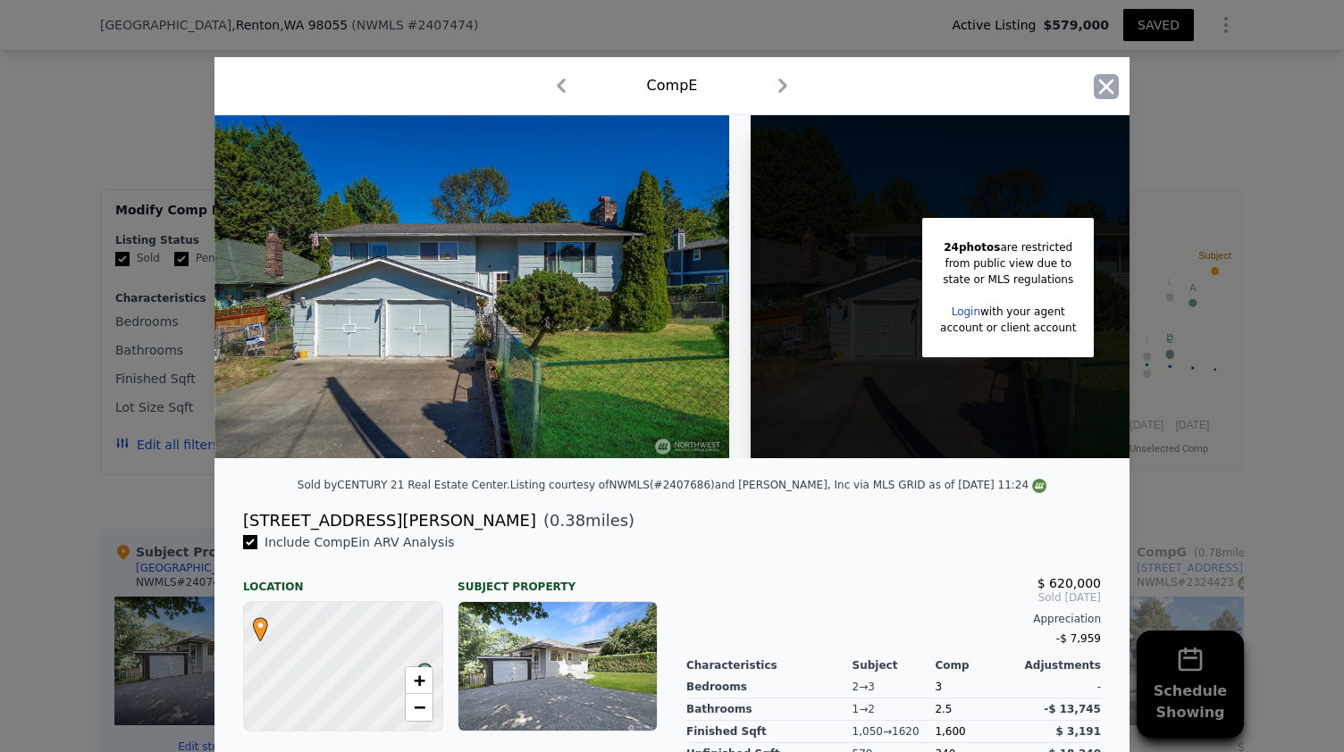
click at [1103, 88] on icon "button" at bounding box center [1106, 86] width 25 height 25
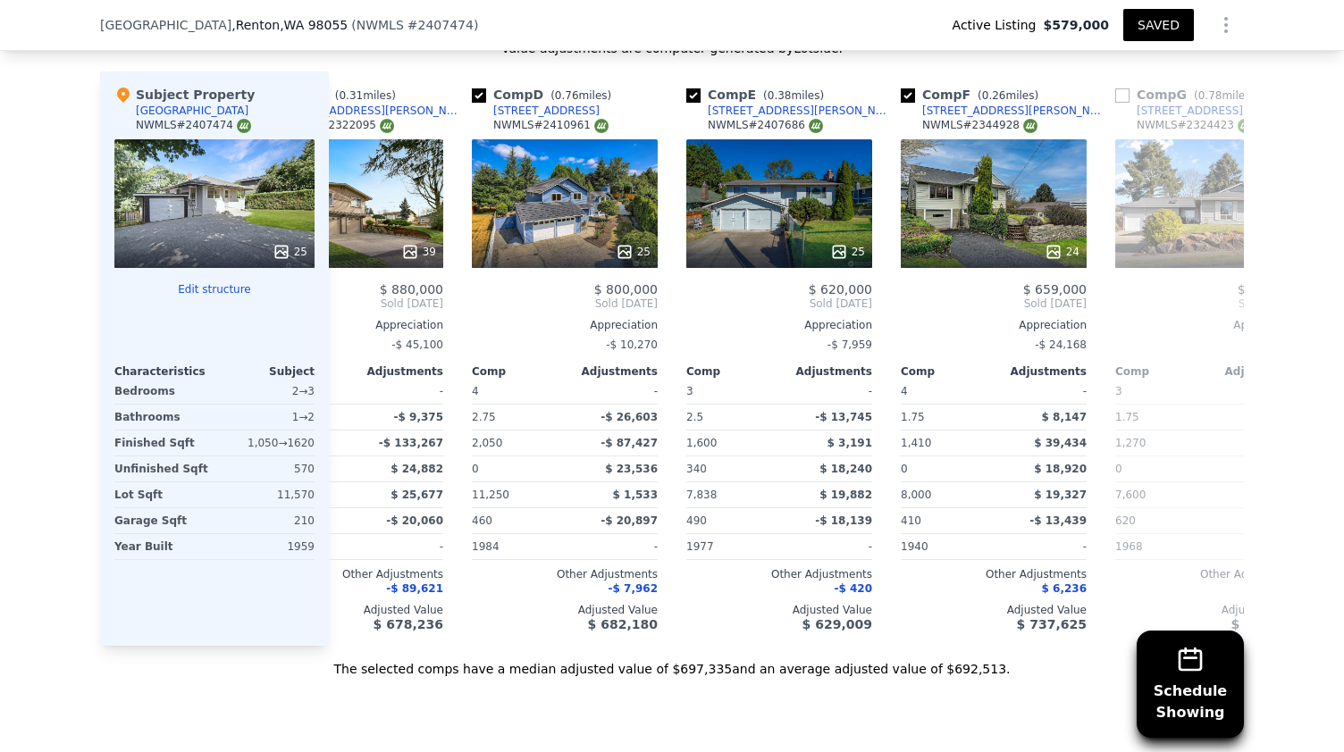
scroll to position [2021, 0]
click at [358, 192] on div "39" at bounding box center [350, 203] width 186 height 129
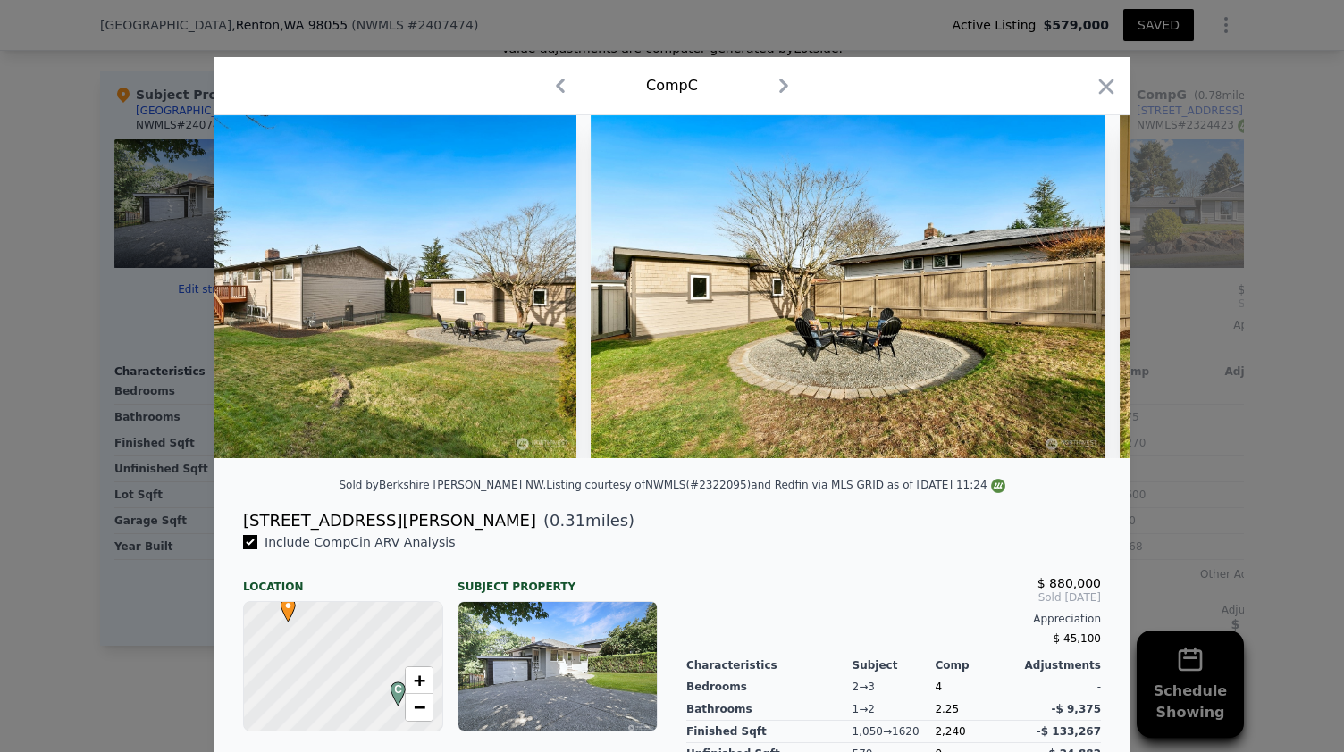
scroll to position [0, 17639]
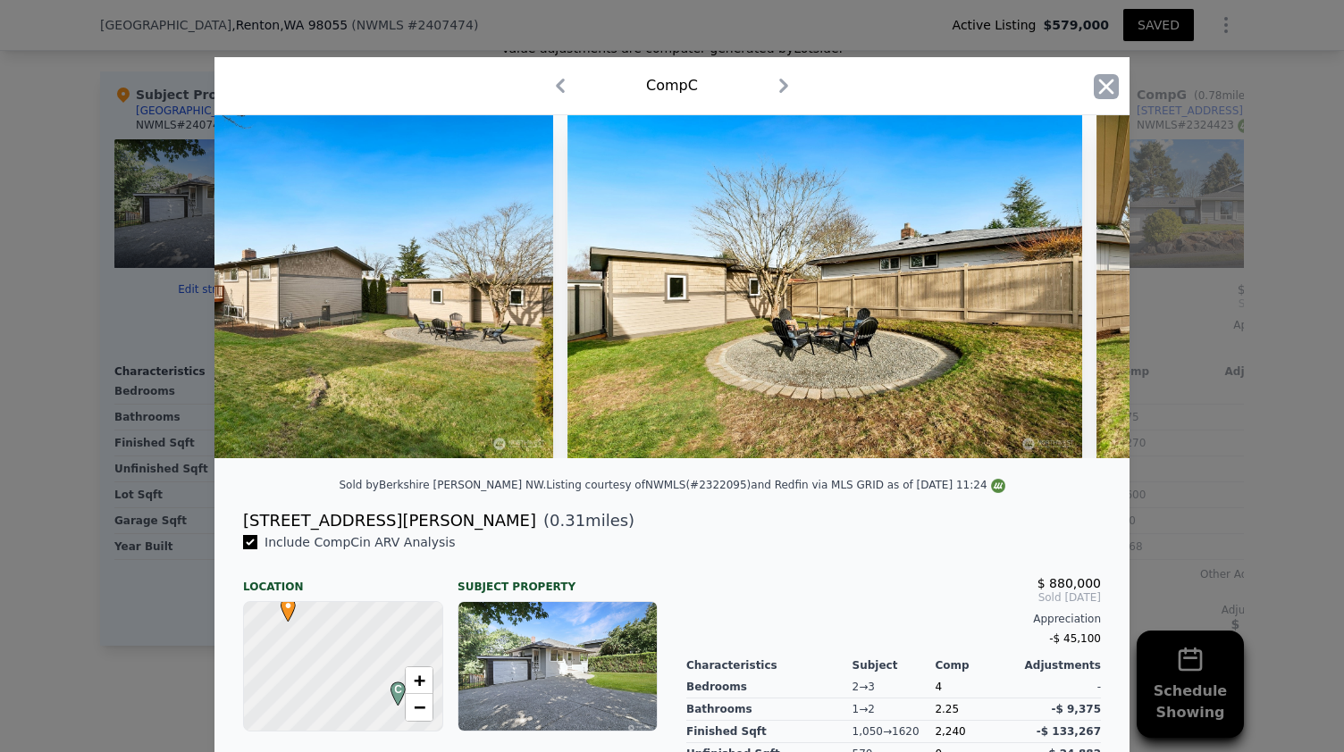
click at [1094, 96] on icon "button" at bounding box center [1106, 86] width 25 height 25
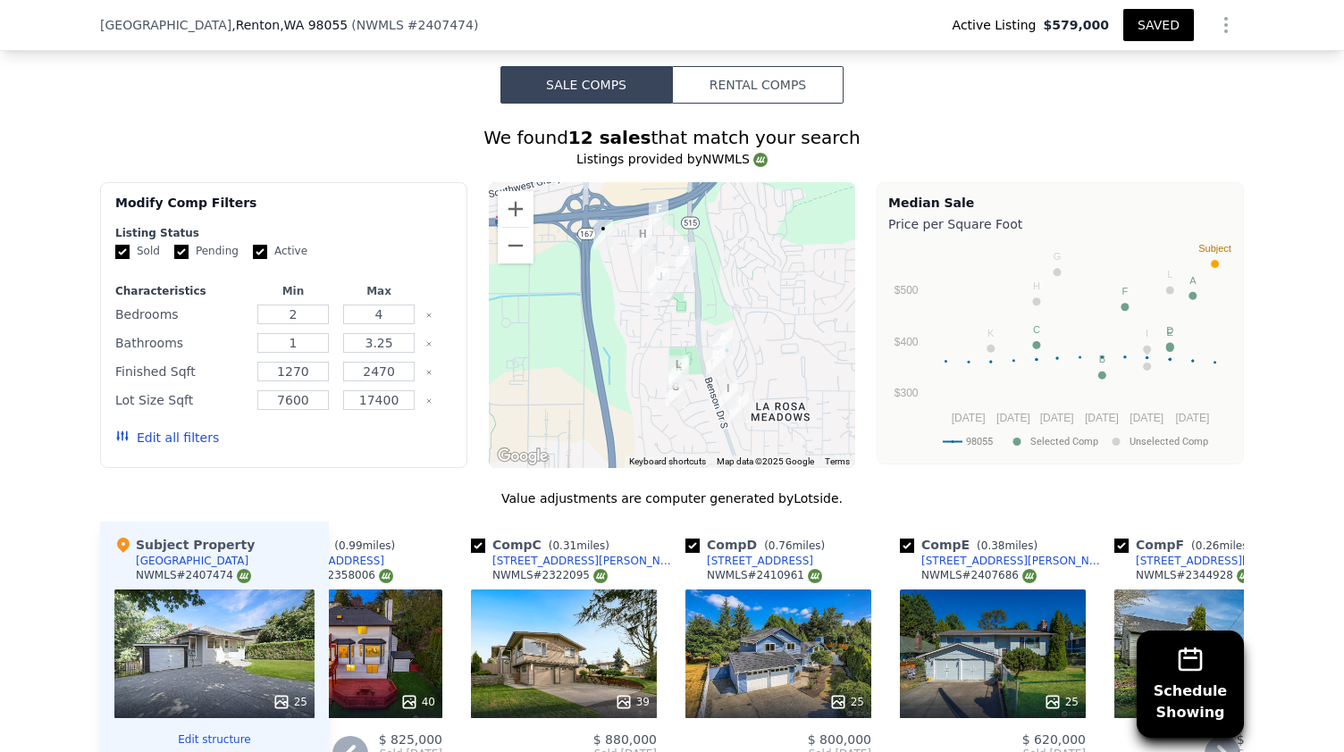
scroll to position [1560, 0]
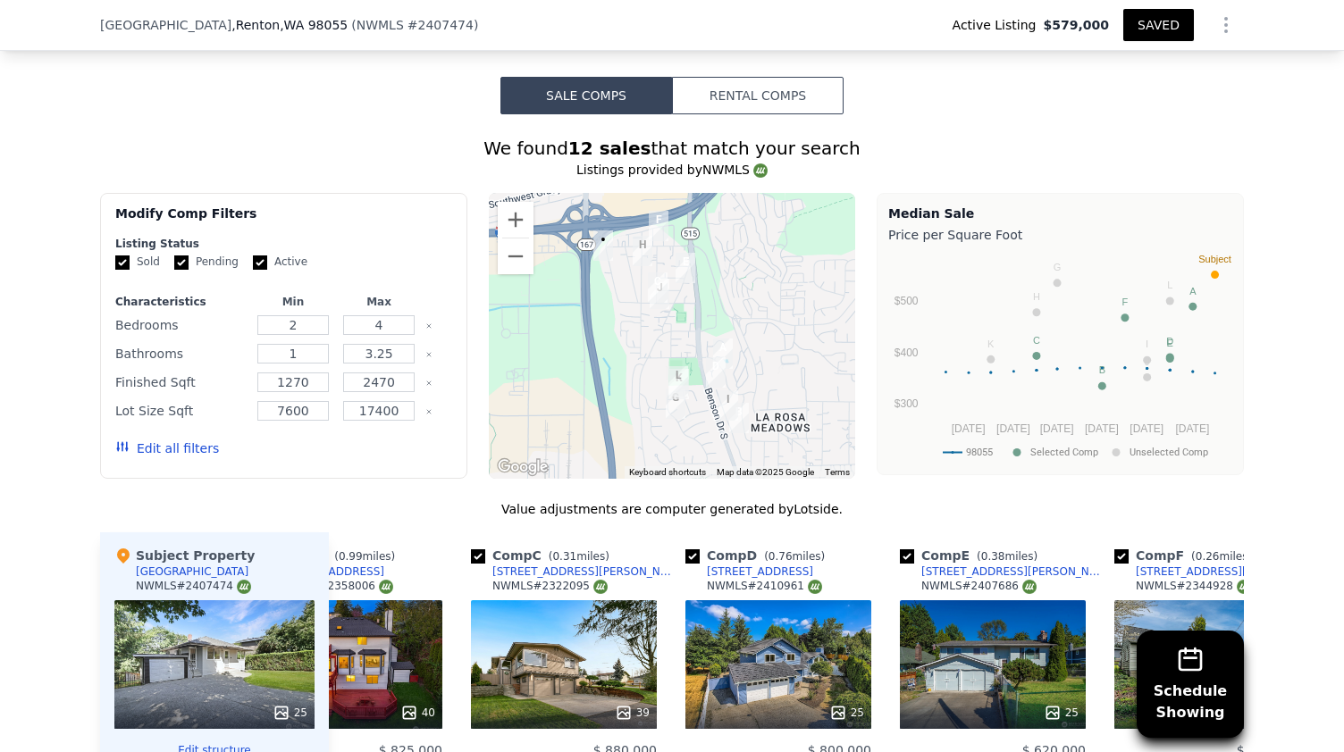
click at [651, 280] on img "1822 Morris Ave S" at bounding box center [658, 287] width 34 height 45
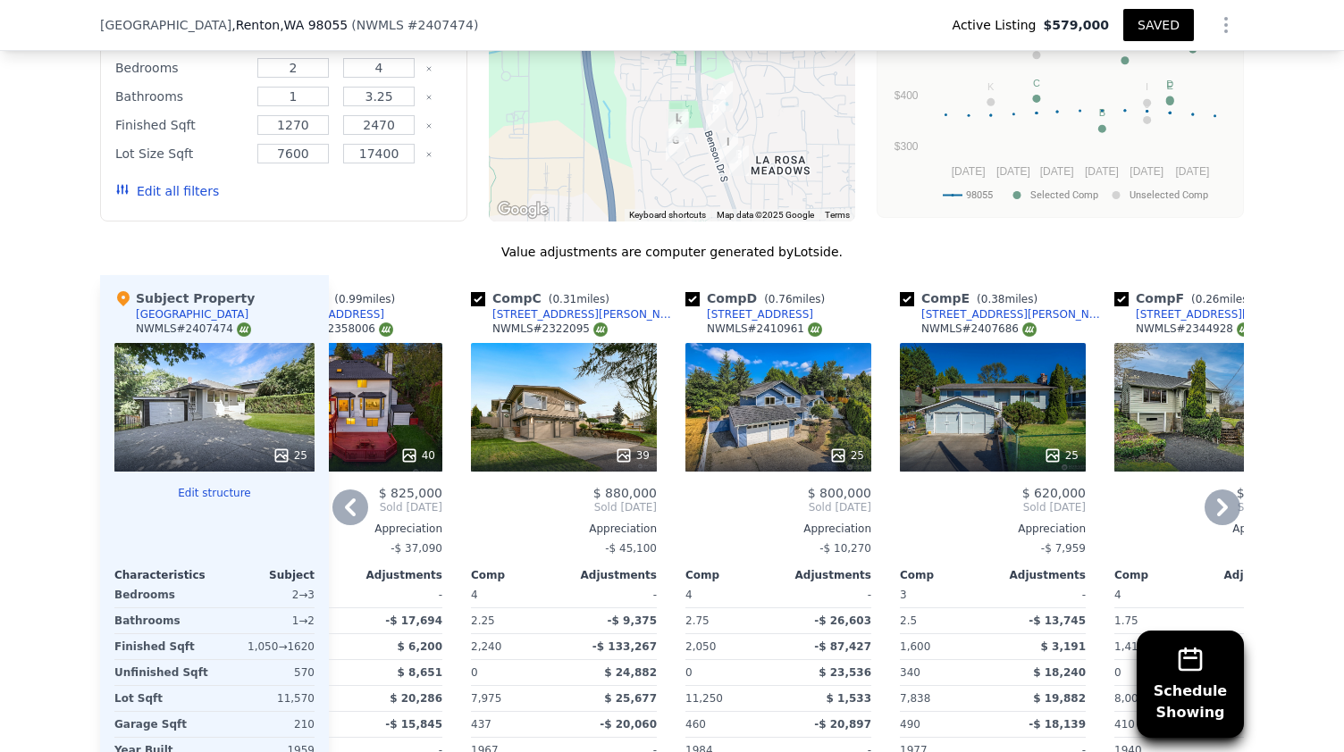
scroll to position [1819, 0]
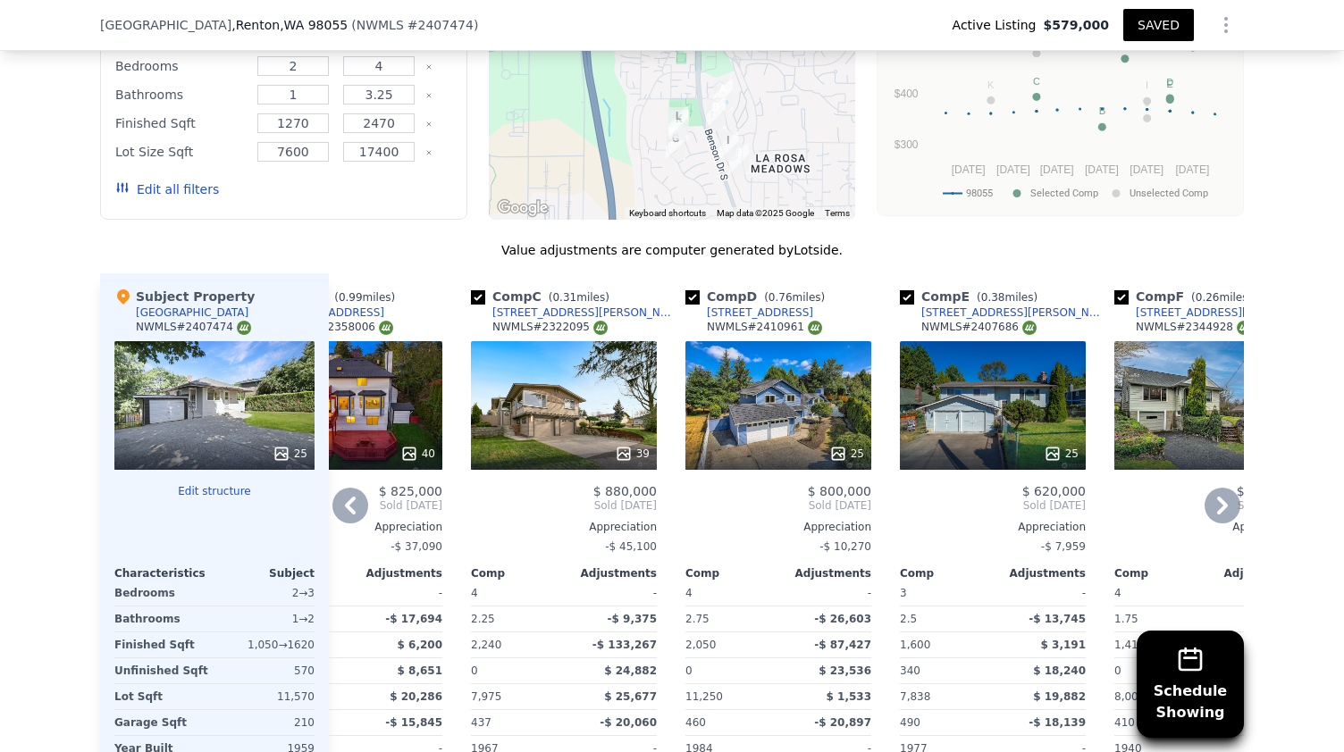
click at [523, 405] on div "39" at bounding box center [564, 405] width 186 height 129
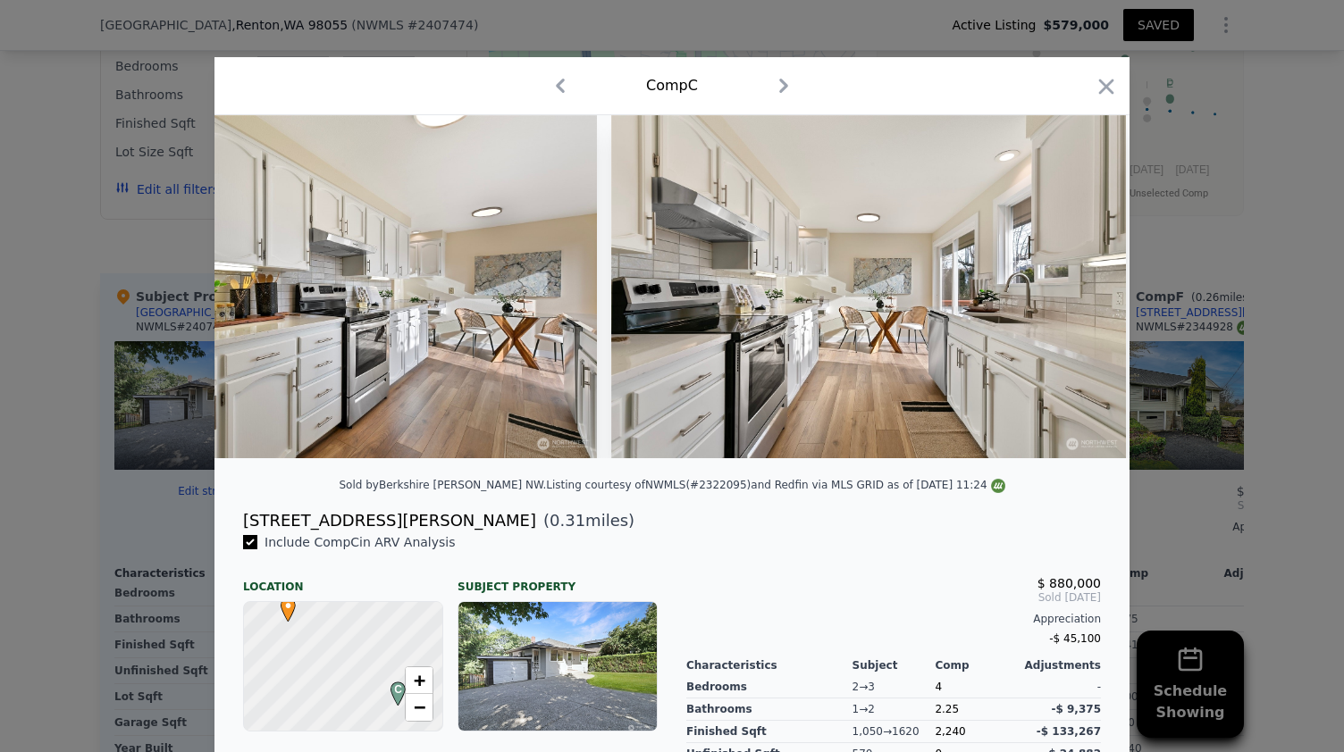
scroll to position [0, 3837]
click at [1107, 85] on icon "button" at bounding box center [1106, 86] width 25 height 25
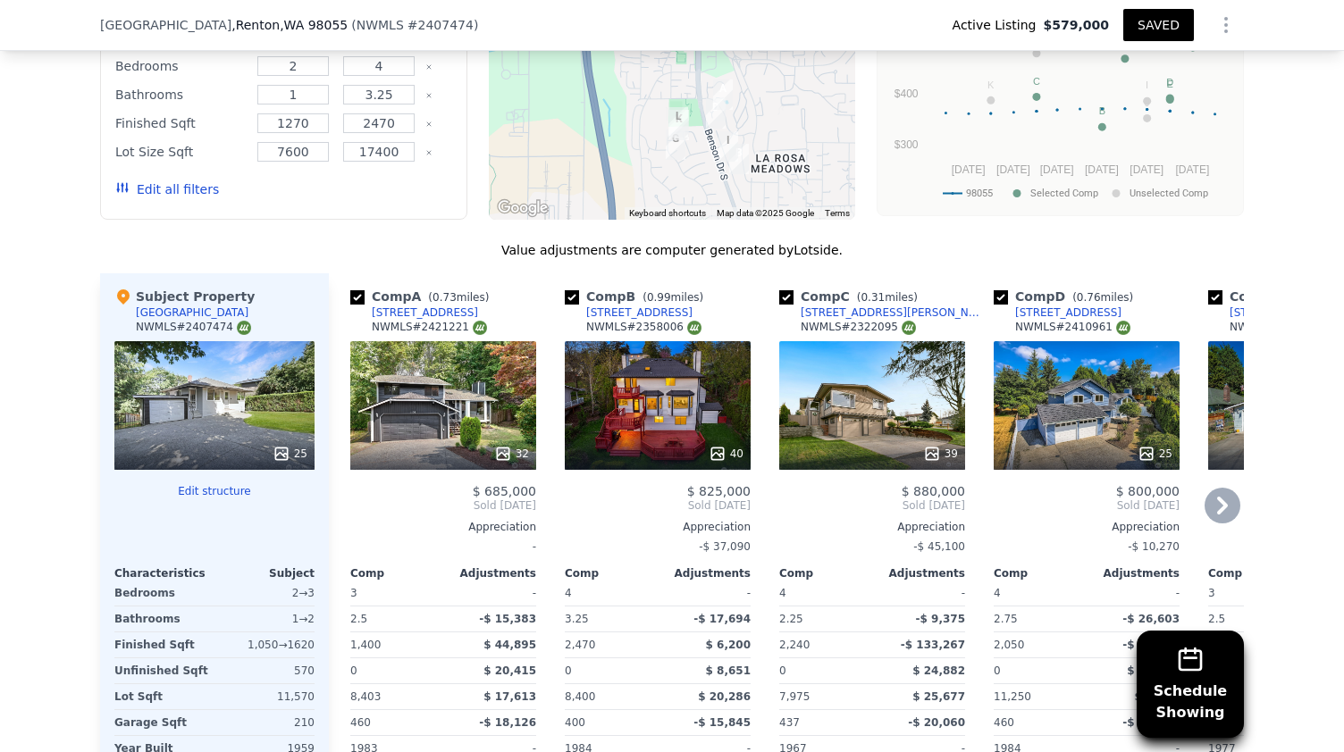
click at [425, 399] on div "32" at bounding box center [443, 405] width 186 height 129
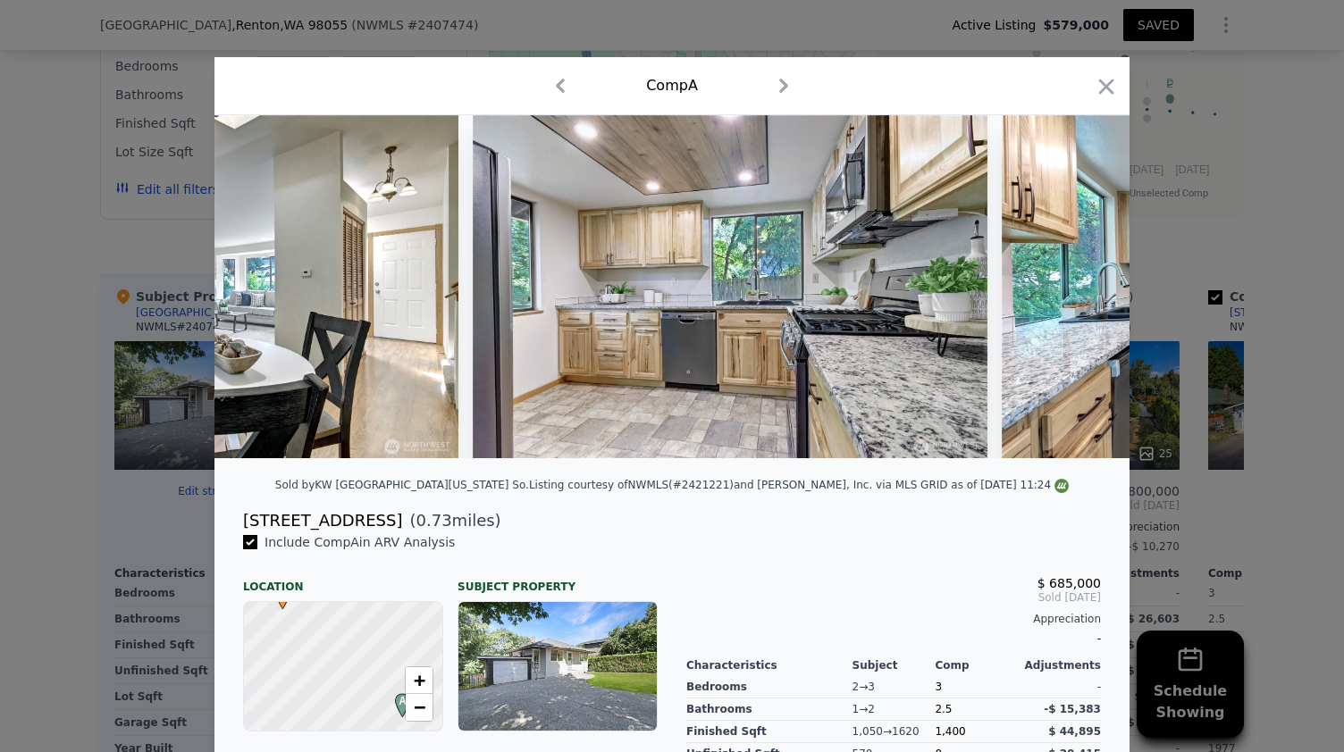
scroll to position [0, 4011]
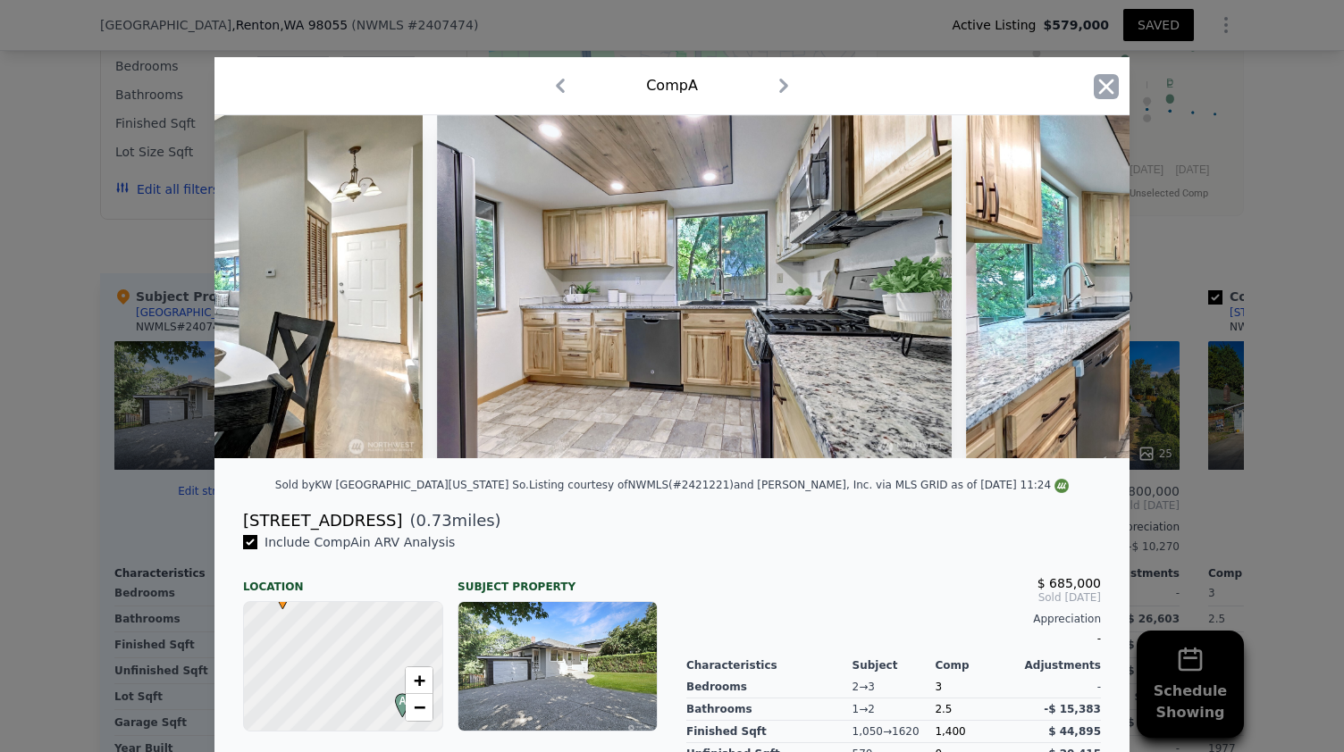
click at [1102, 83] on icon "button" at bounding box center [1106, 86] width 15 height 15
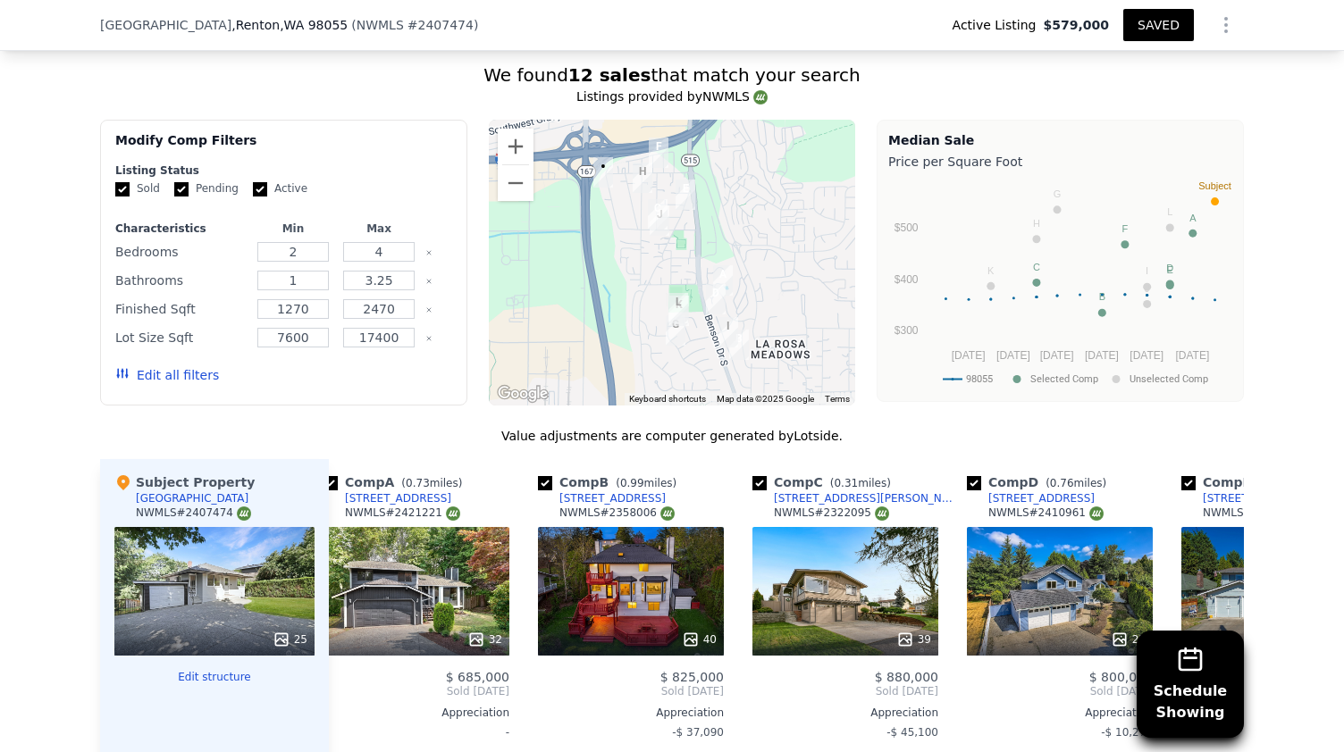
scroll to position [1635, 0]
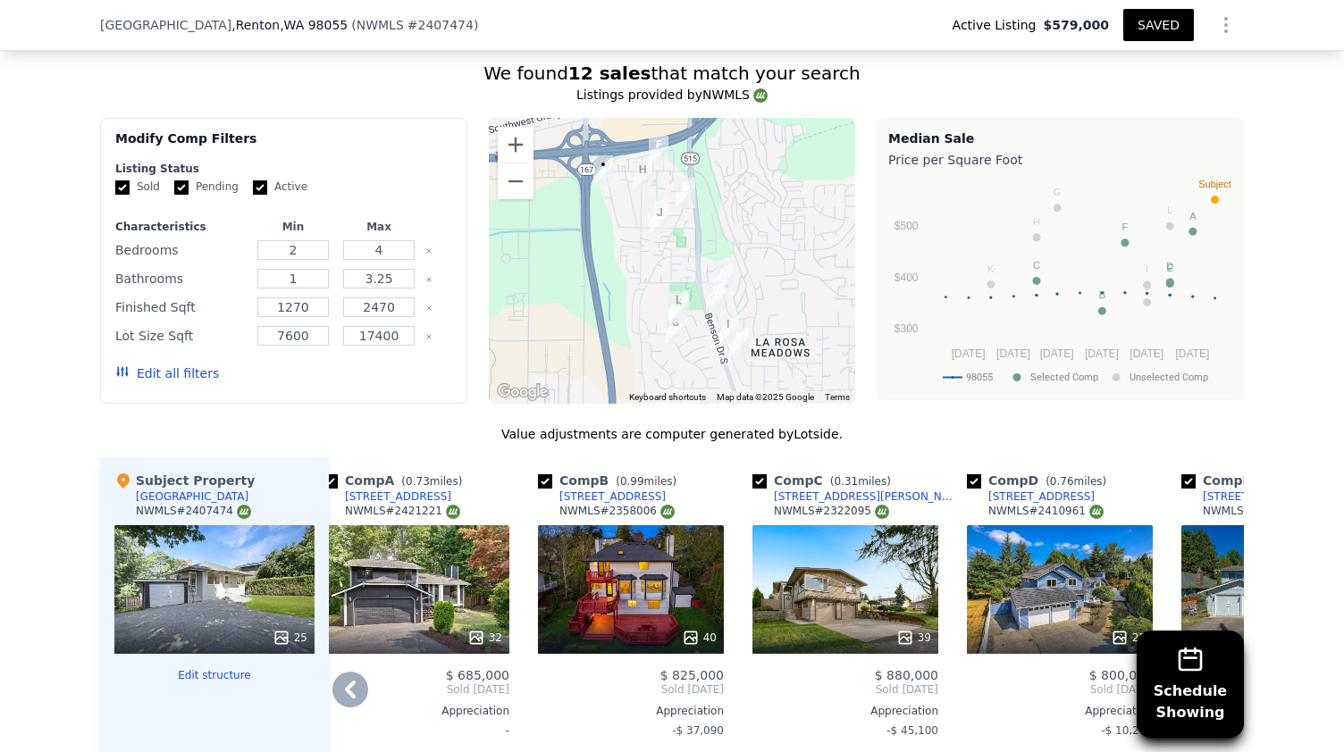
click at [657, 602] on div "40" at bounding box center [631, 589] width 186 height 129
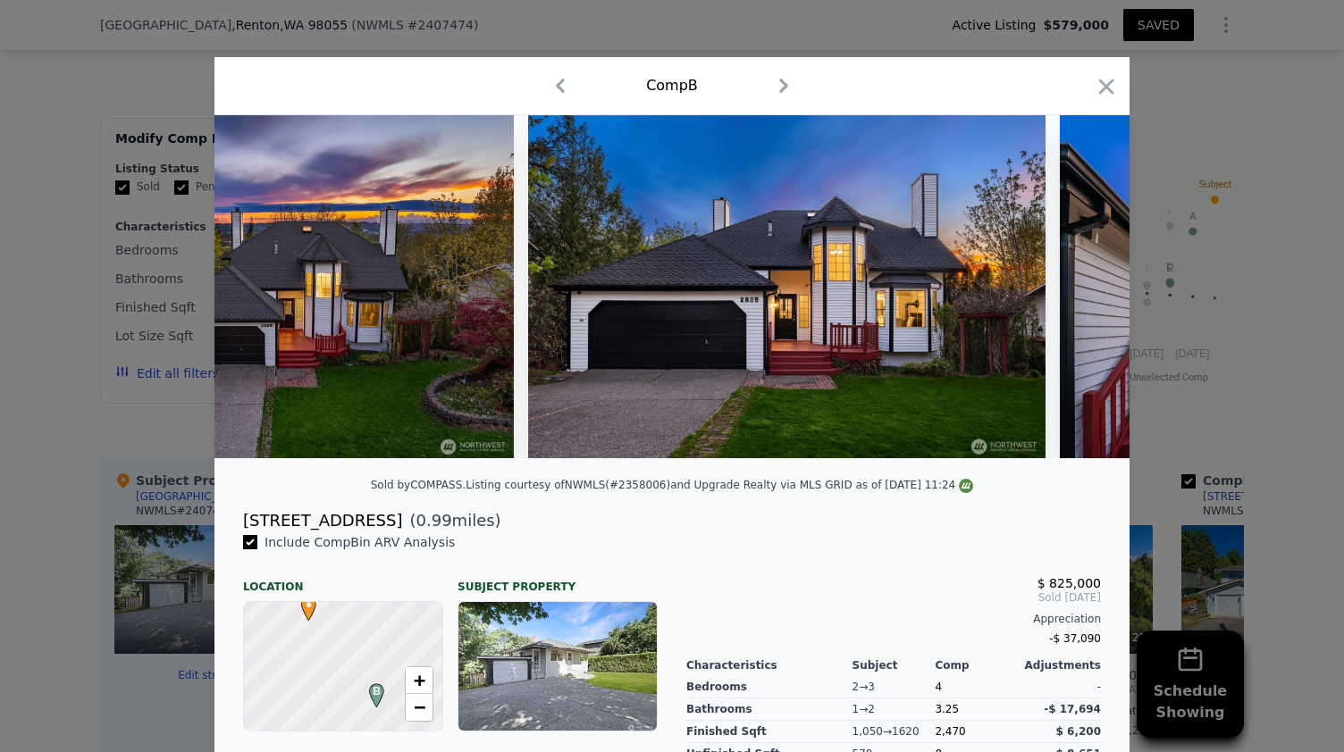
scroll to position [0, 1652]
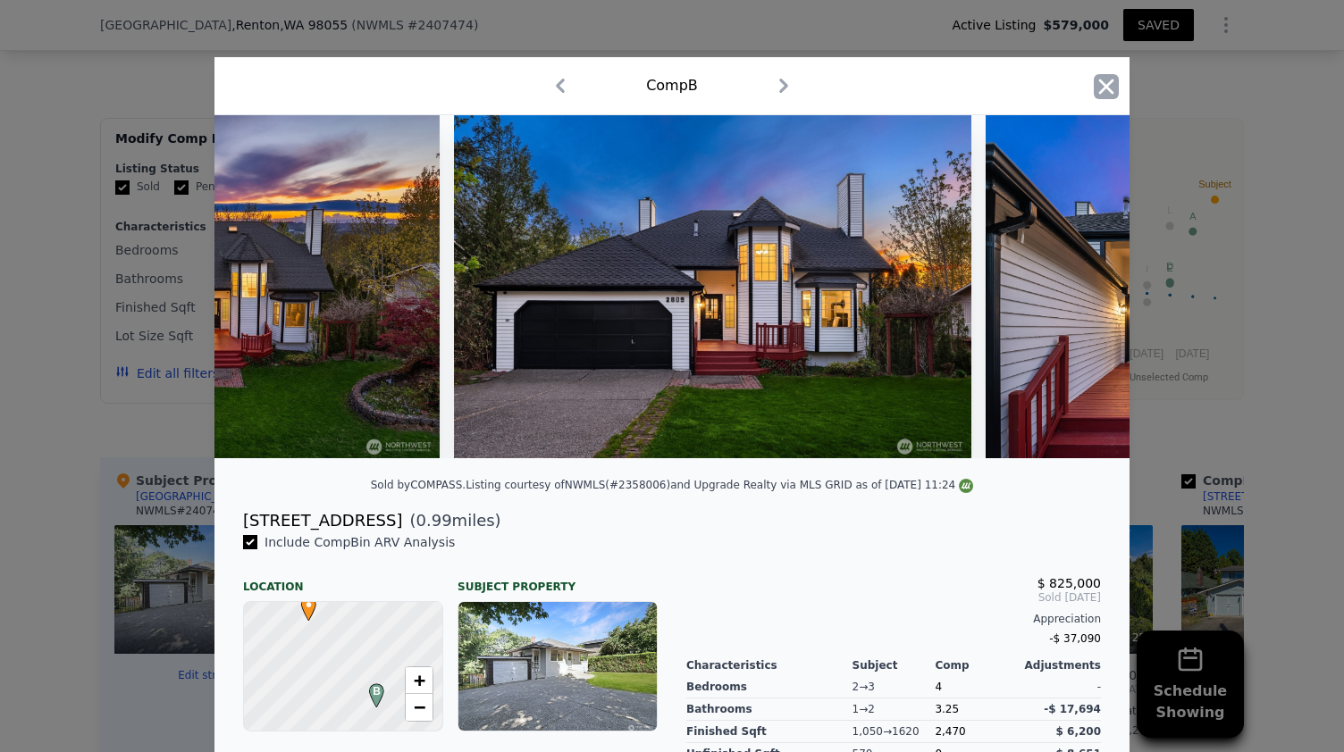
click at [1101, 90] on icon "button" at bounding box center [1106, 86] width 15 height 15
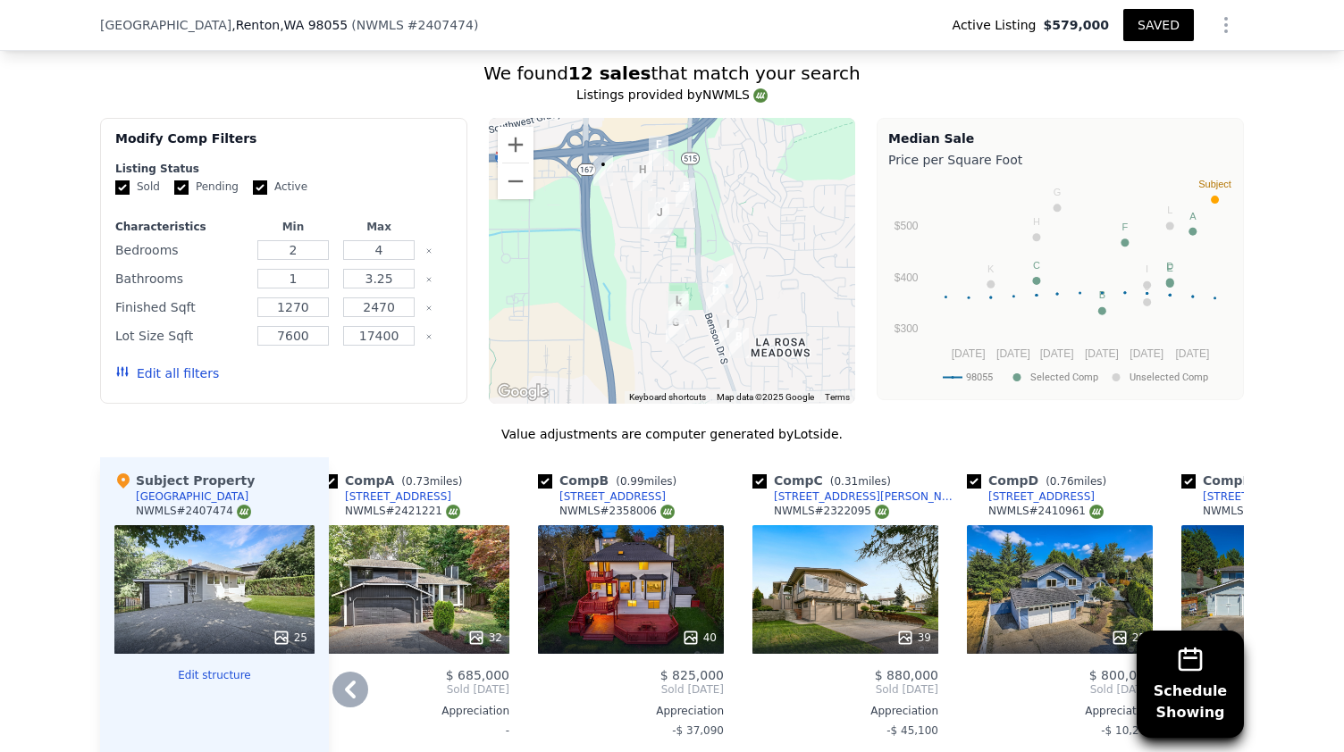
click at [538, 475] on input "checkbox" at bounding box center [545, 482] width 14 height 14
checkbox input "false"
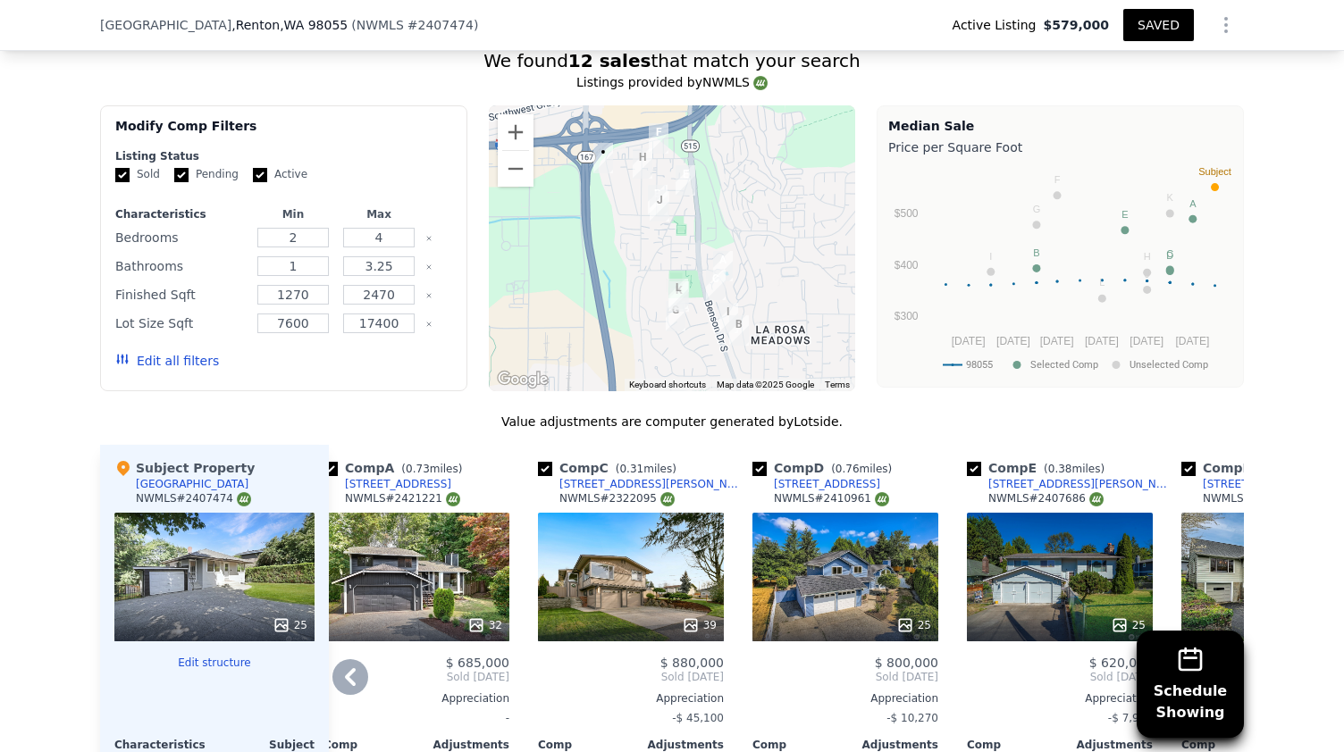
scroll to position [1648, 0]
click at [538, 462] on input "checkbox" at bounding box center [545, 469] width 14 height 14
checkbox input "false"
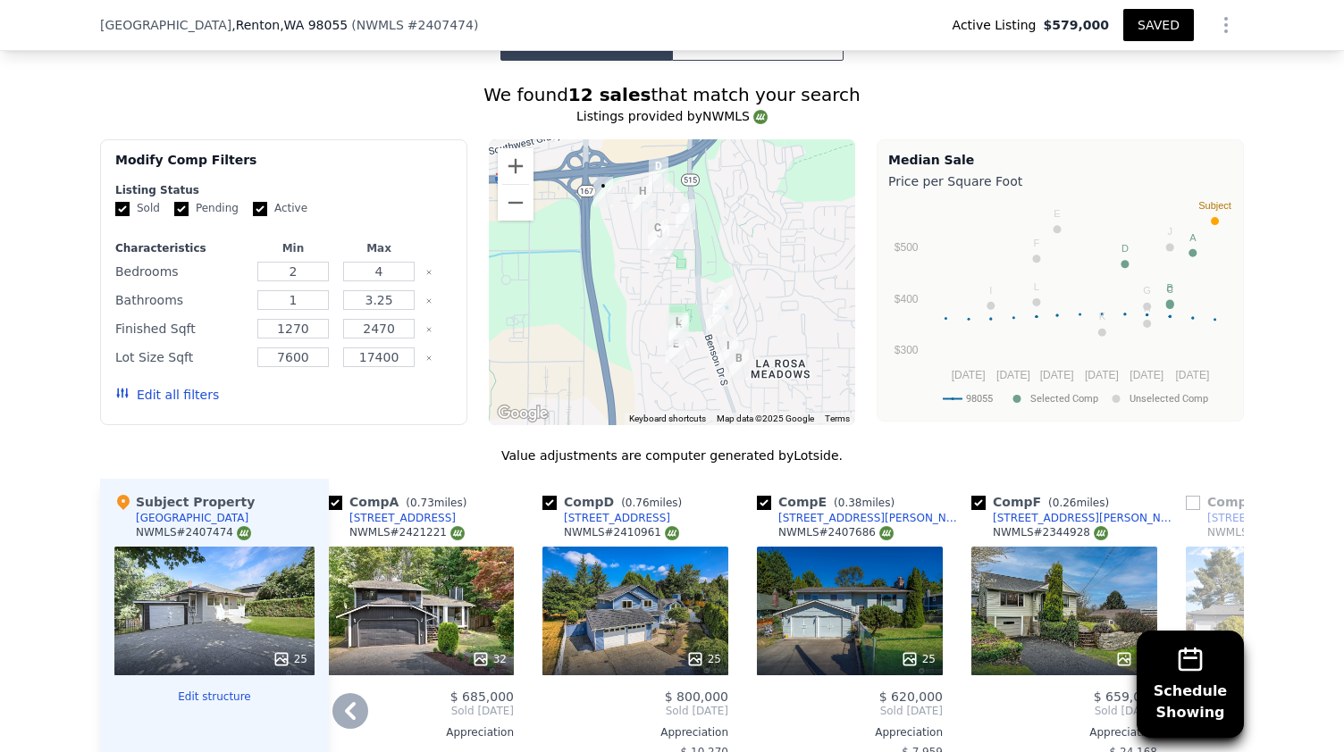
scroll to position [1614, 0]
click at [328, 499] on input "checkbox" at bounding box center [335, 503] width 14 height 14
checkbox input "false"
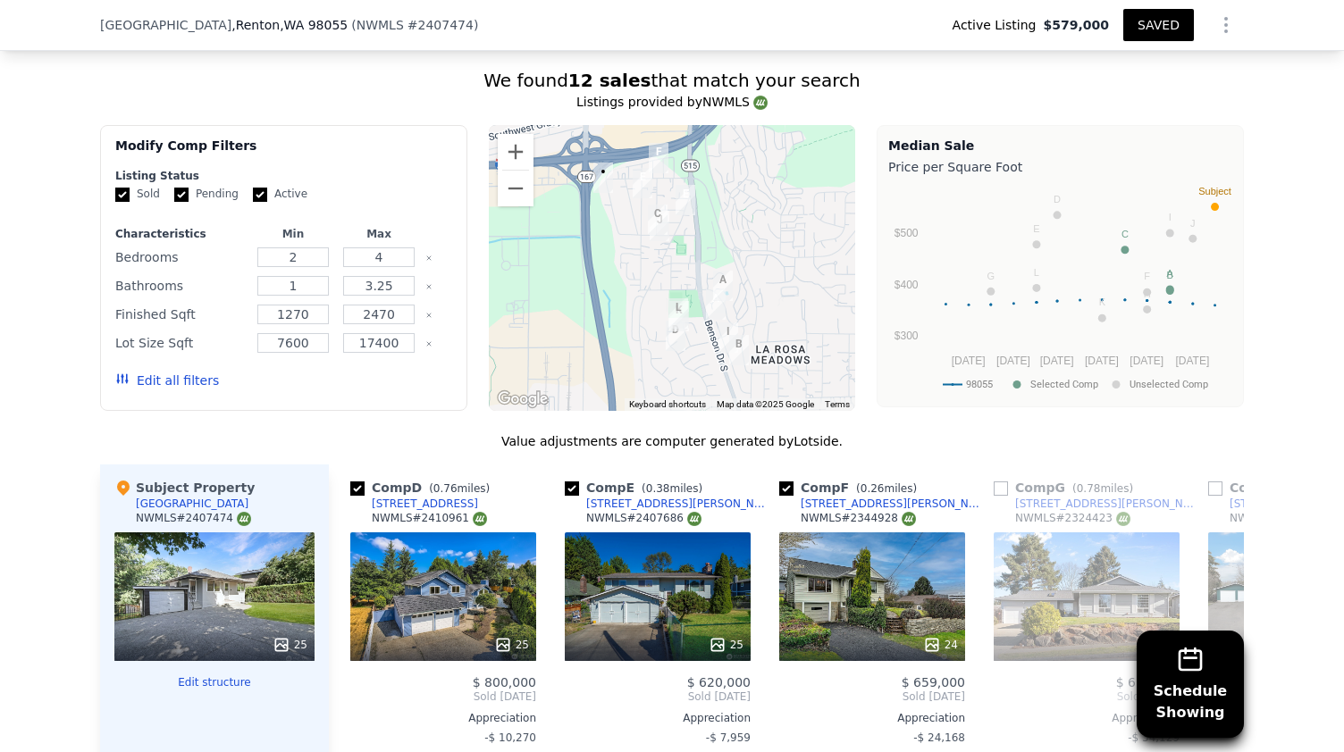
scroll to position [1626, 0]
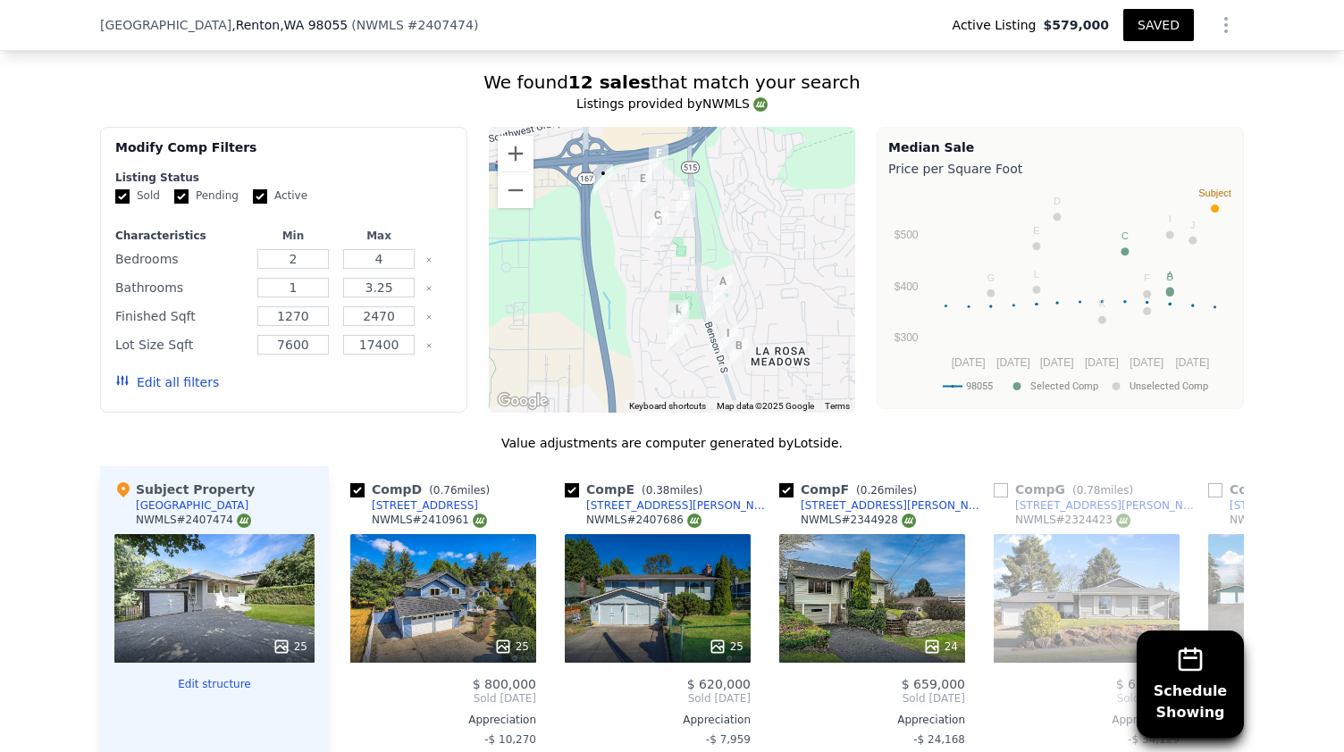
click at [350, 488] on input "checkbox" at bounding box center [357, 490] width 14 height 14
checkbox input "false"
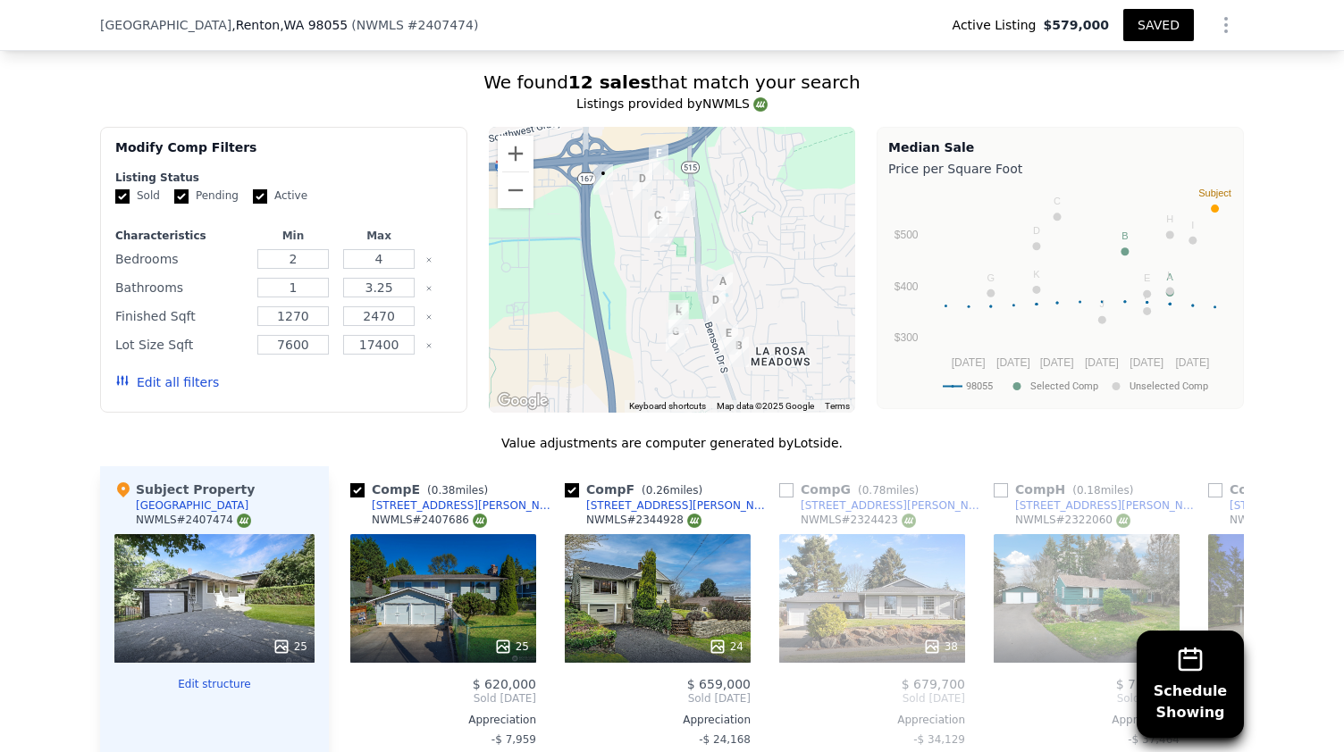
scroll to position [1634, 0]
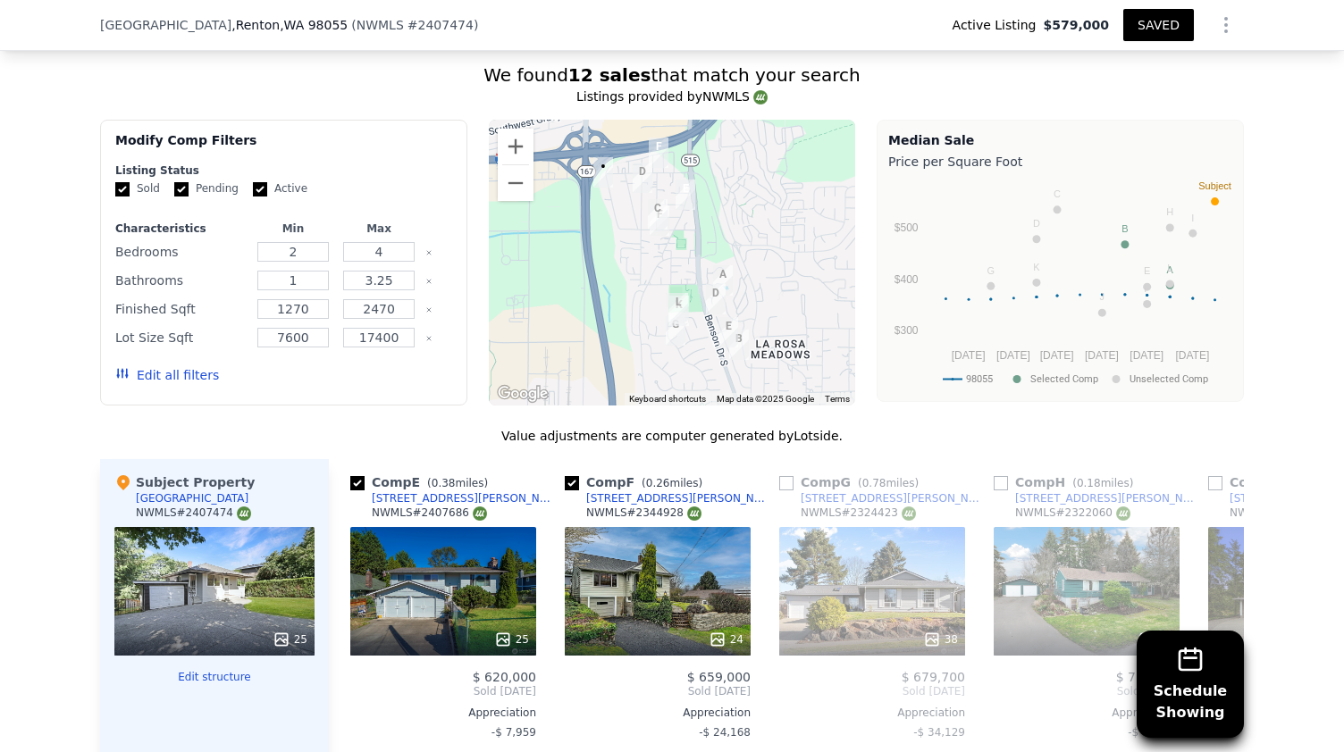
click at [653, 210] on img "1822 Morris Ave S" at bounding box center [658, 214] width 34 height 45
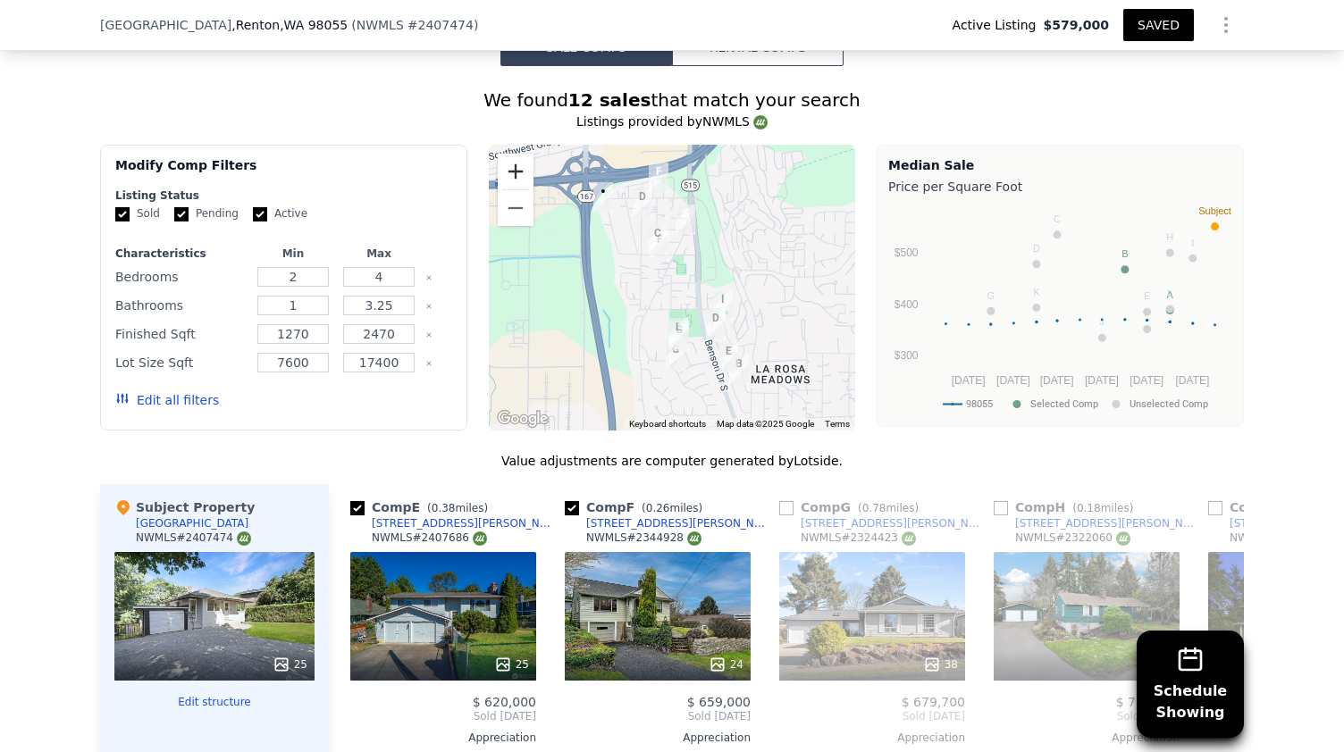
scroll to position [1612, 0]
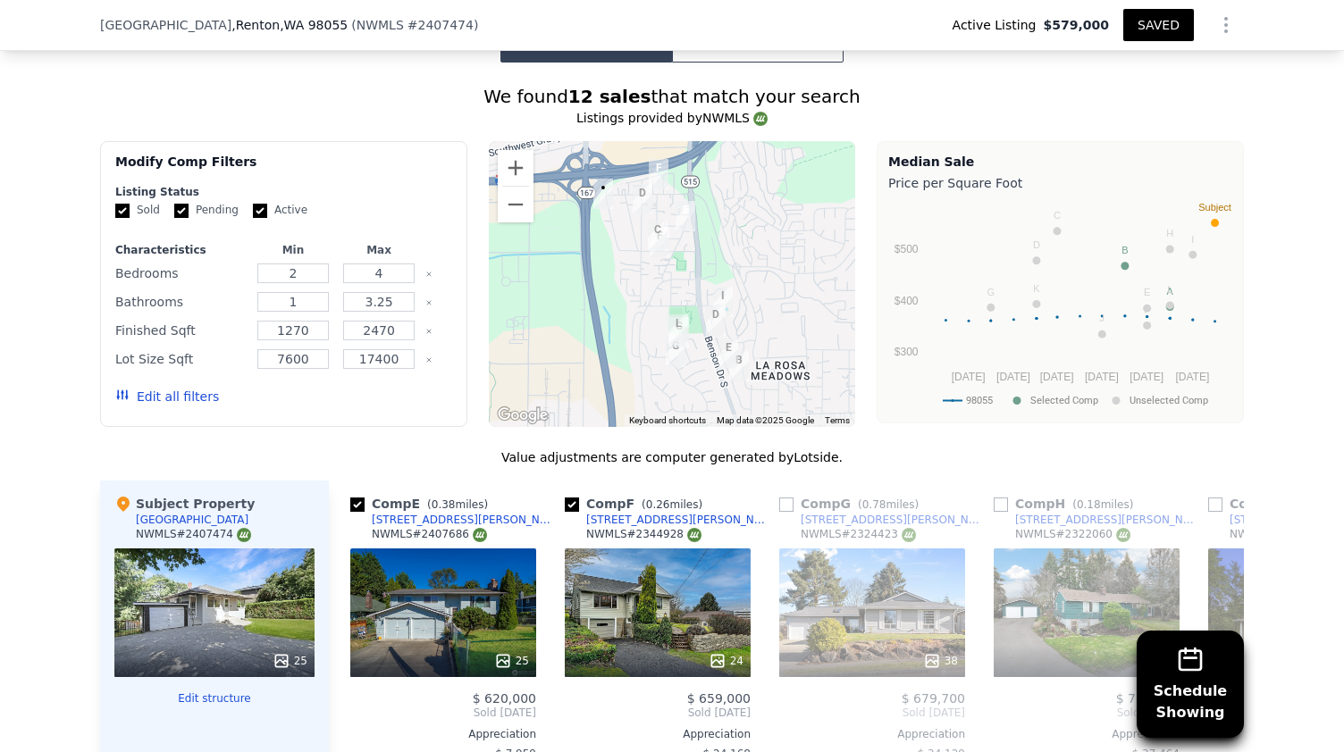
click at [634, 189] on img "1608 Shattuck Ave S" at bounding box center [643, 199] width 34 height 45
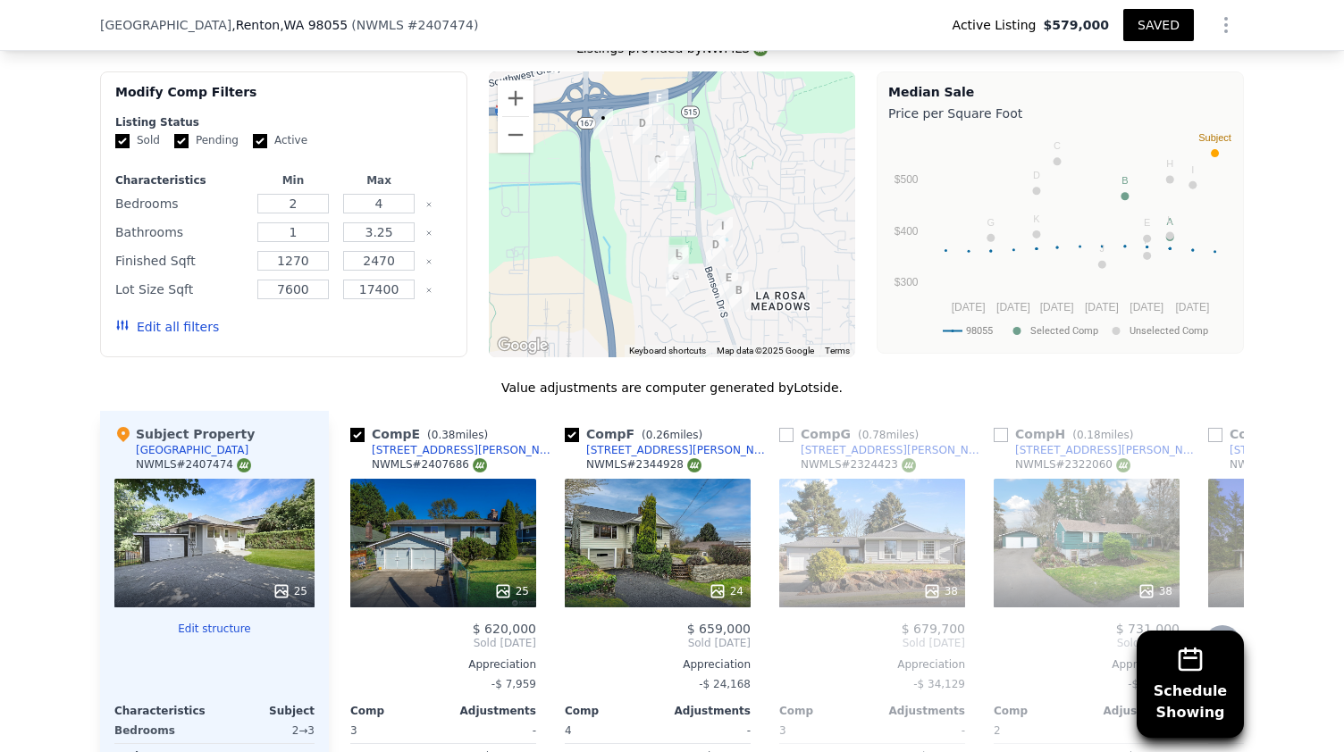
scroll to position [1680, 0]
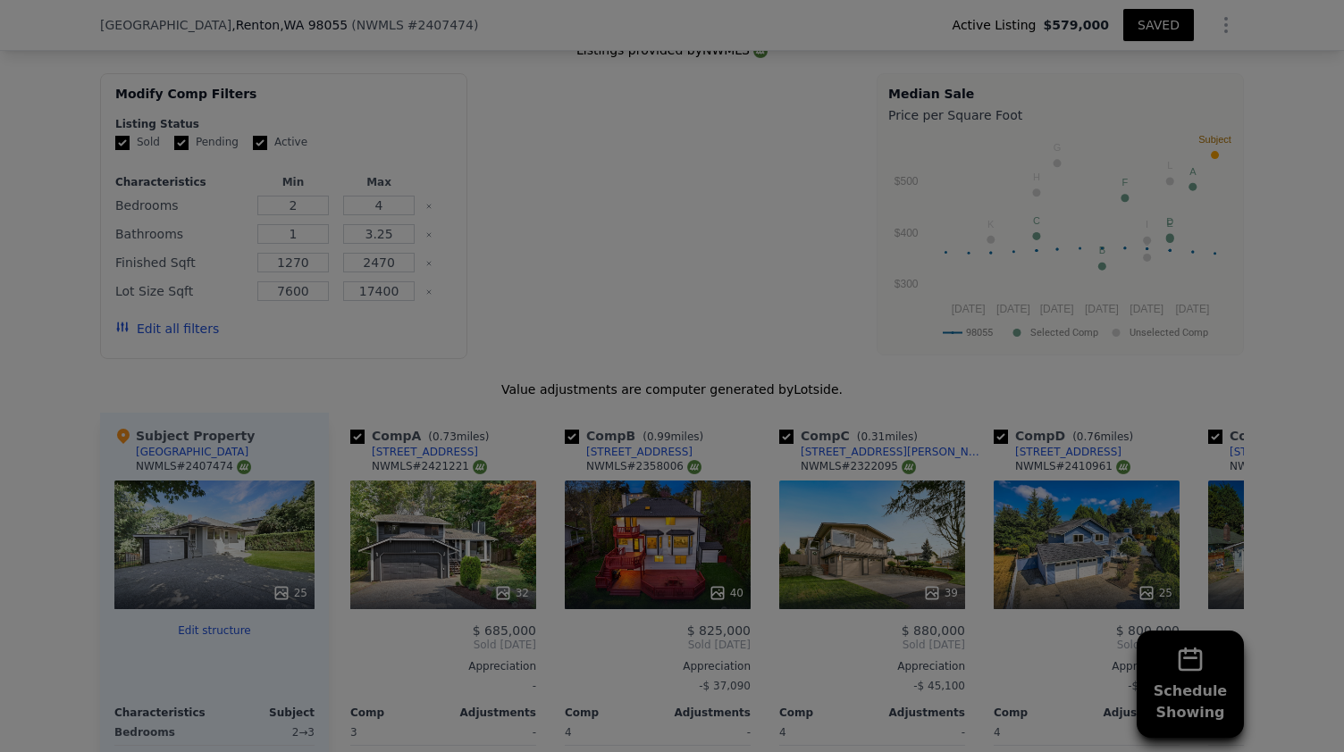
checkbox input "true"
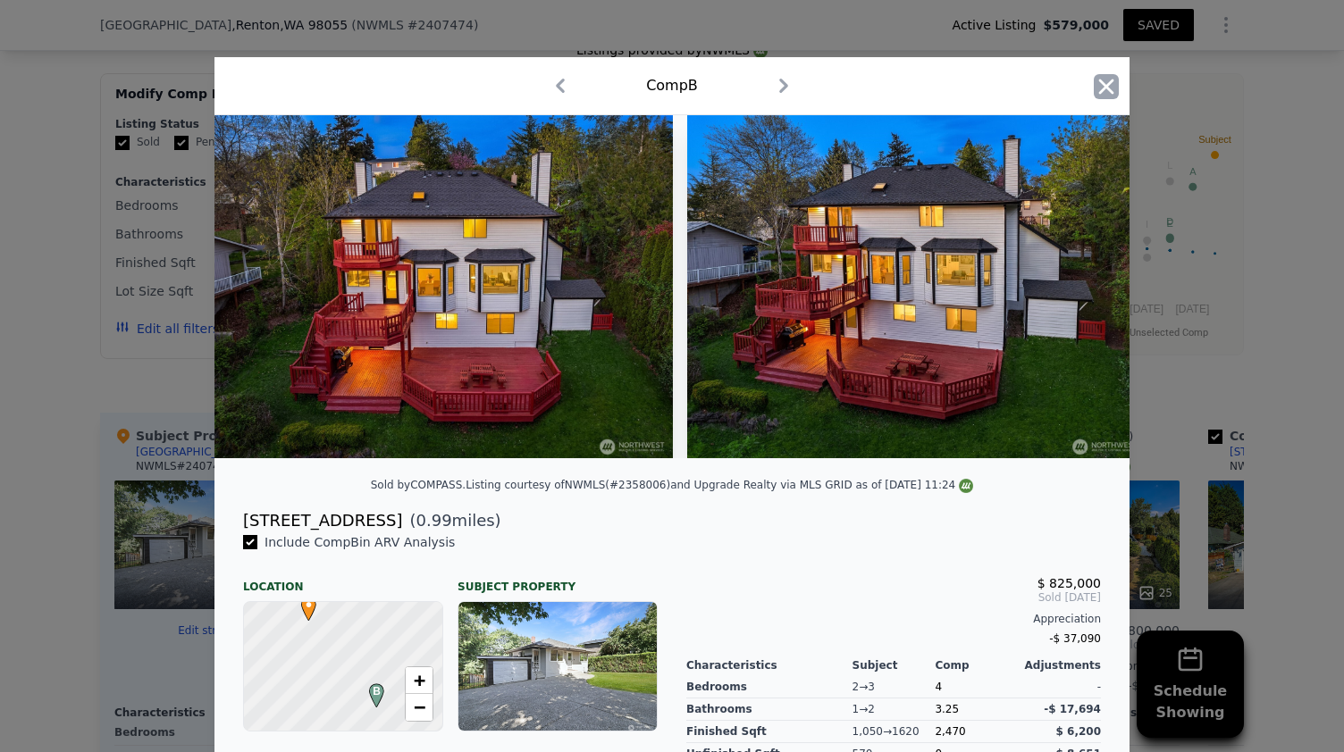
click at [1102, 90] on icon "button" at bounding box center [1106, 86] width 15 height 15
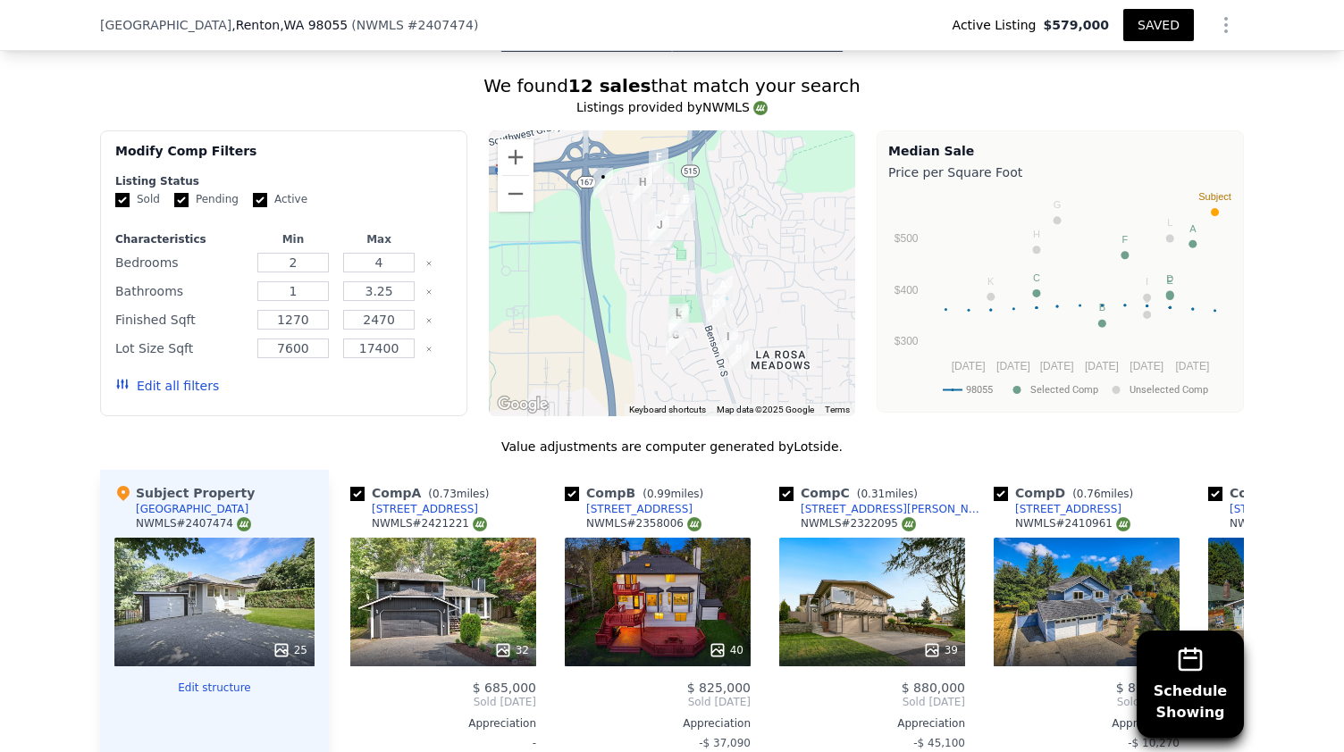
scroll to position [1621, 0]
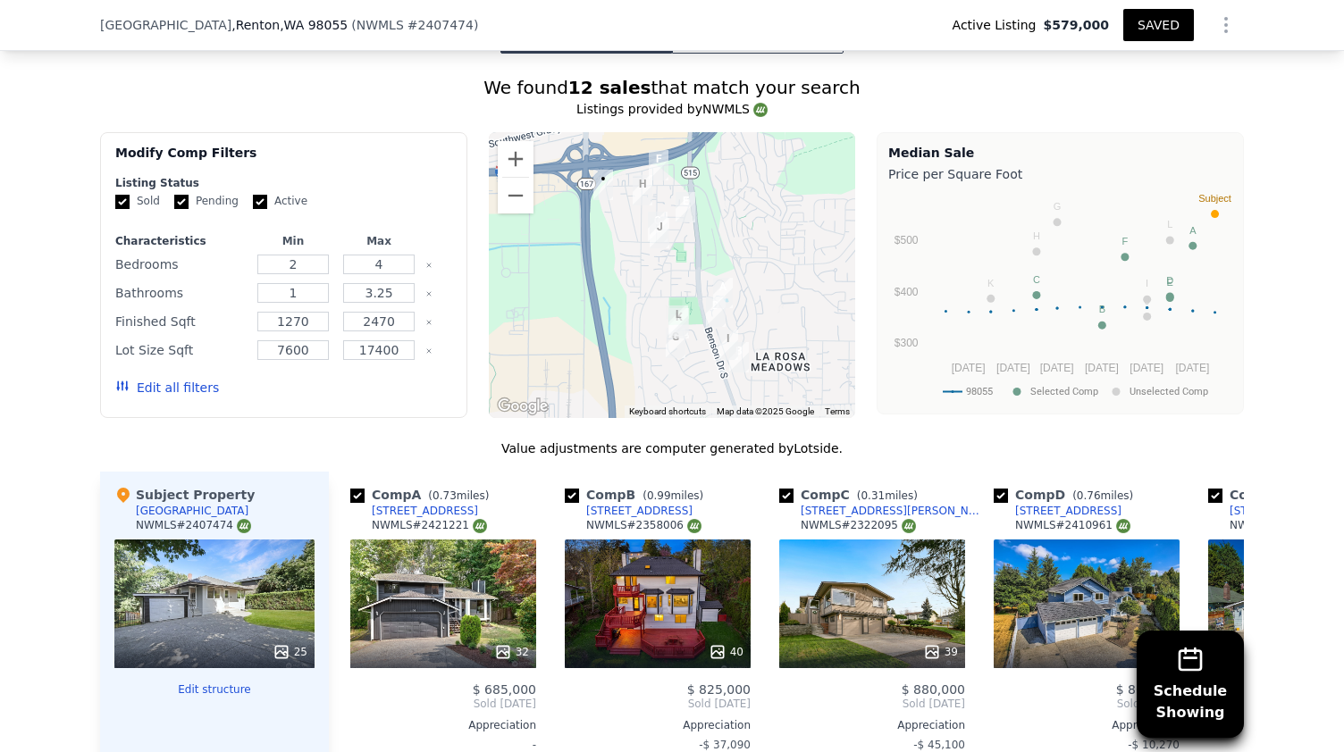
click at [350, 493] on input "checkbox" at bounding box center [357, 496] width 14 height 14
checkbox input "false"
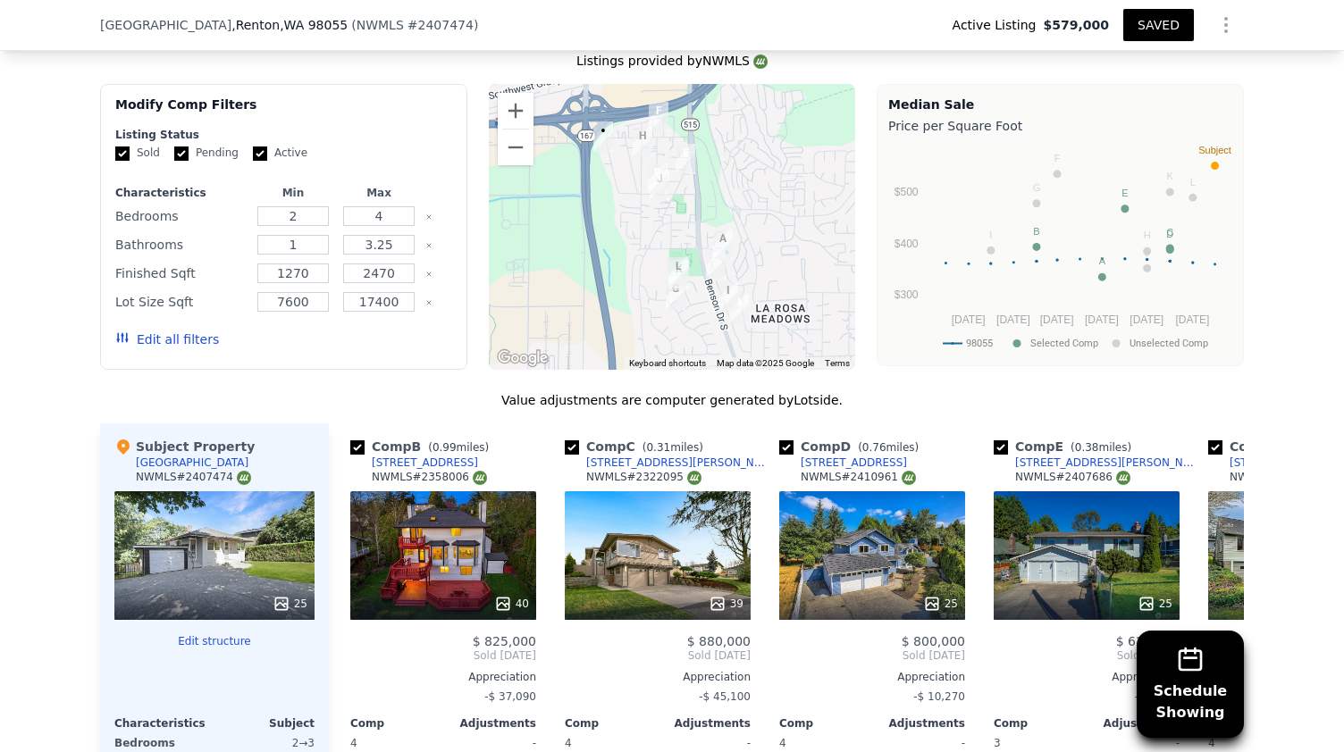
scroll to position [1666, 0]
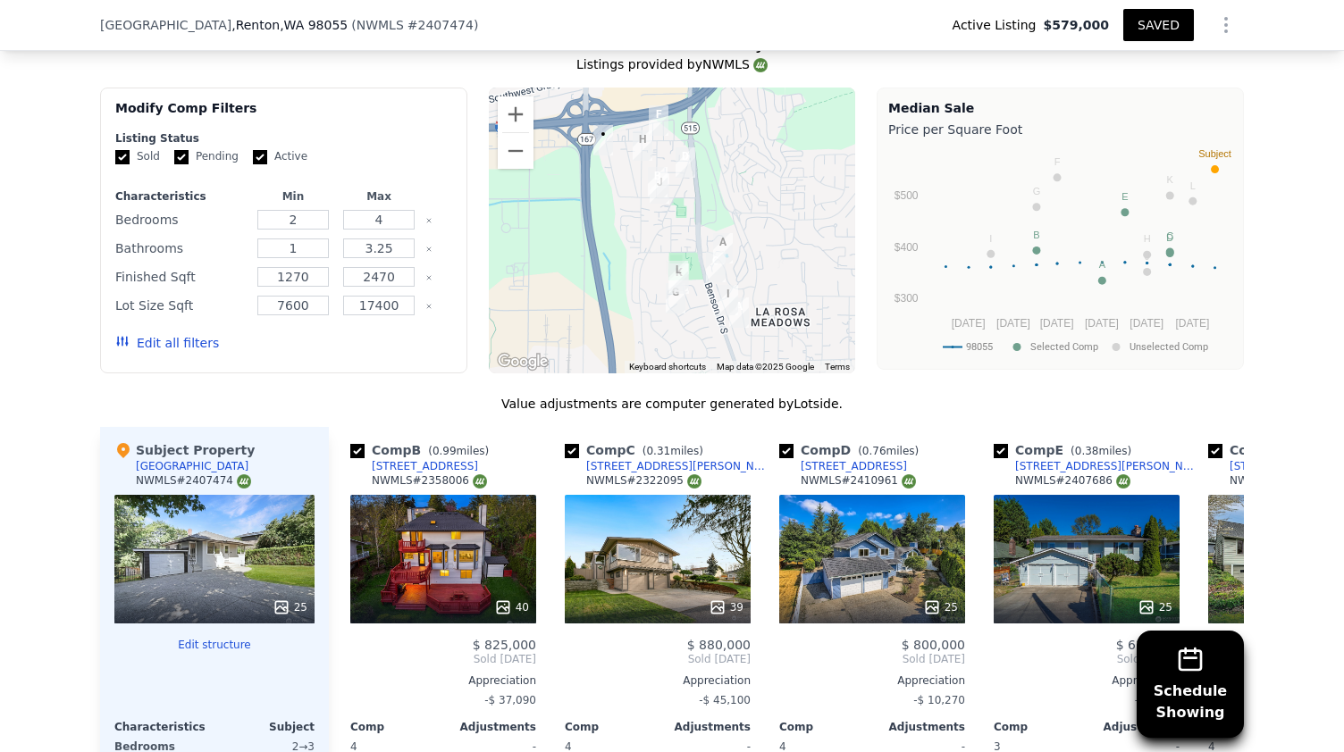
click at [354, 444] on input "checkbox" at bounding box center [357, 451] width 14 height 14
checkbox input "false"
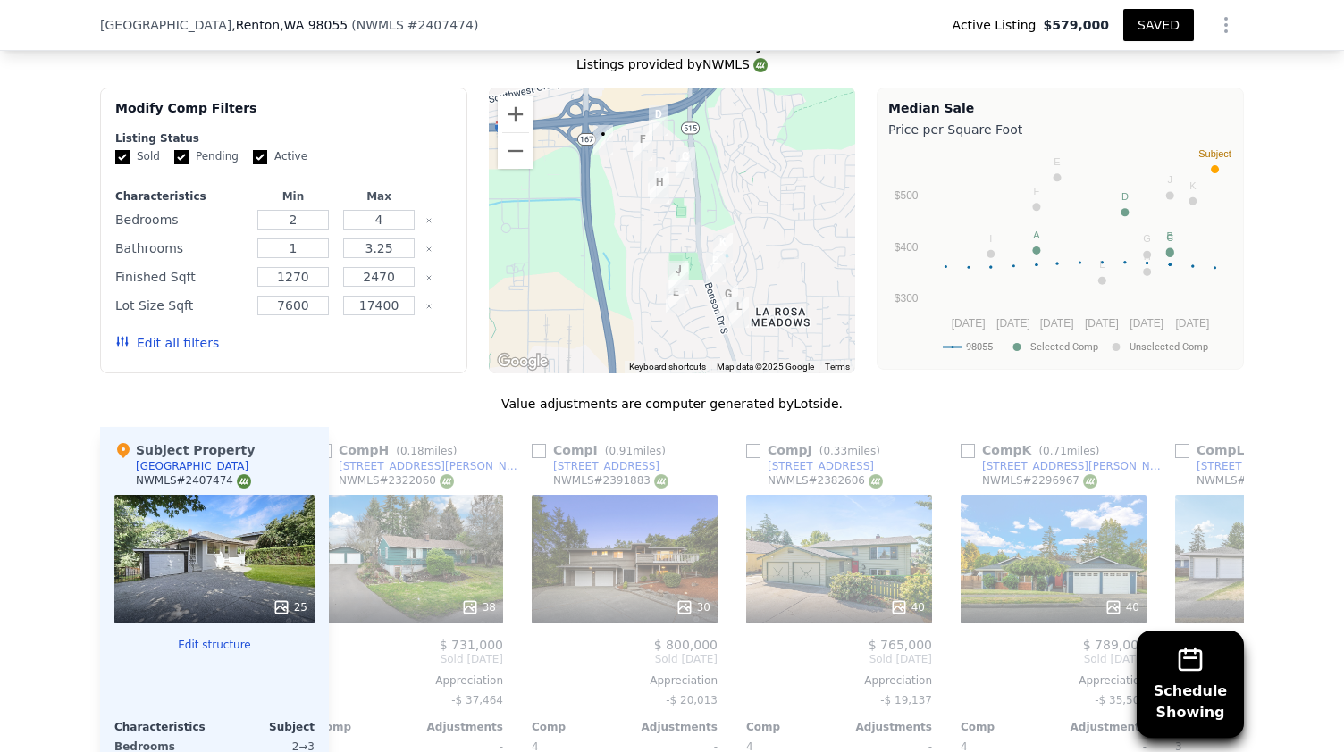
scroll to position [0, 1106]
click at [747, 449] on input "checkbox" at bounding box center [752, 451] width 14 height 14
checkbox input "true"
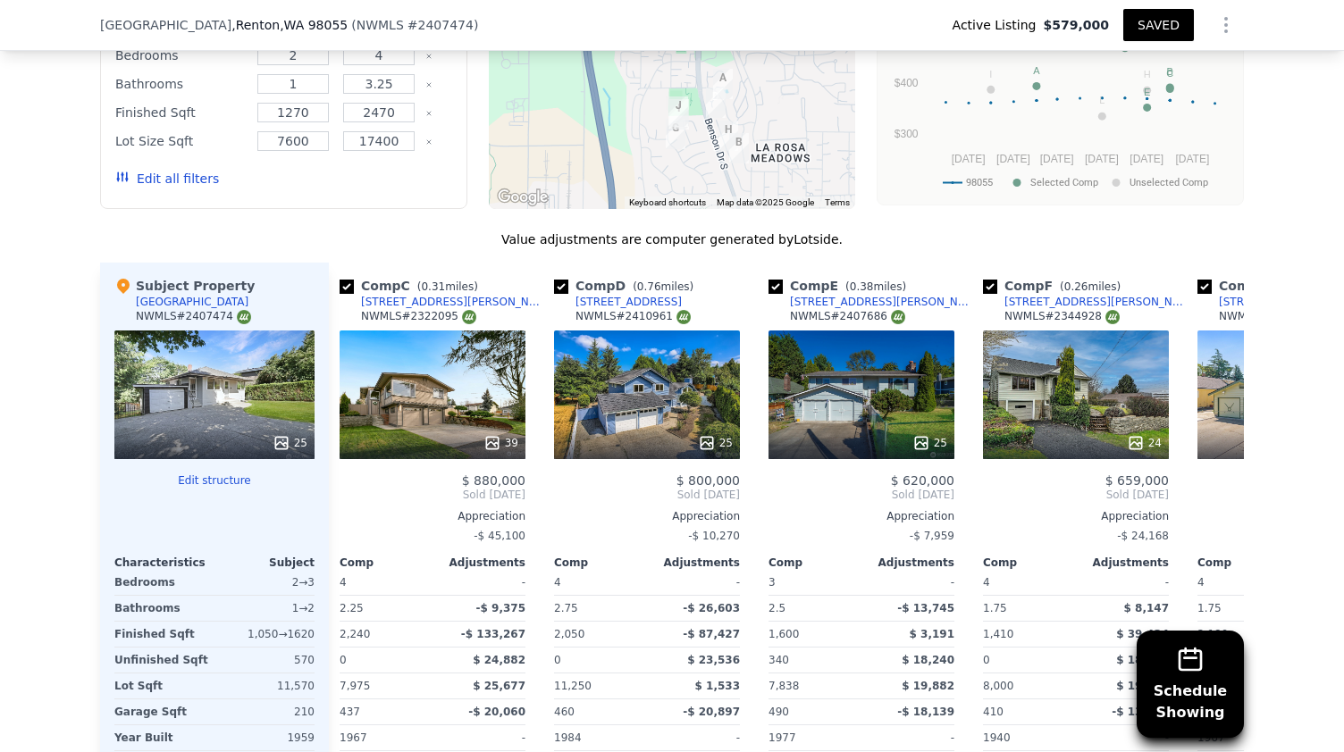
scroll to position [0, 0]
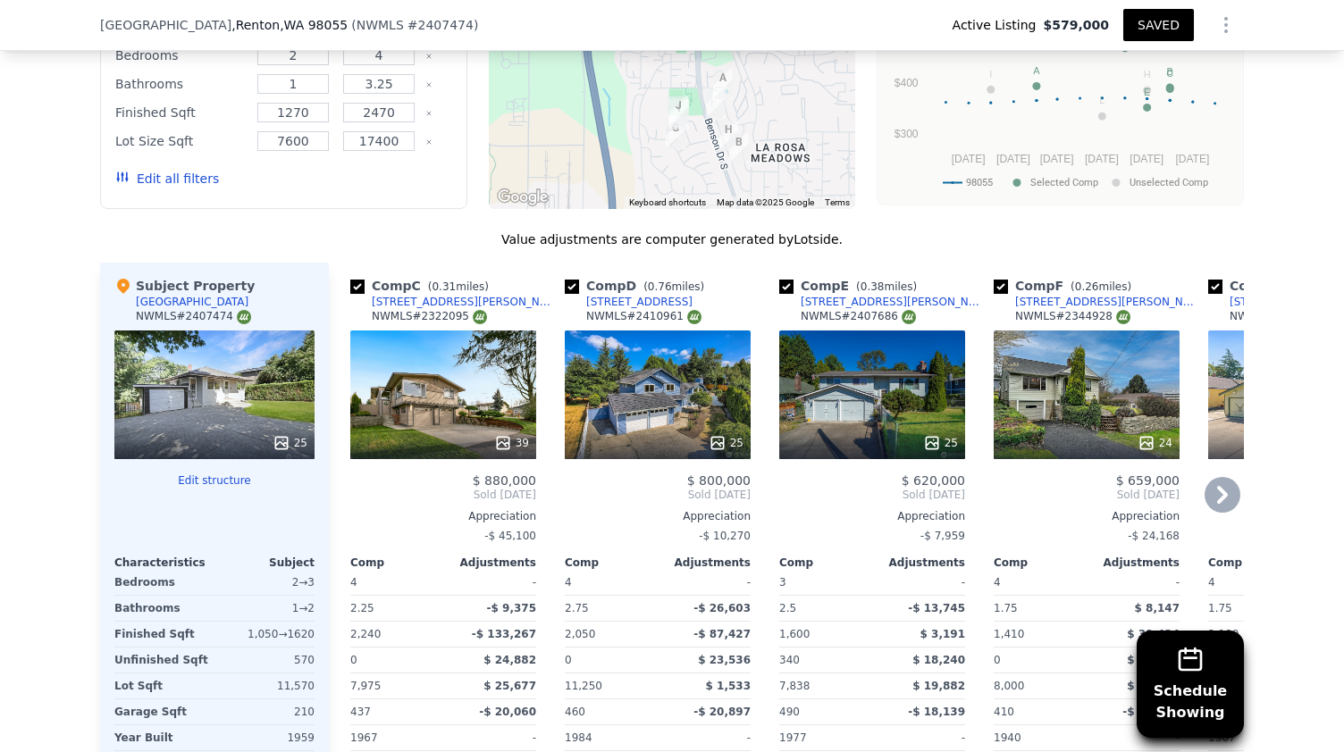
click at [350, 282] on input "checkbox" at bounding box center [357, 287] width 14 height 14
checkbox input "false"
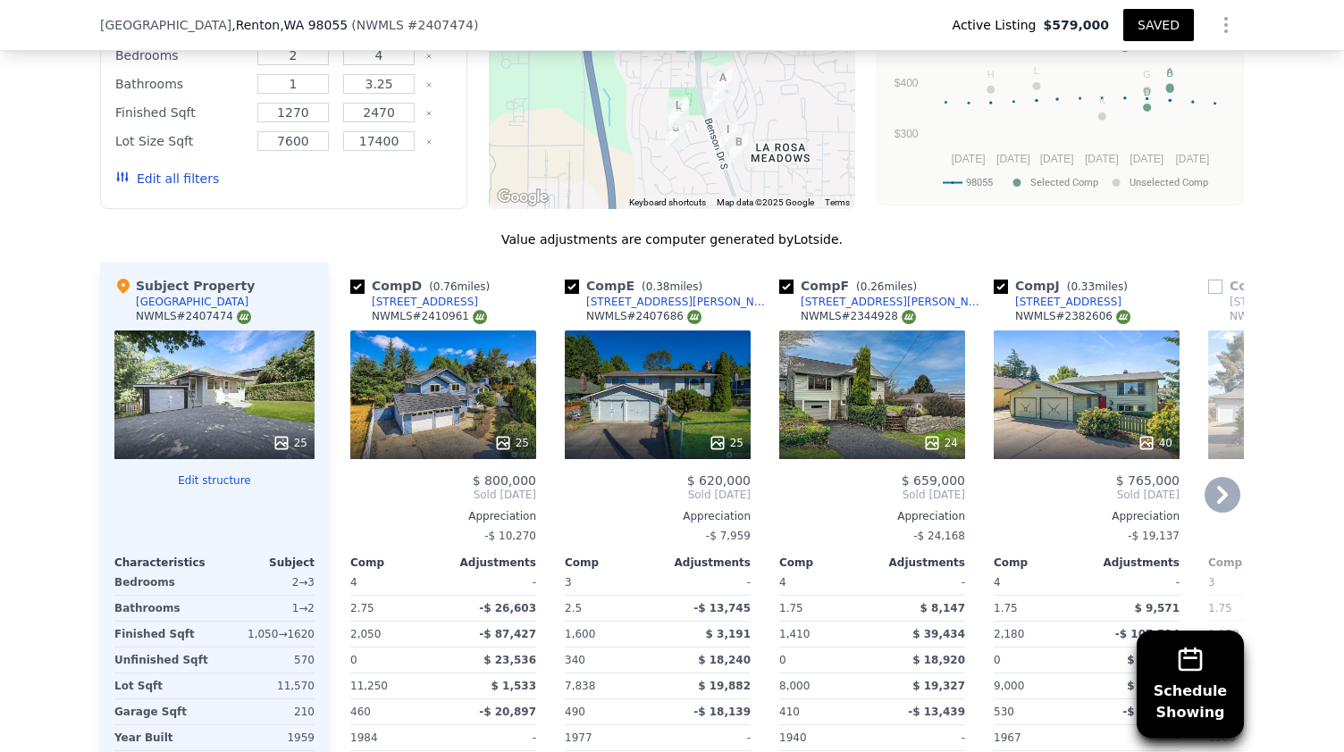
click at [350, 282] on input "checkbox" at bounding box center [357, 287] width 14 height 14
checkbox input "false"
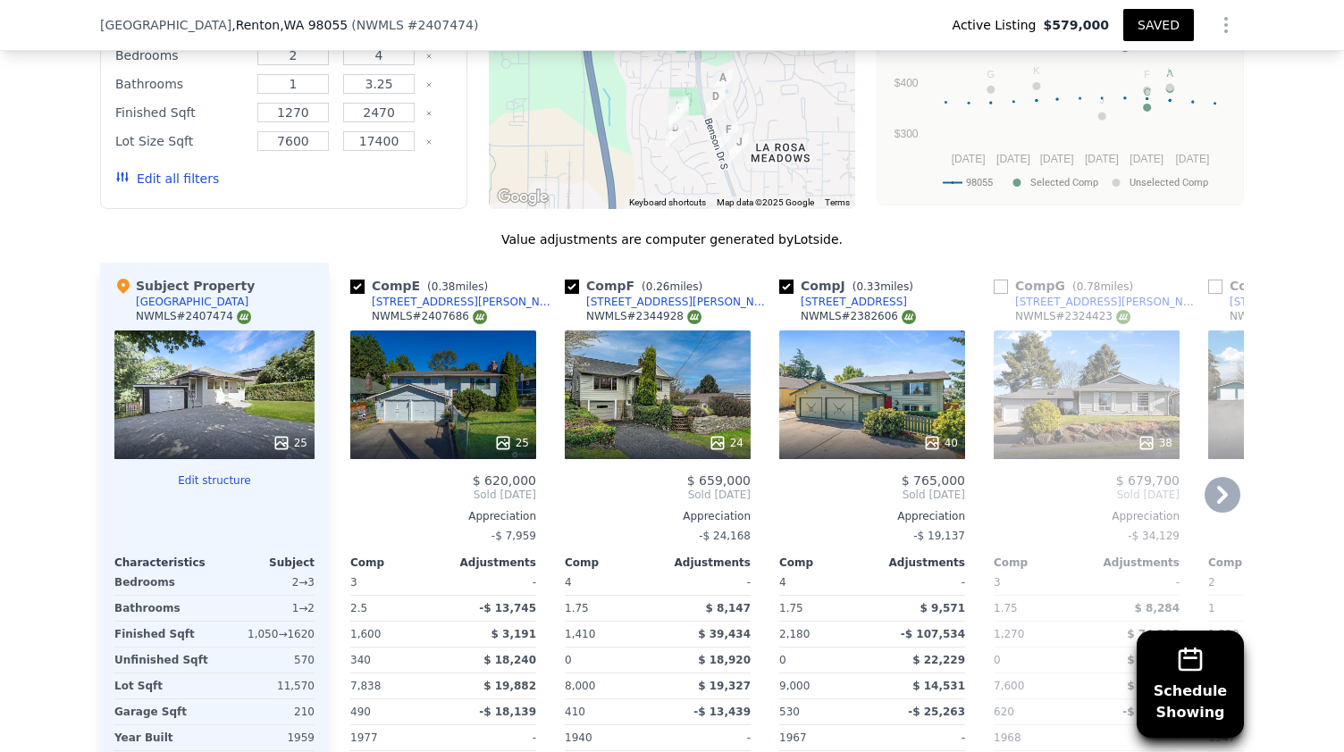
click at [997, 285] on input "checkbox" at bounding box center [1001, 287] width 14 height 14
checkbox input "true"
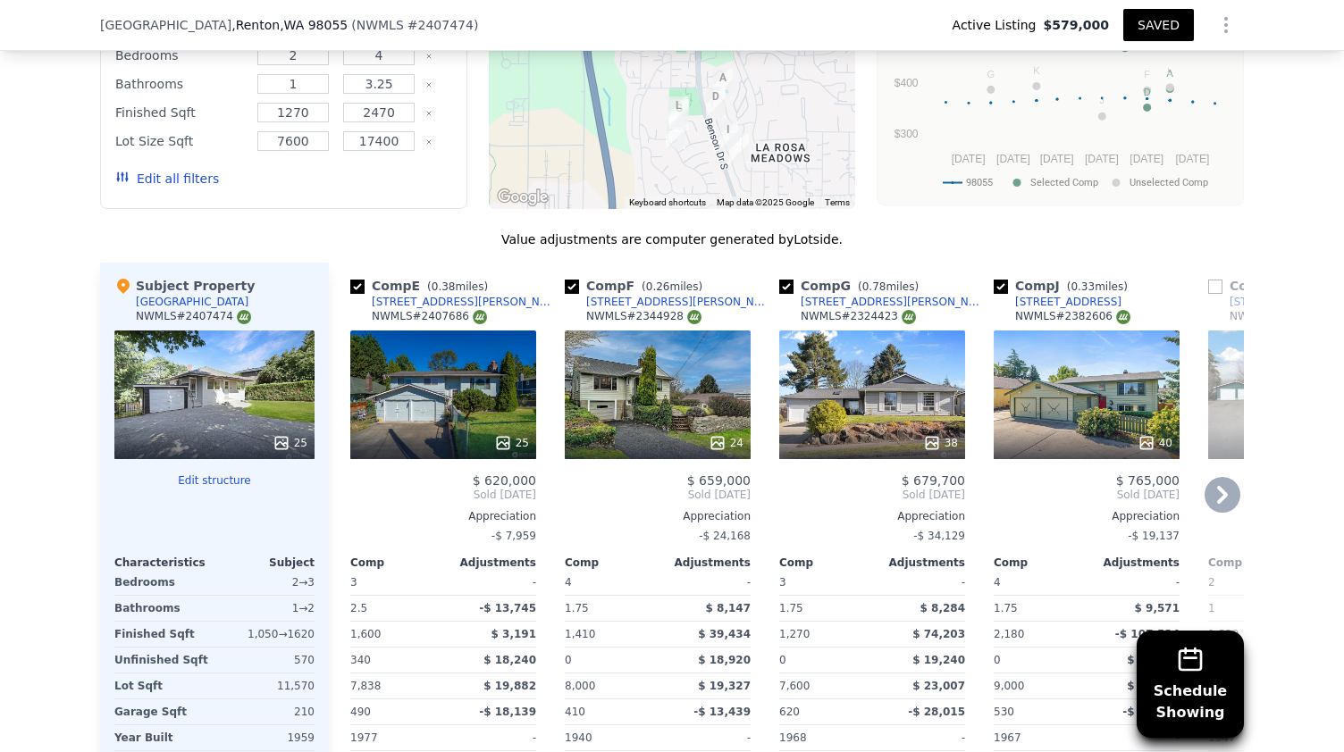
click at [997, 280] on input "checkbox" at bounding box center [1001, 287] width 14 height 14
checkbox input "false"
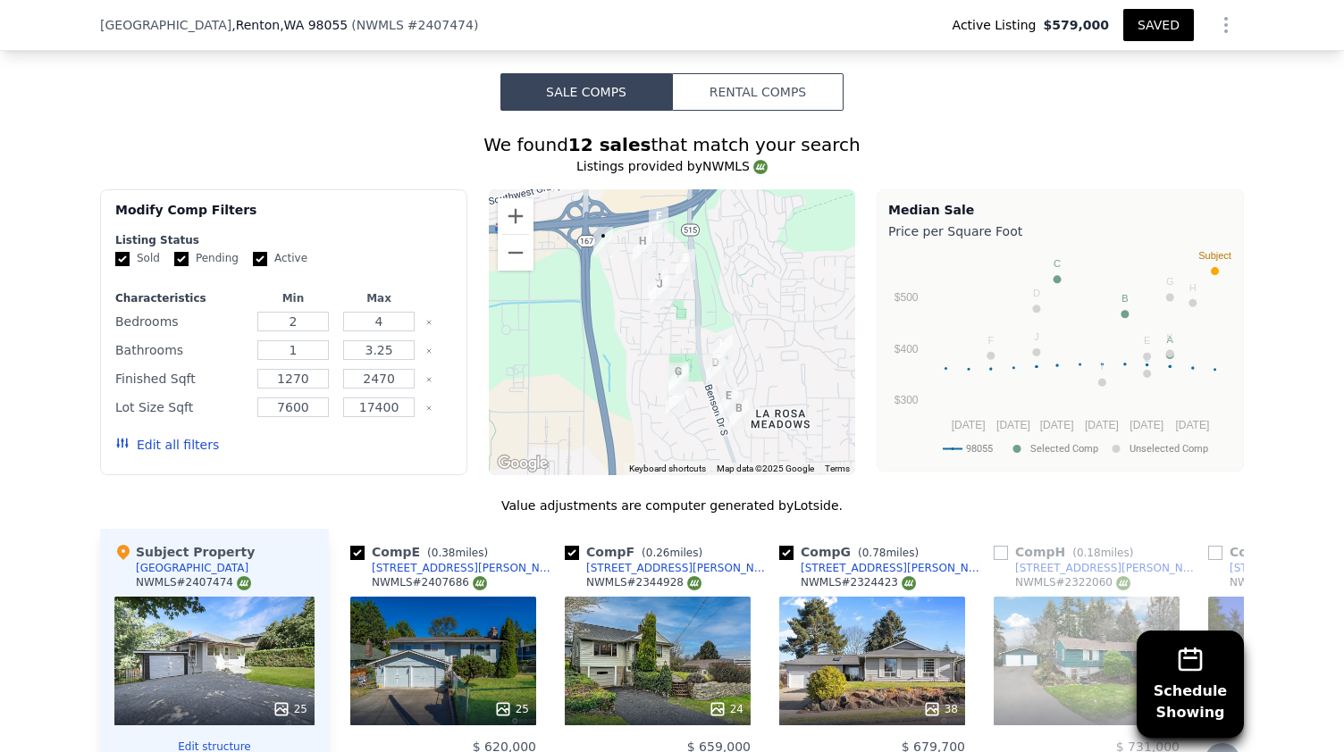
scroll to position [1600, 0]
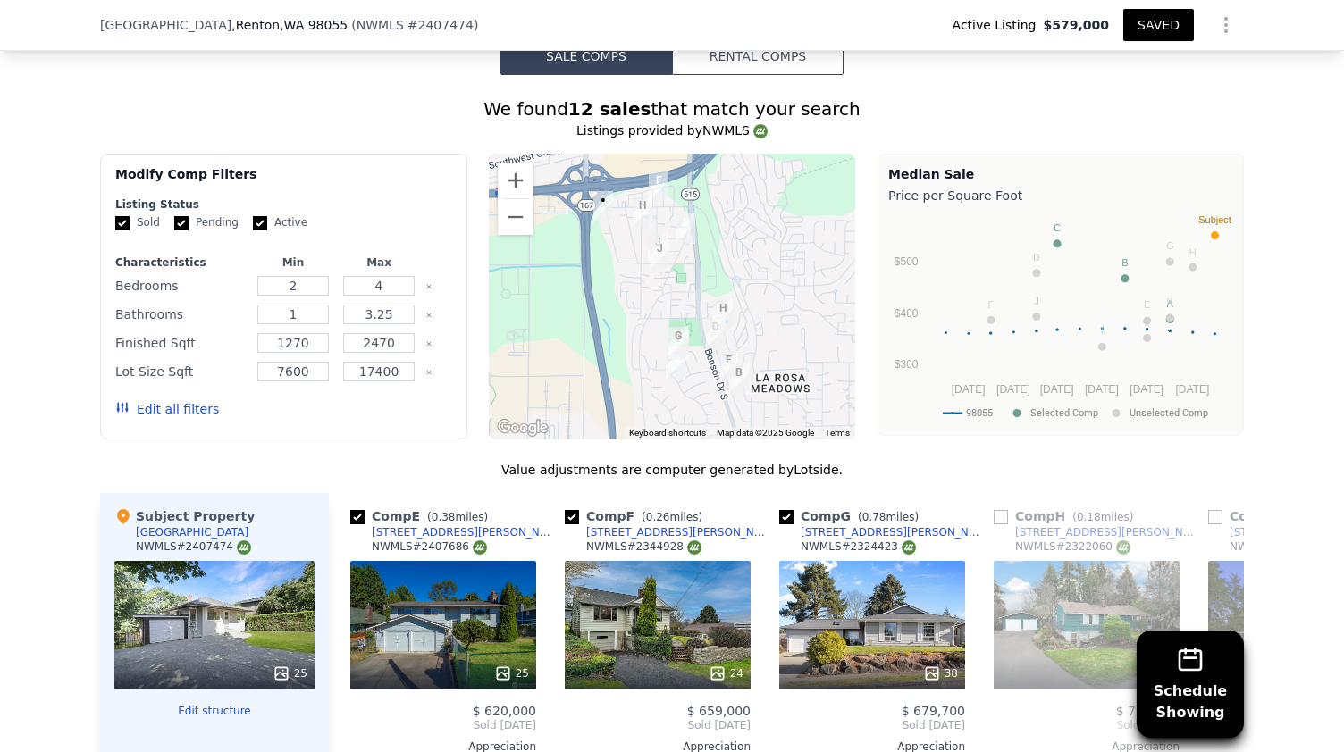
click at [629, 201] on img "1608 Shattuck Ave S" at bounding box center [643, 211] width 34 height 45
click at [631, 201] on img "1608 Shattuck Ave S" at bounding box center [643, 211] width 34 height 45
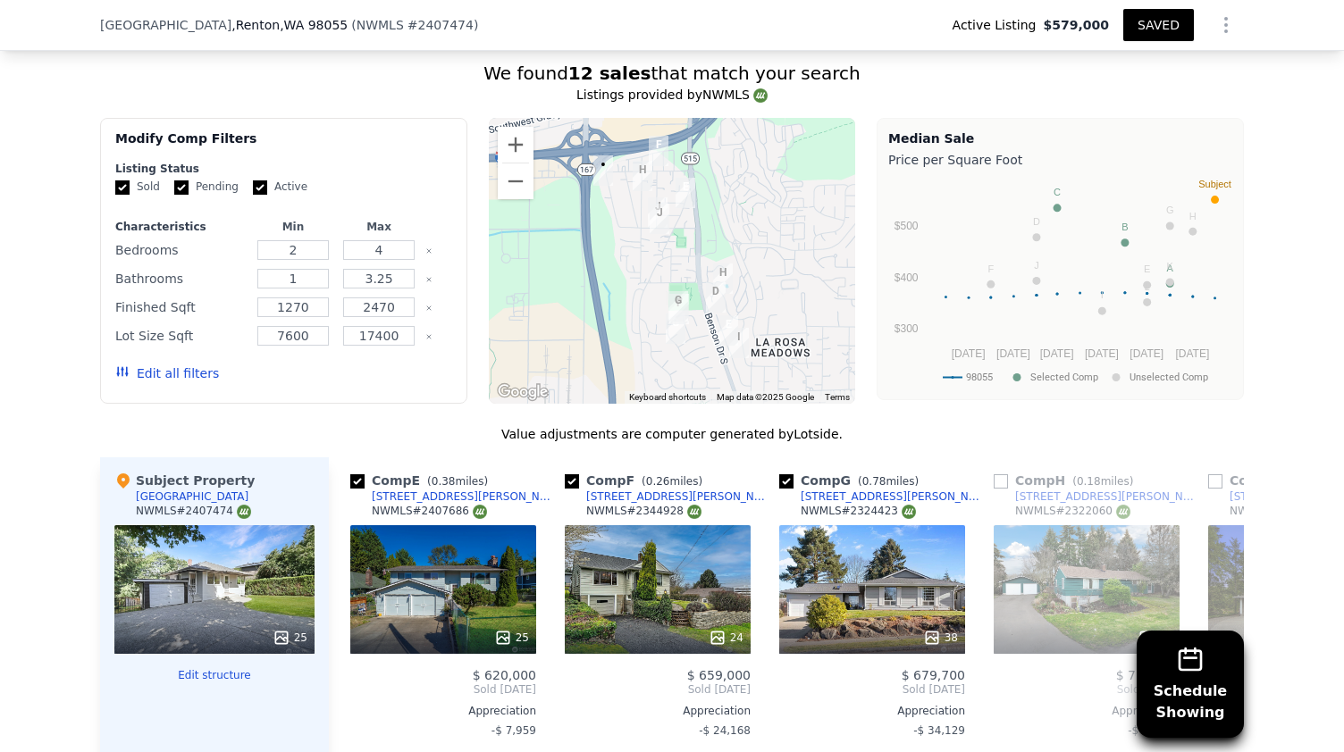
scroll to position [1911, 0]
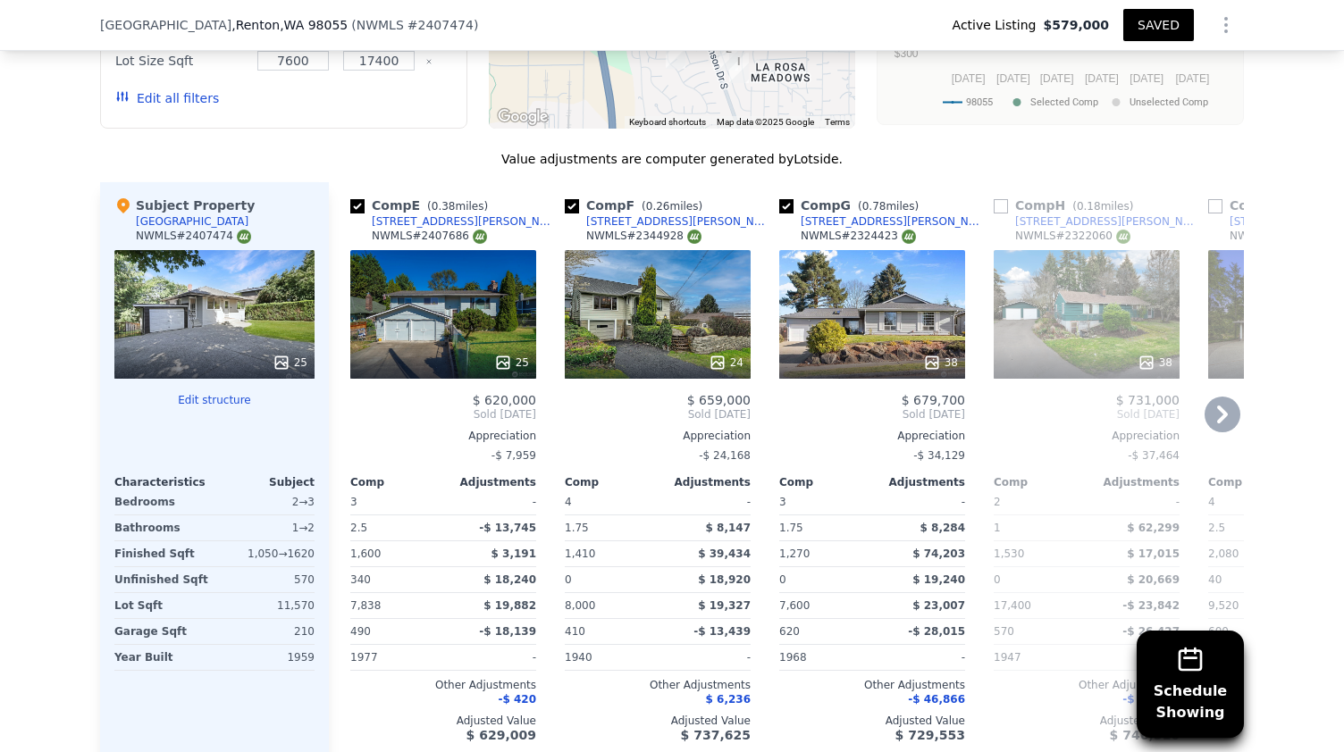
click at [622, 393] on div "$ 659,000" at bounding box center [658, 400] width 186 height 14
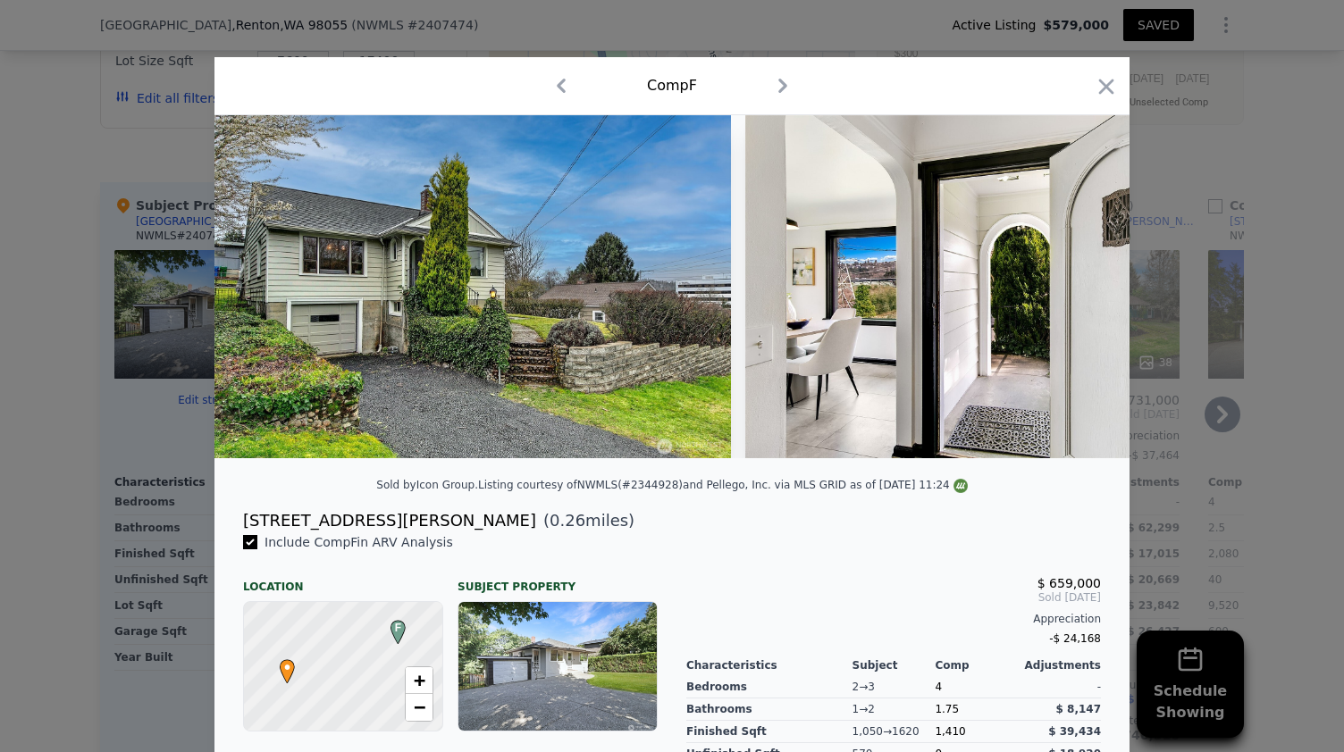
scroll to position [345, 0]
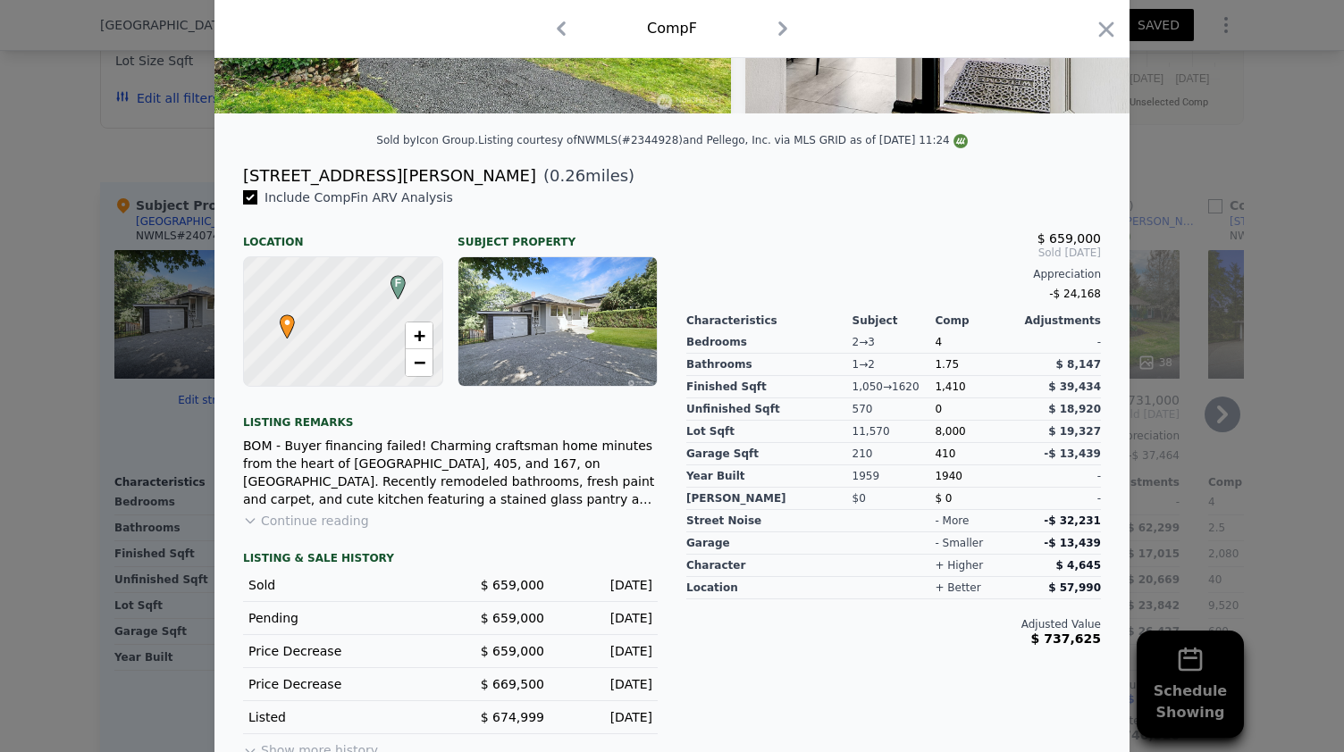
drag, startPoint x: 622, startPoint y: 389, endPoint x: 1086, endPoint y: 270, distance: 478.8
click at [1096, 31] on icon "button" at bounding box center [1106, 29] width 25 height 25
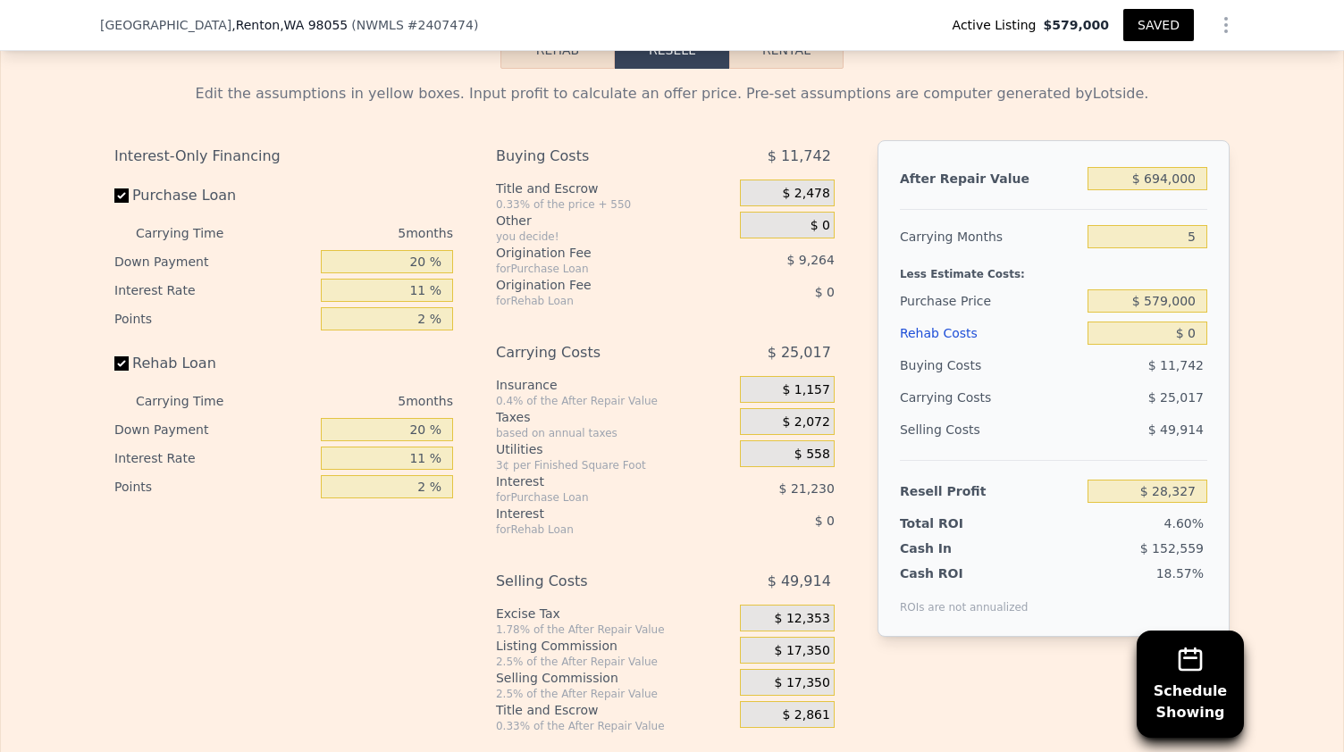
scroll to position [2826, 0]
click at [1167, 184] on input "$ 694,000" at bounding box center [1148, 179] width 120 height 23
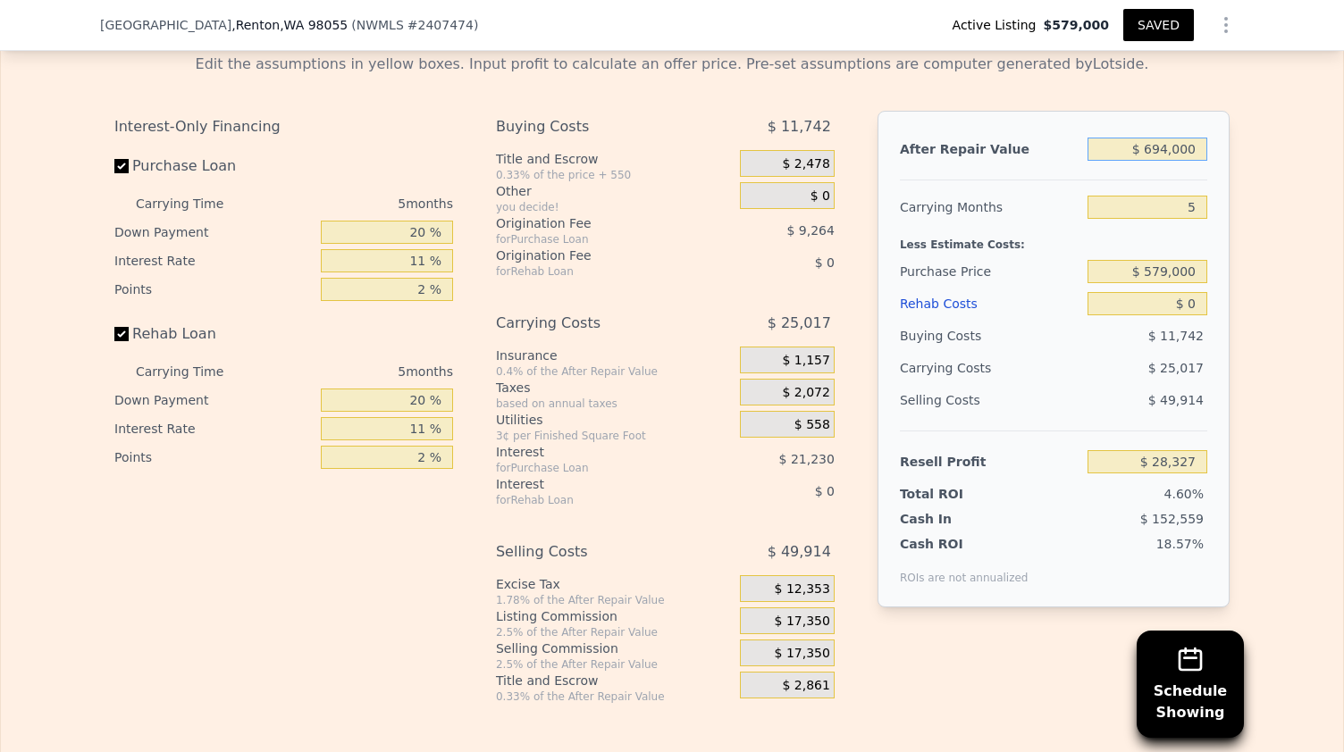
scroll to position [2860, 0]
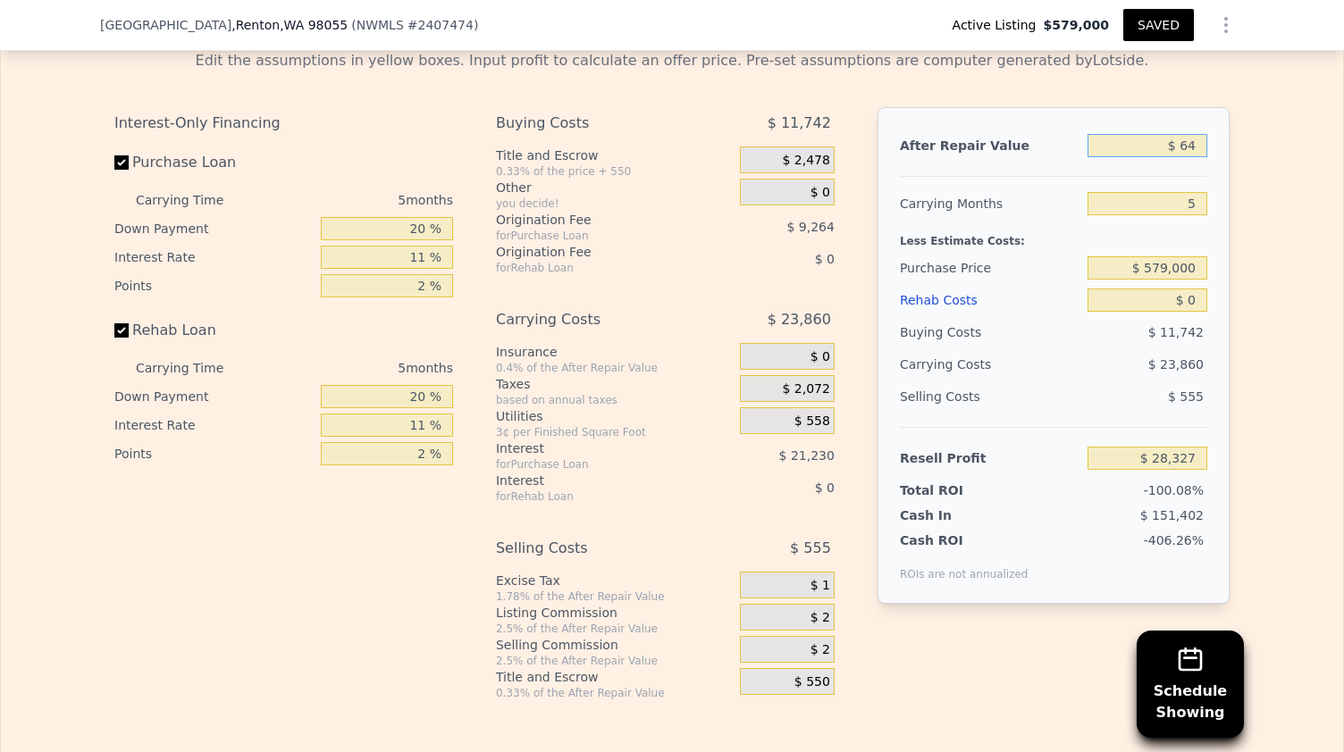
type input "$ 640"
type input "-$ 614,558"
type input "$ 640,000"
type input "-$ 21,742"
type input "$ 640,000"
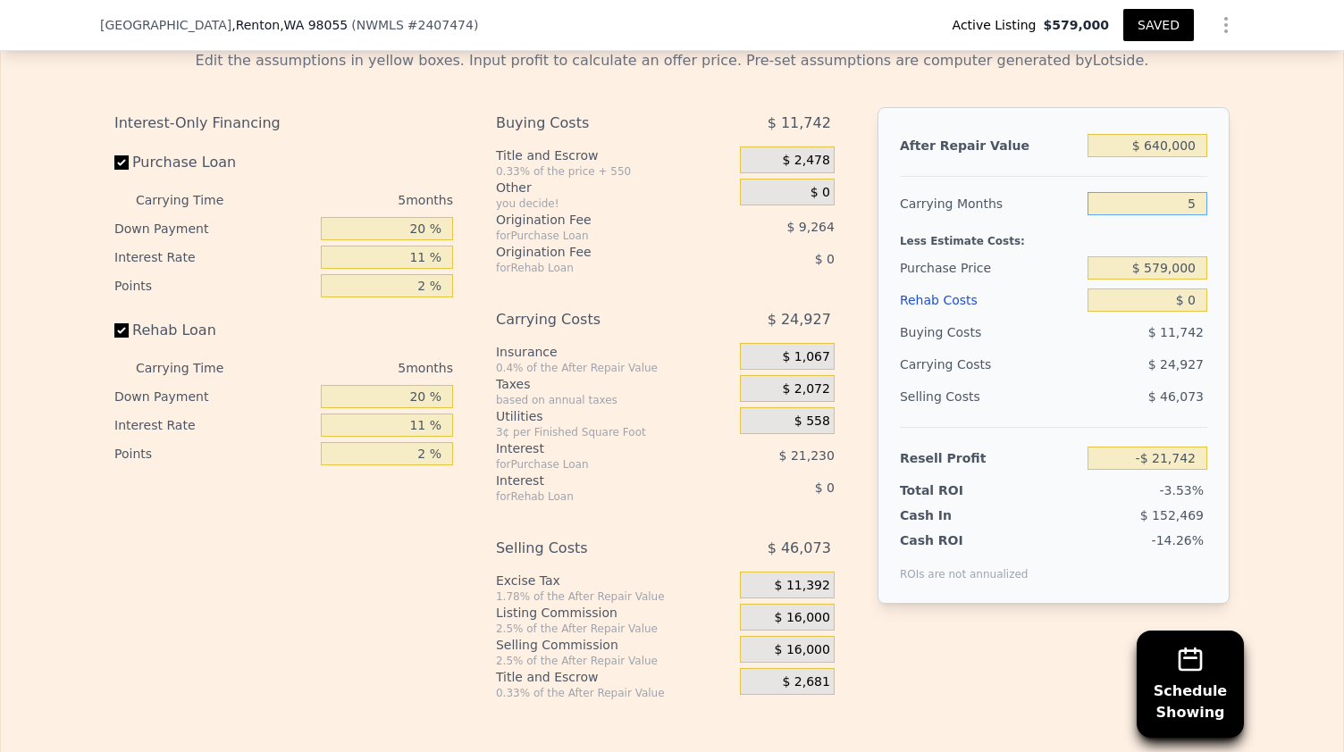
click at [1166, 214] on input "5" at bounding box center [1148, 203] width 120 height 23
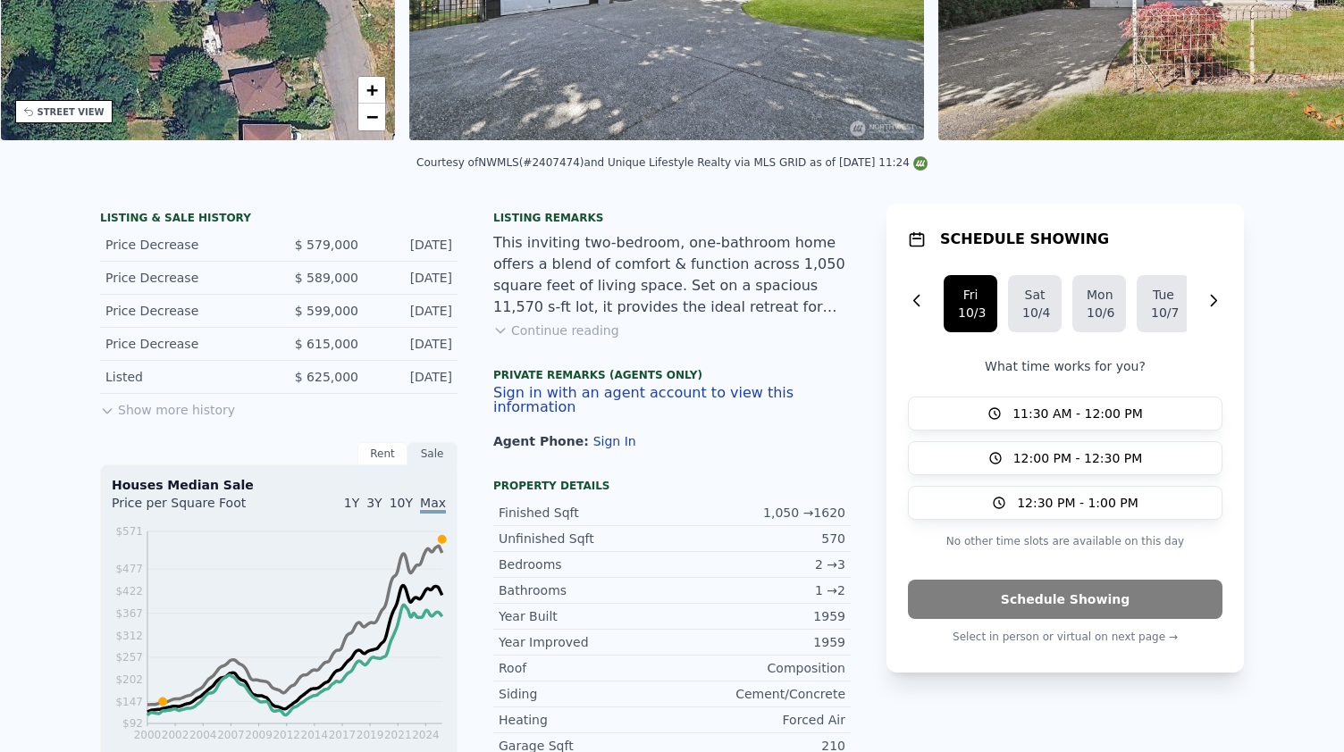
type input "5"
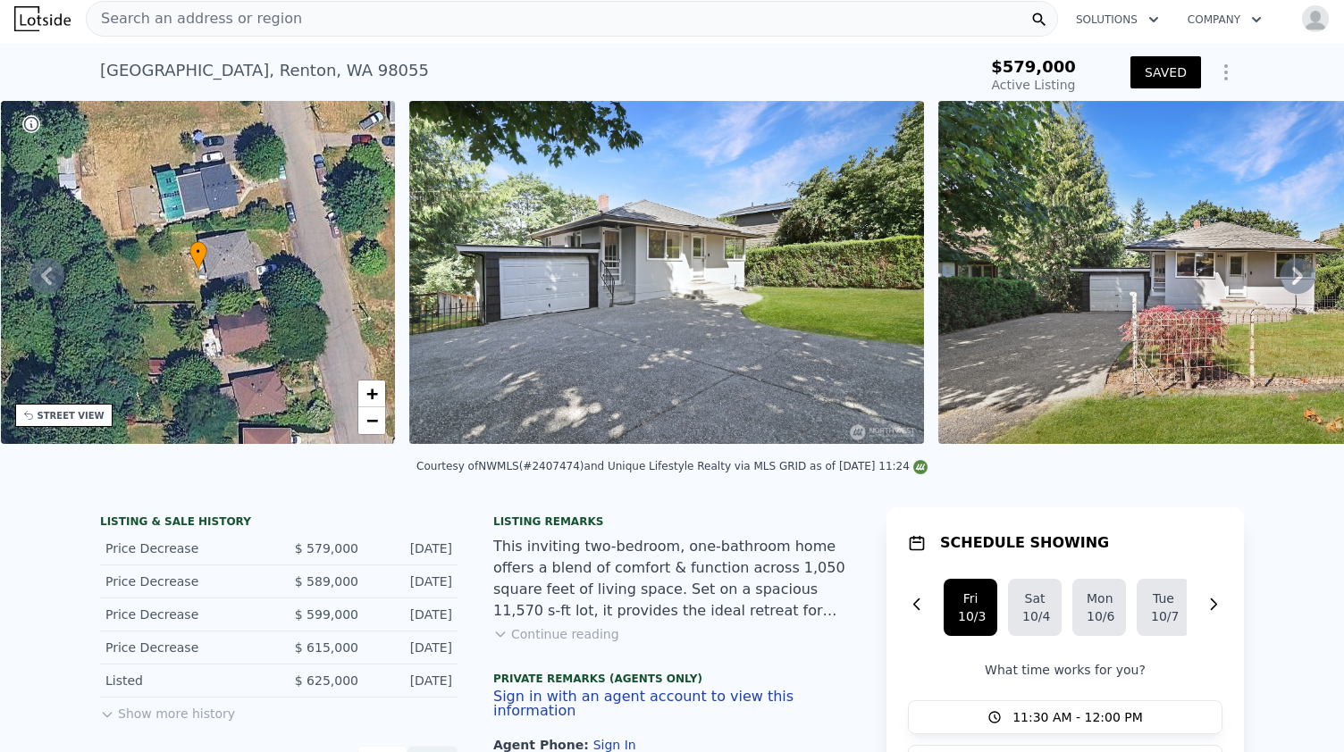
click at [634, 252] on img at bounding box center [666, 272] width 515 height 343
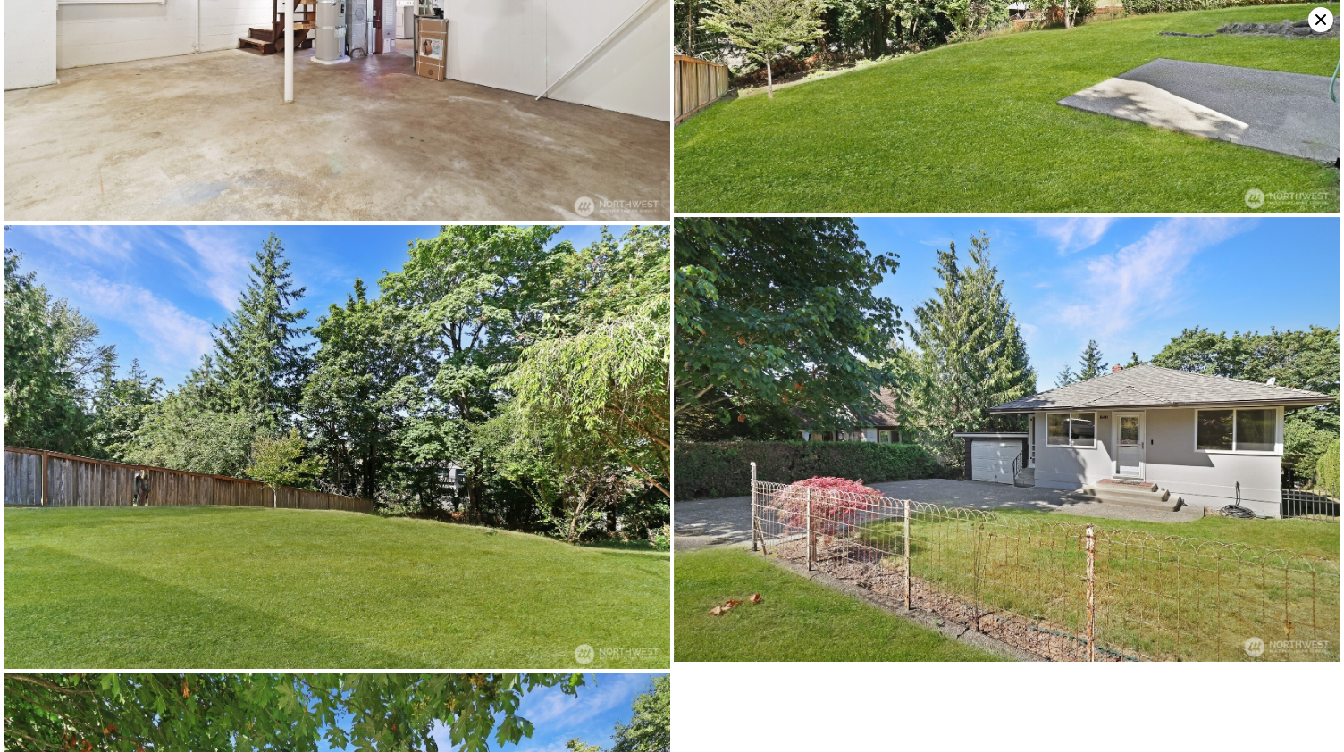
scroll to position [4869, 0]
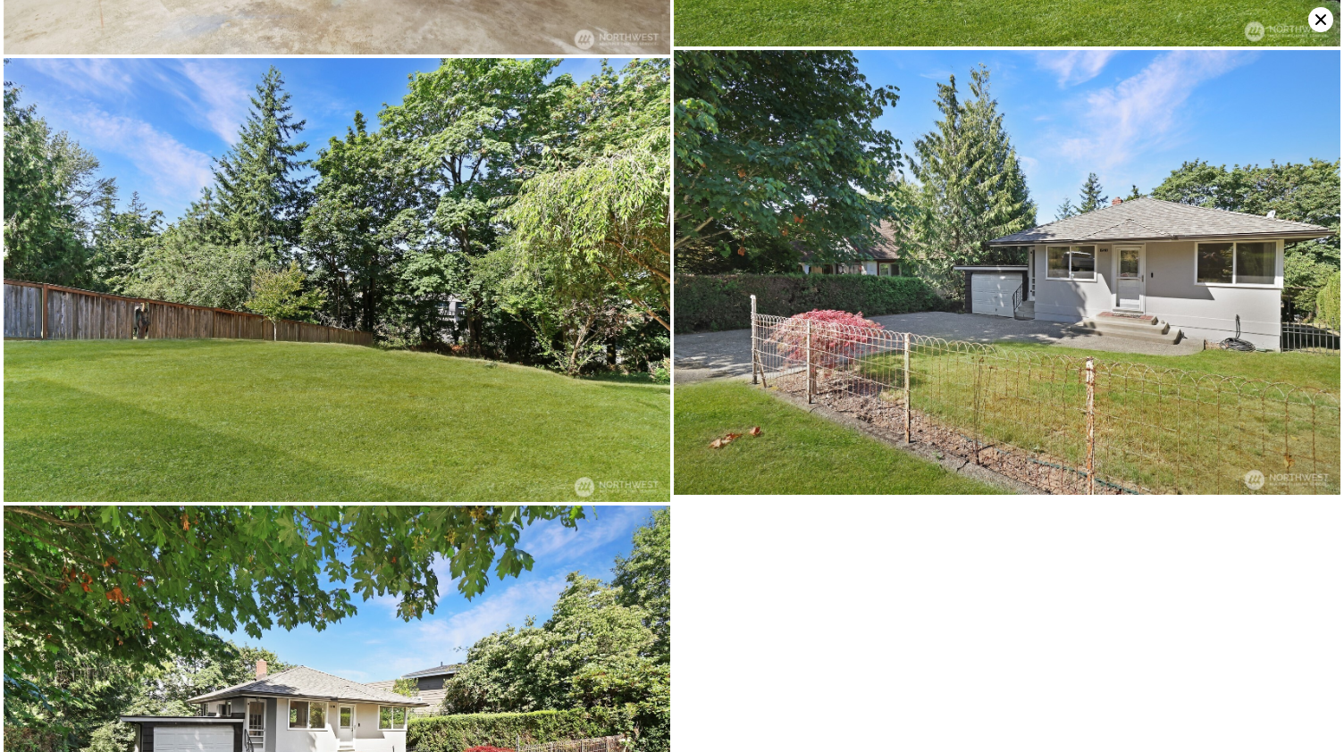
click at [1321, 17] on icon at bounding box center [1320, 19] width 25 height 25
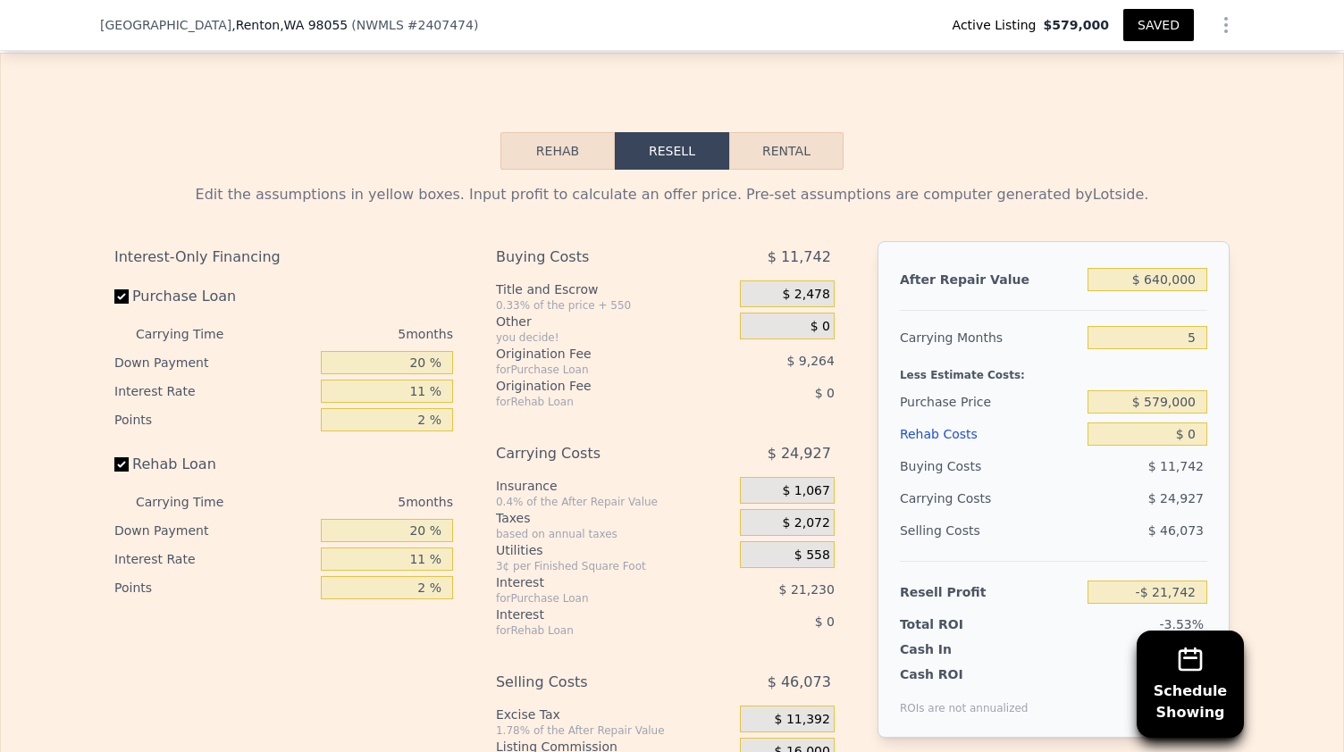
scroll to position [2792, 0]
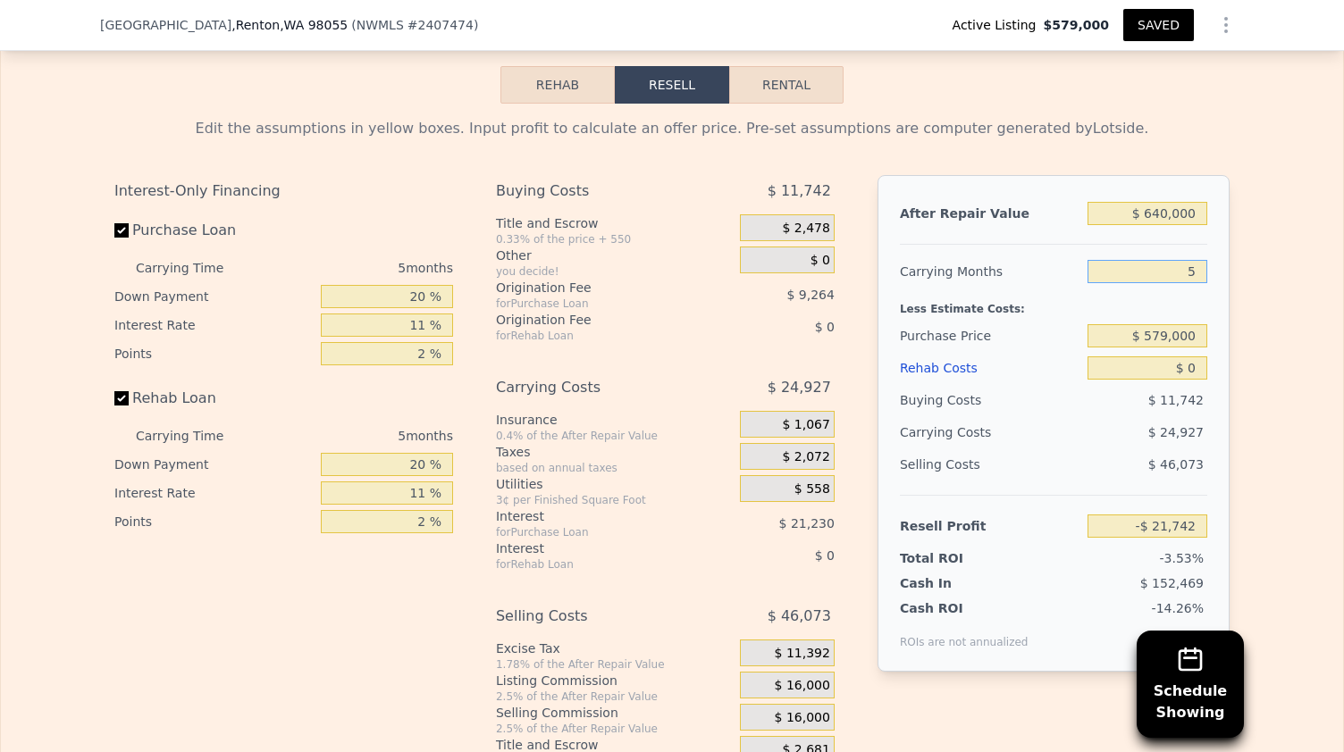
click at [1187, 281] on input "5" at bounding box center [1148, 271] width 120 height 23
type input "6"
type input "-$ 26,726"
type input "6"
click at [1179, 344] on input "$ 579,000" at bounding box center [1148, 335] width 120 height 23
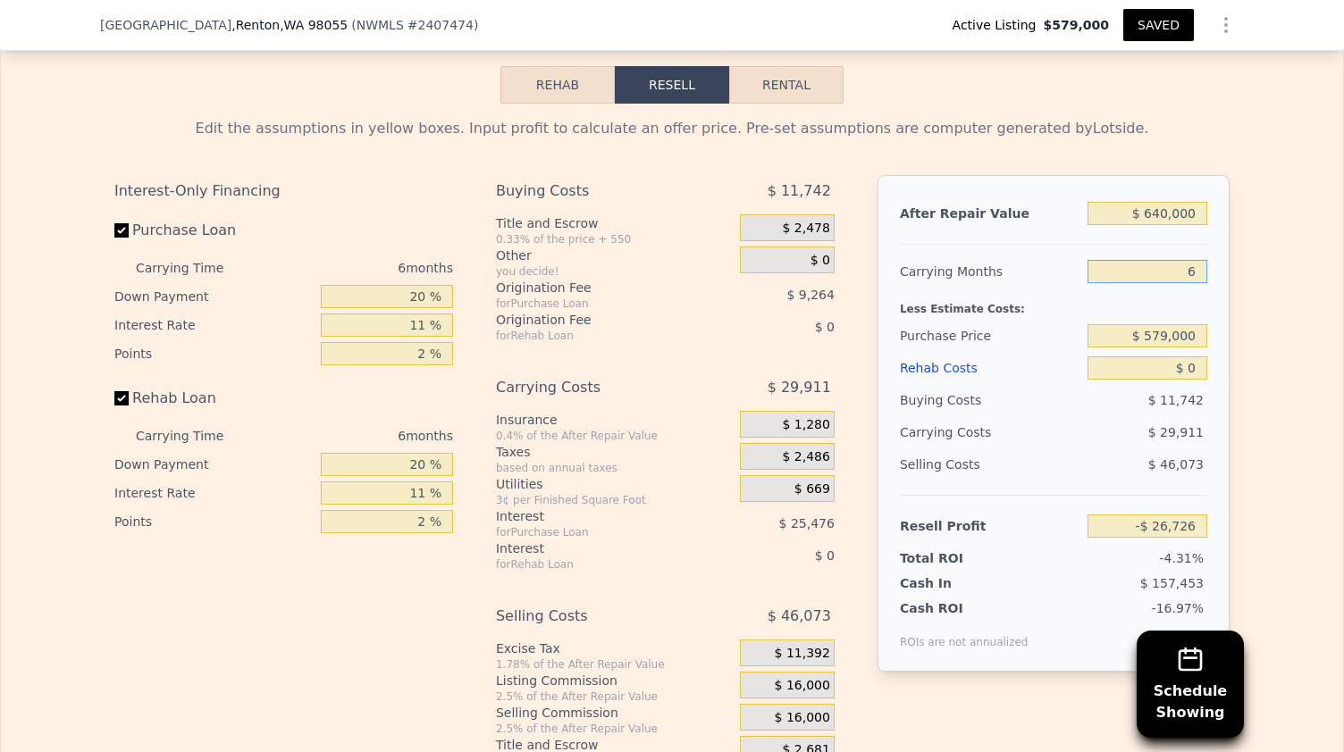
click at [1187, 271] on input "6" at bounding box center [1148, 271] width 120 height 23
type input "7"
type input "-$ 31,711"
type input "7"
click at [1163, 342] on input "$ 579,000" at bounding box center [1148, 335] width 120 height 23
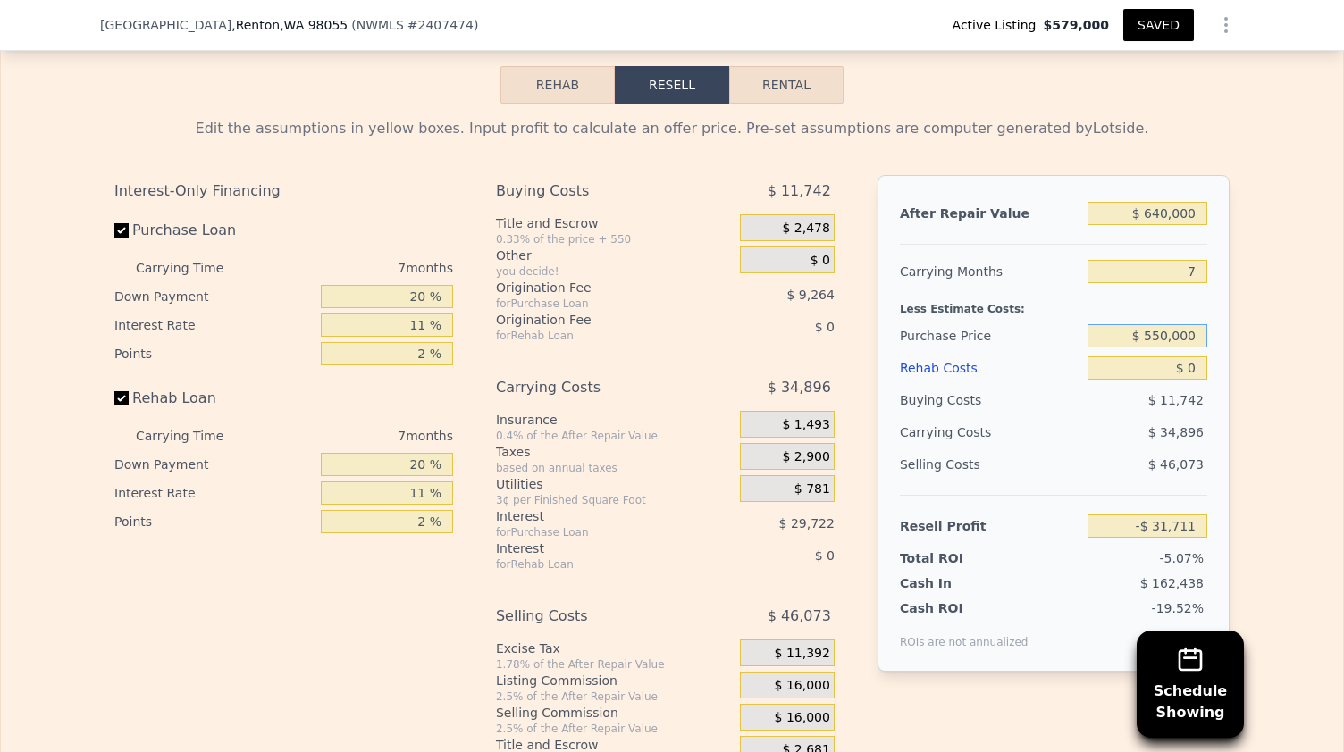
type input "$ 550,000"
click at [1197, 375] on input "$ 0" at bounding box center [1148, 368] width 120 height 23
type input "-$ 660"
type input "$ 10"
type input "-$ 670"
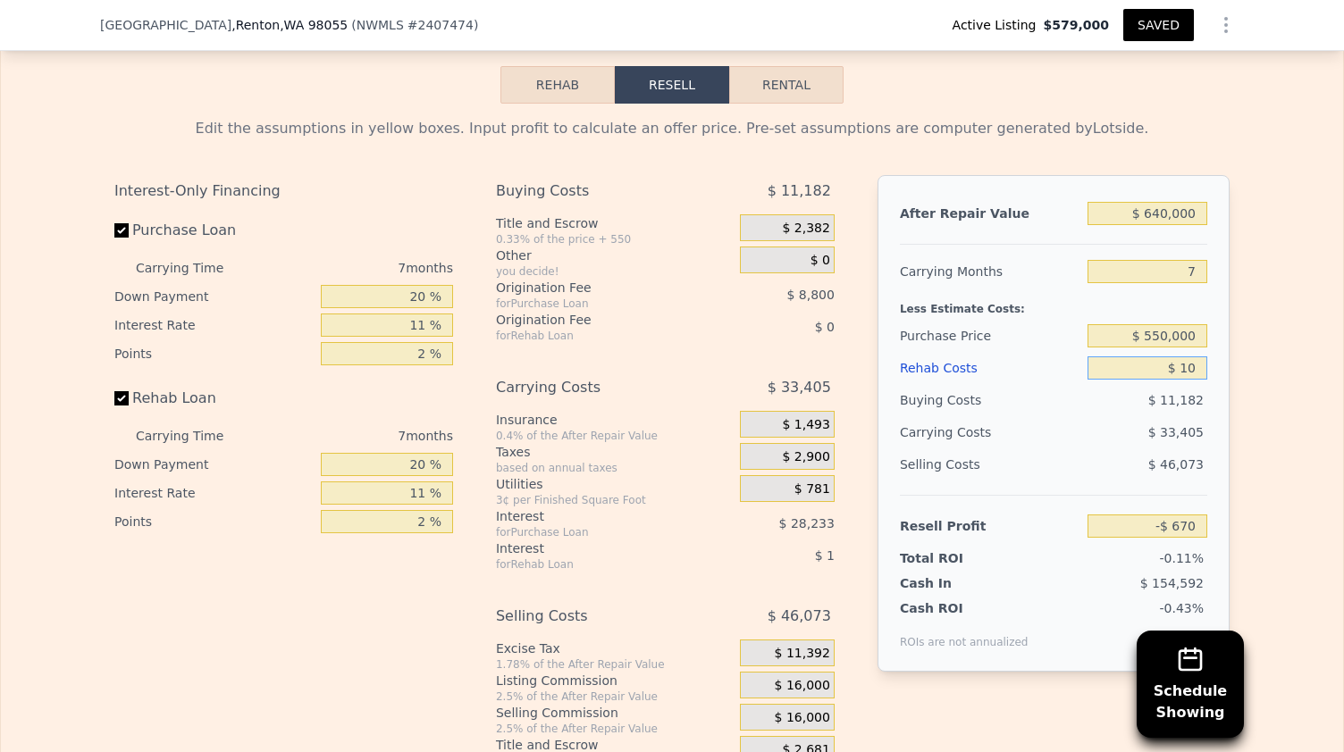
type input "$ 100"
type input "-$ 769"
type input "$ 100,000"
type input "-$ 107,391"
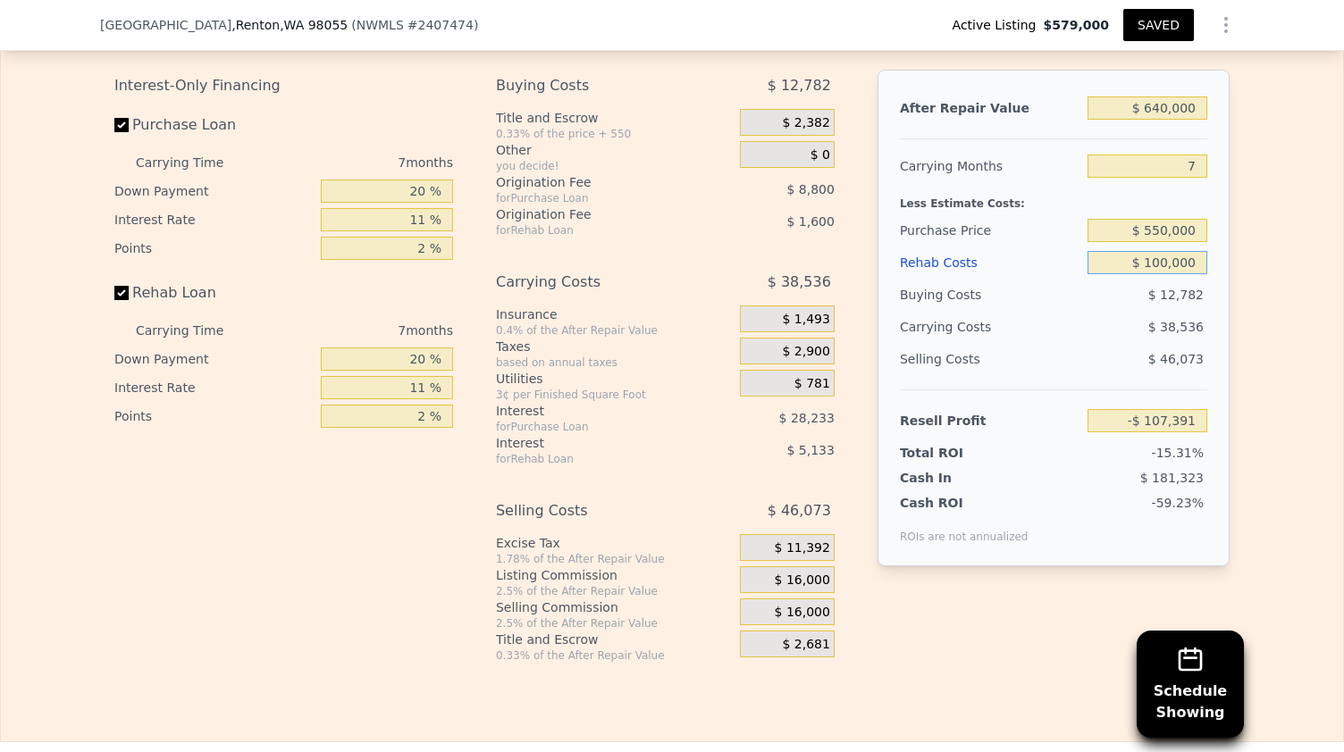
scroll to position [2902, 0]
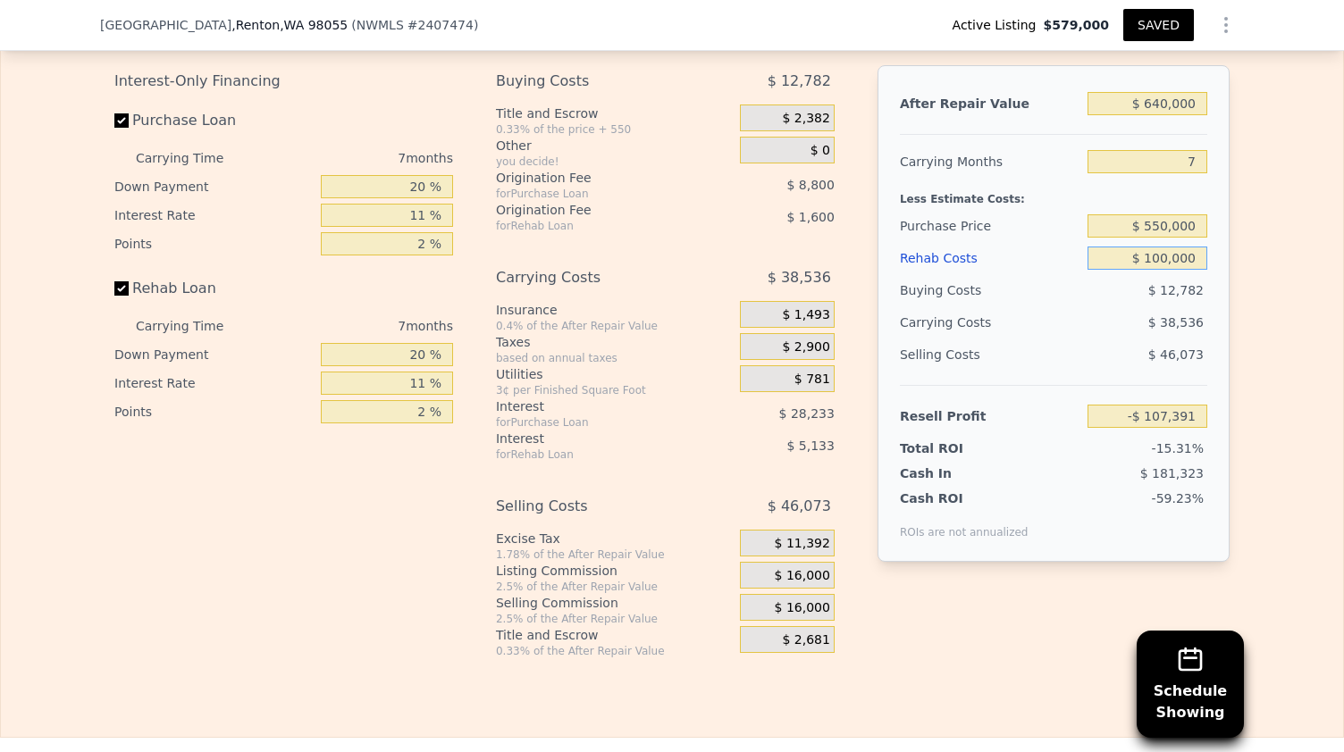
type input "$ 100,000"
click at [418, 255] on input "2 %" at bounding box center [387, 243] width 132 height 23
type input "1 %"
type input "-$ 102,991"
type input "1 %"
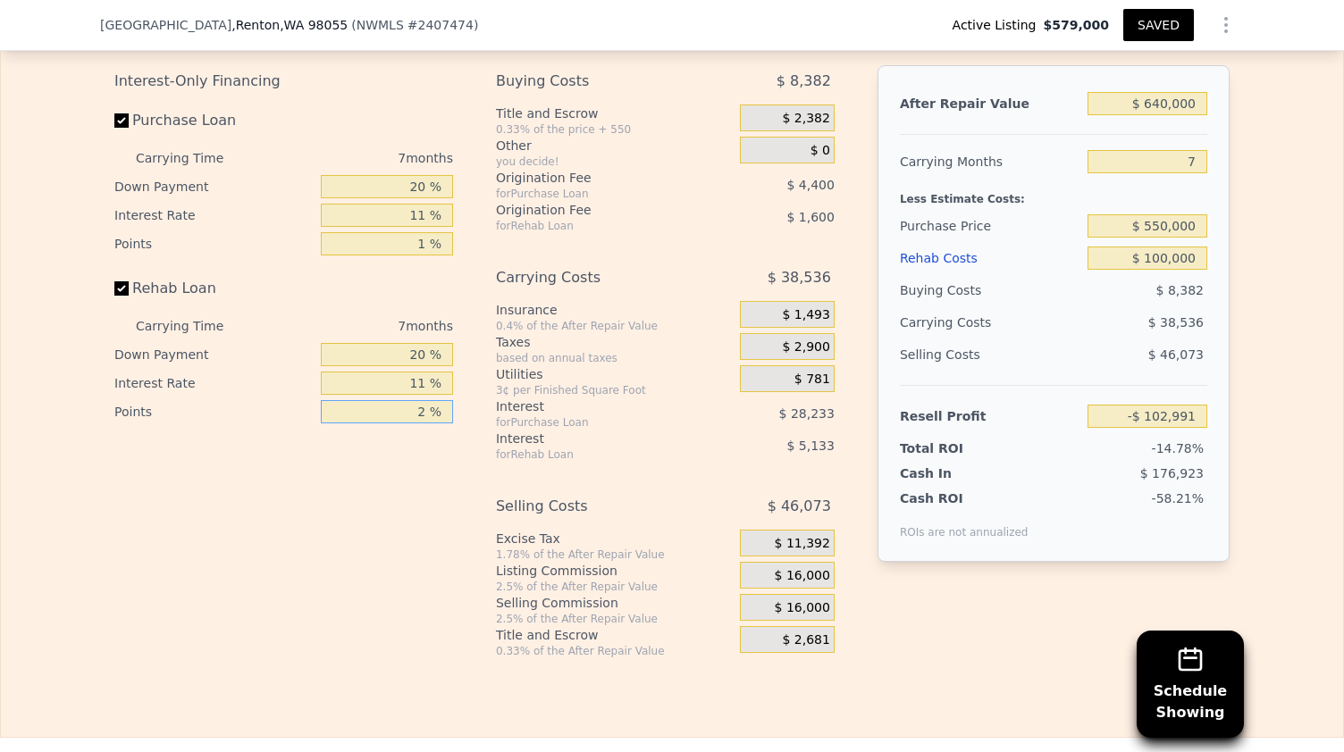
click at [426, 417] on input "2 %" at bounding box center [387, 411] width 132 height 23
click at [425, 197] on input "20 %" at bounding box center [387, 186] width 132 height 23
type input "2 %"
type input "-$ 110,337"
type input "10 %"
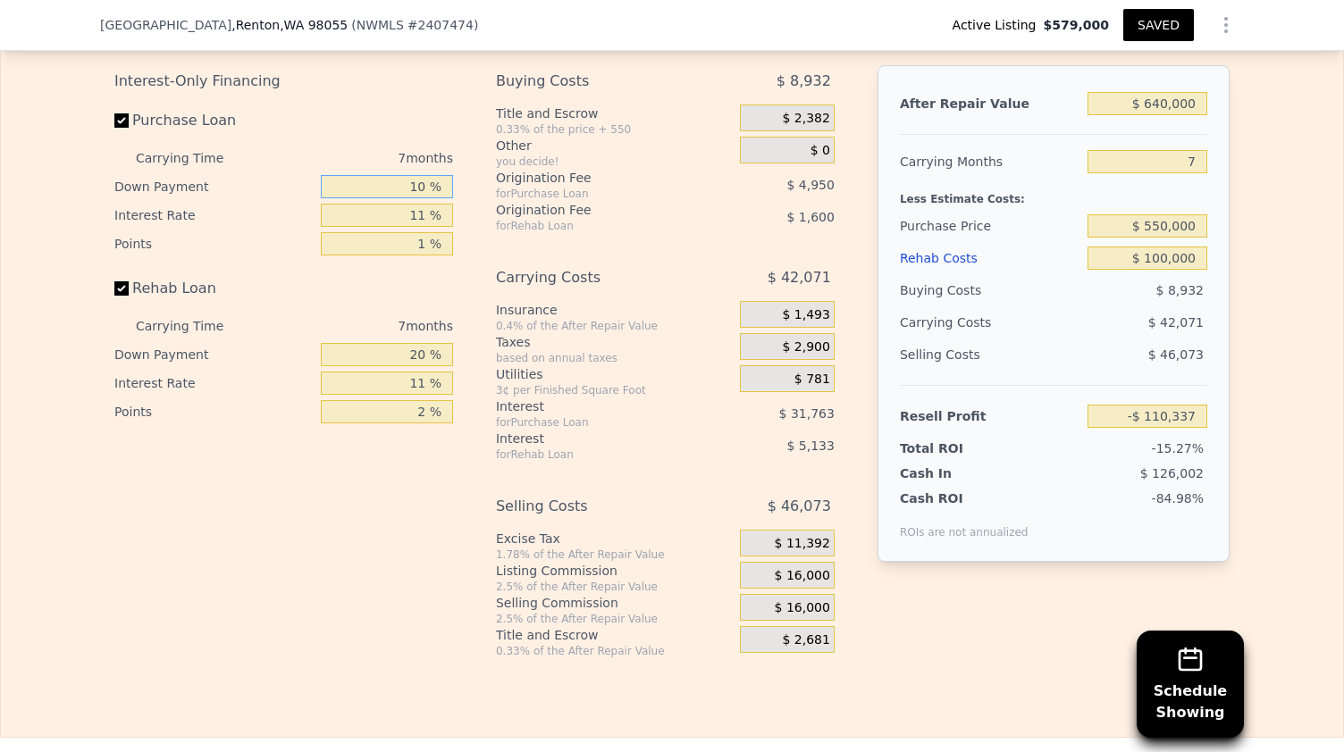
type input "-$ 107,076"
type input "10 %"
click at [423, 223] on input "11 %" at bounding box center [387, 215] width 132 height 23
type input "1 %"
type input "-$ 78,201"
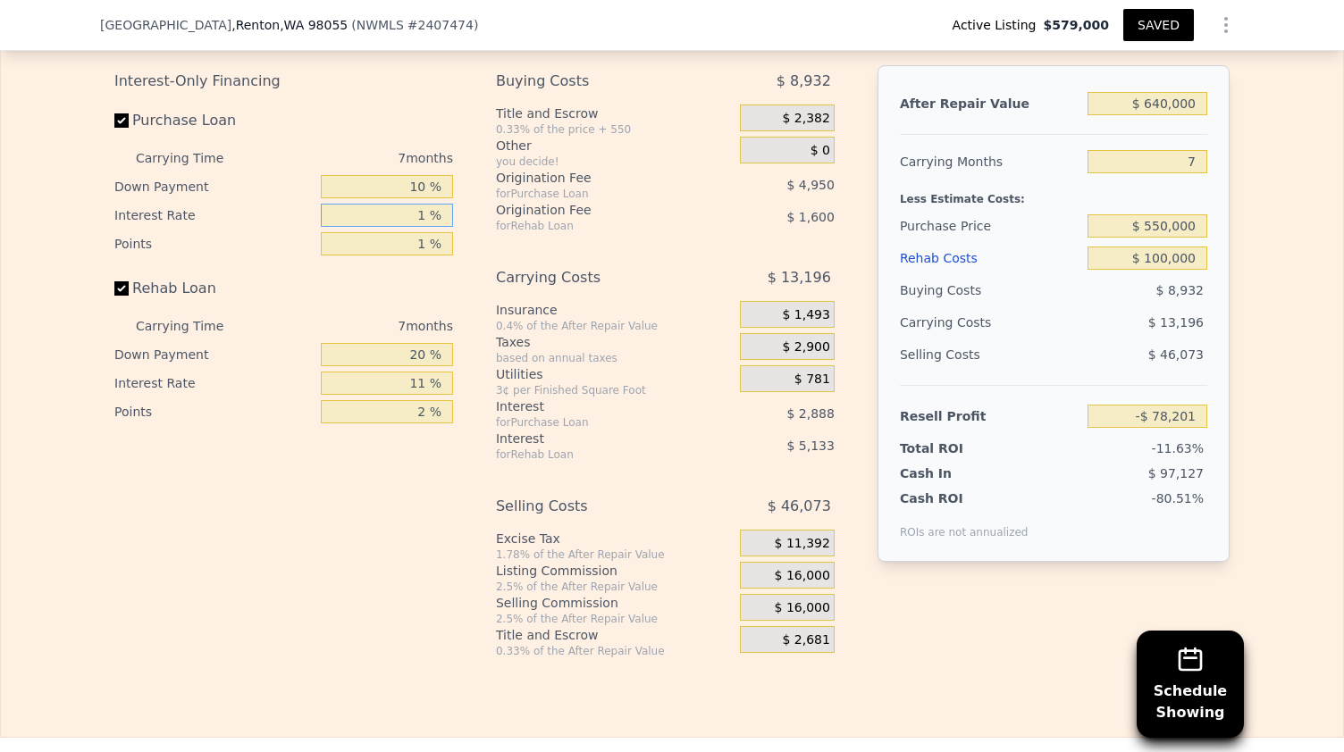
type input "10 %"
type input "-$ 104,185"
type input "10.5 %"
type input "-$ 105,627"
type input "10.5 %"
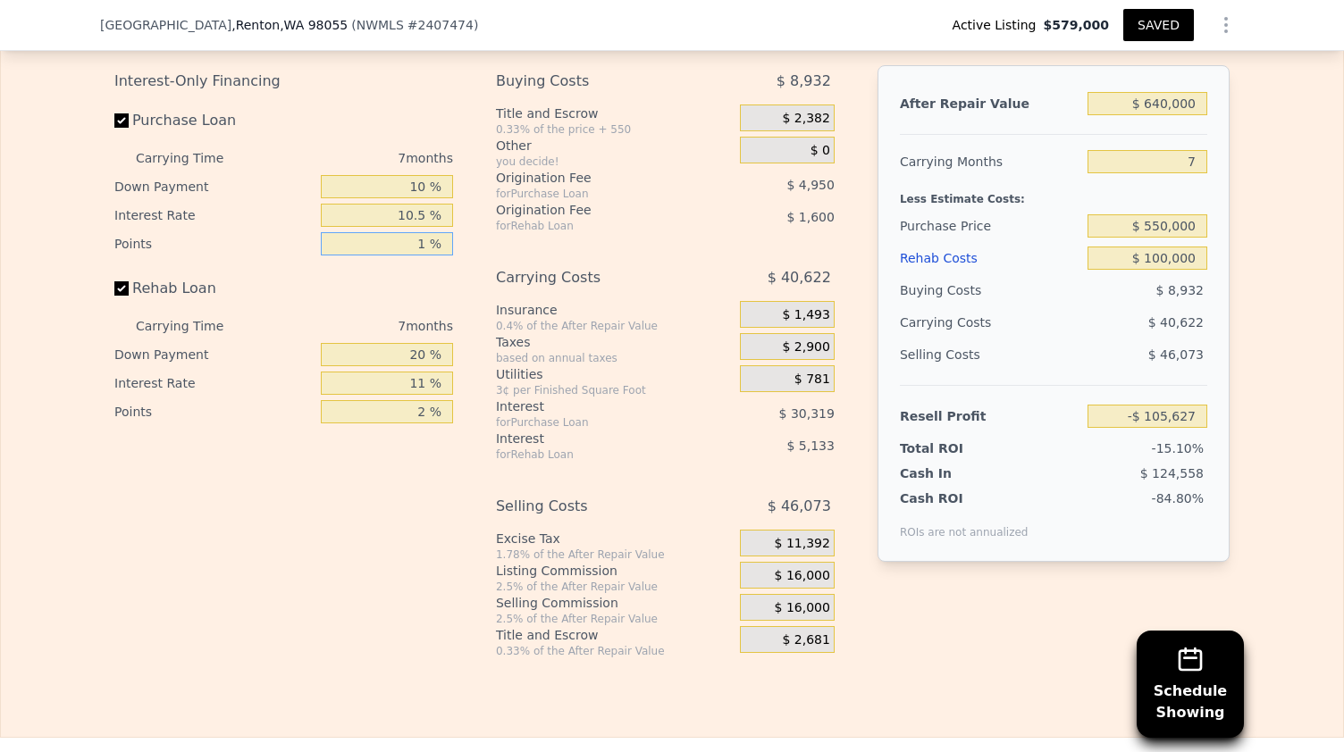
click at [422, 252] on input "1 %" at bounding box center [387, 243] width 132 height 23
type input "1.25 %"
type input "-$ 106,865"
type input "1.25 %"
click at [425, 362] on input "20 %" at bounding box center [387, 354] width 132 height 23
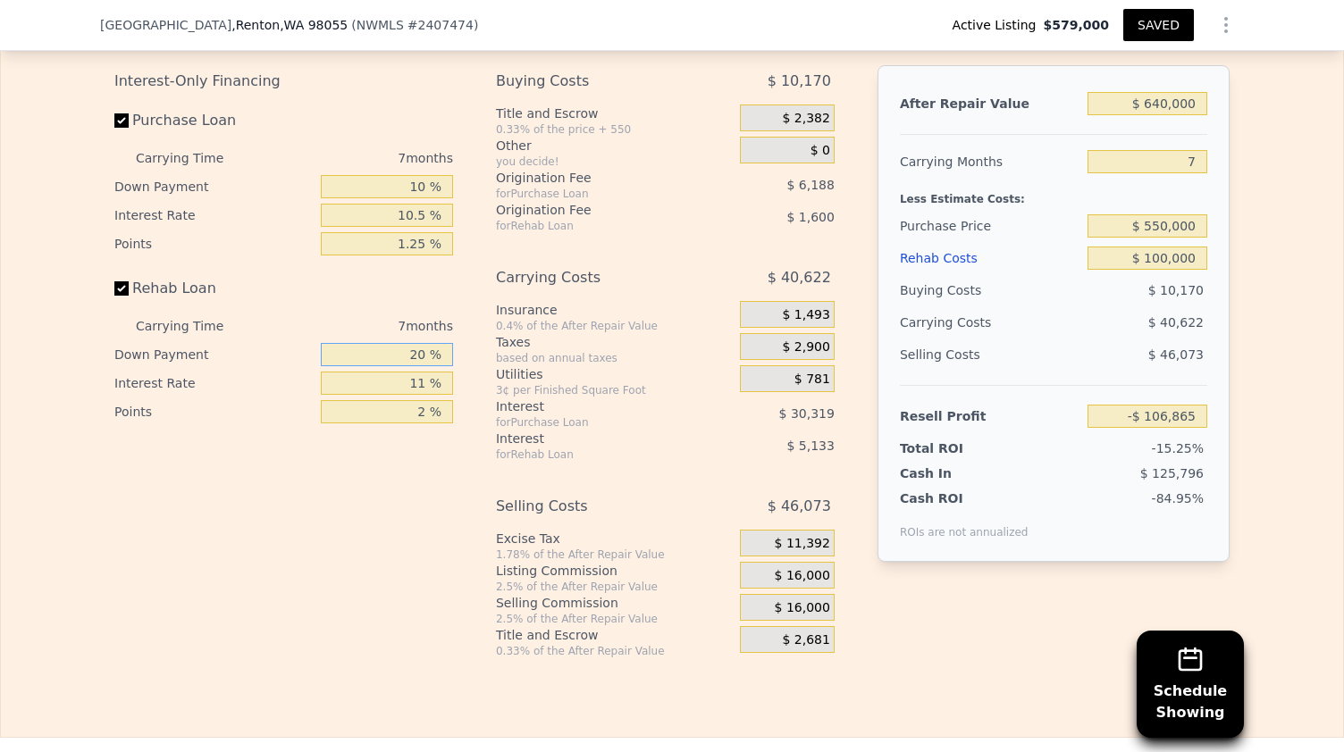
type input "2 %"
type input "-$ 108,380"
type input "10 %"
type input "-$ 107,709"
type input "10 %"
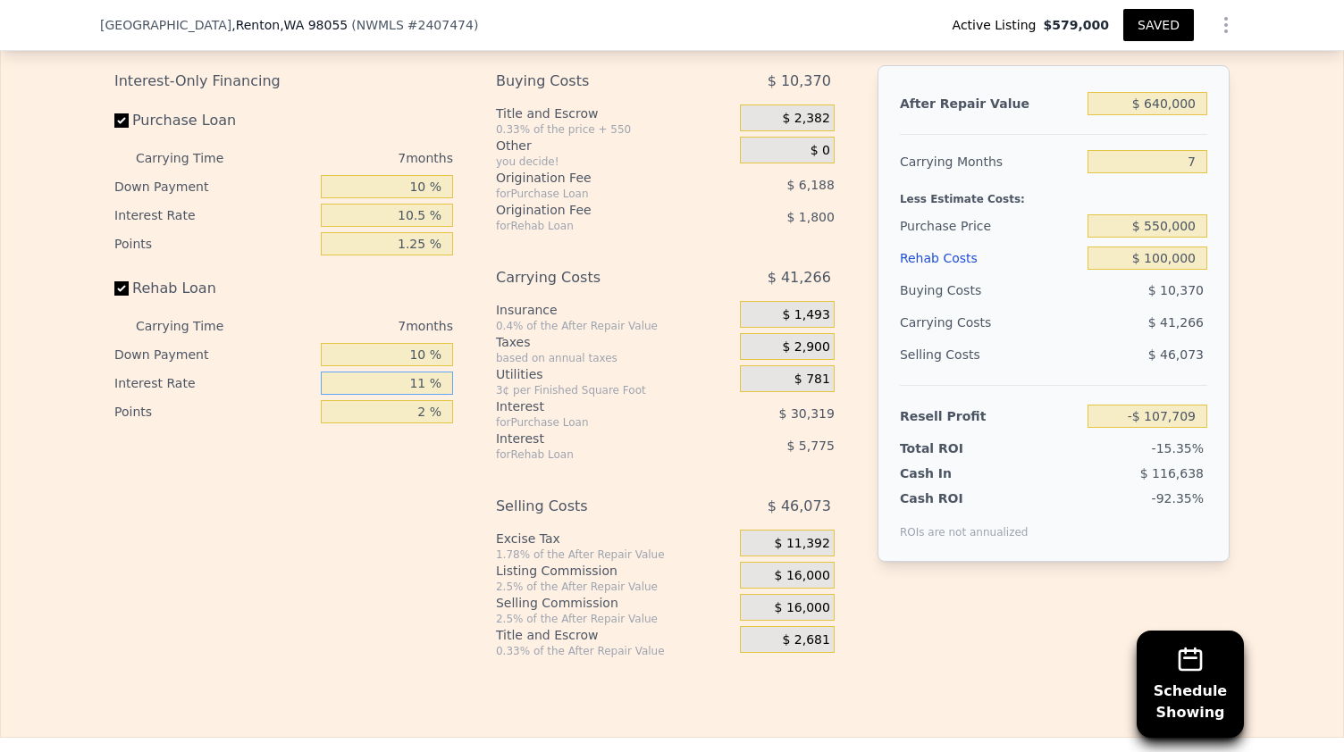
click at [424, 384] on input "11 %" at bounding box center [387, 383] width 132 height 23
type input "1 %"
type input "-$ 102,459"
type input "10 %"
type input "-$ 107,184"
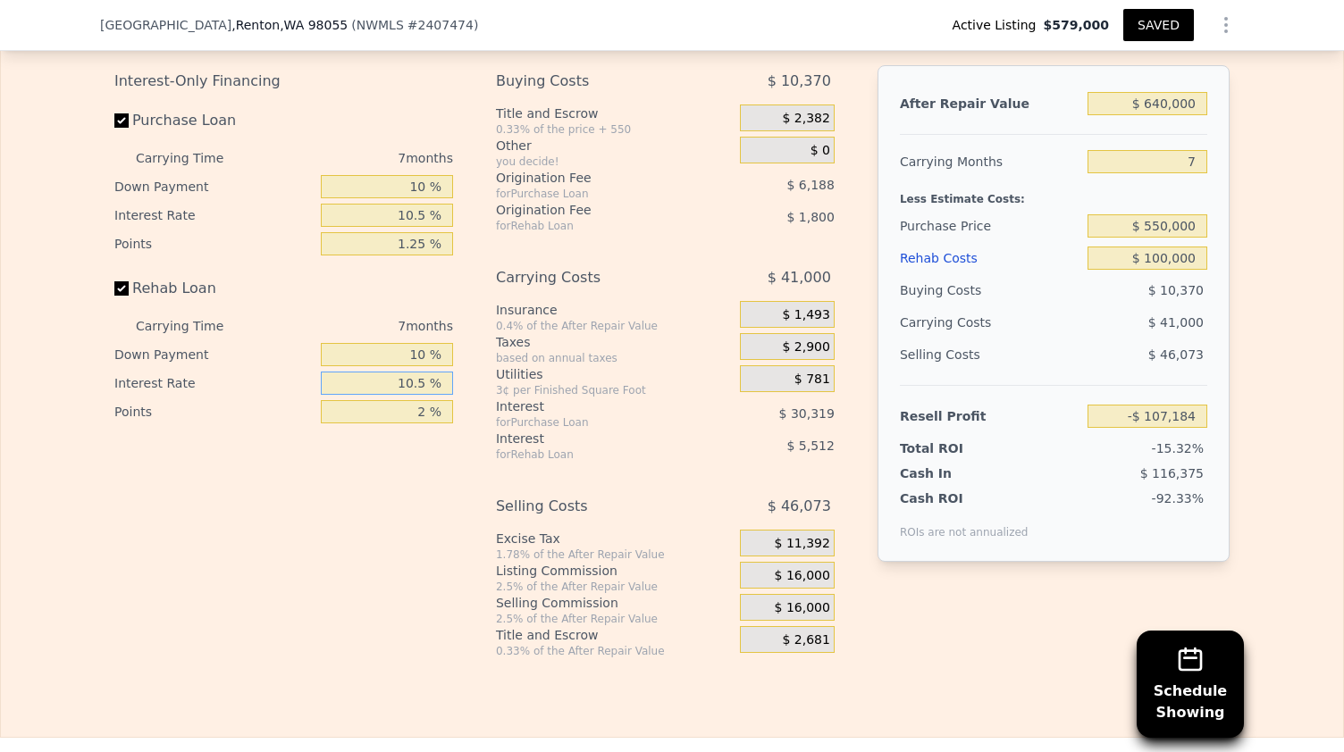
type input "10.5 %"
type input "-$ 107,443"
type input "1.25 %"
type input "-$ 106,768"
click at [777, 581] on span "$ 16,000" at bounding box center [802, 576] width 55 height 16
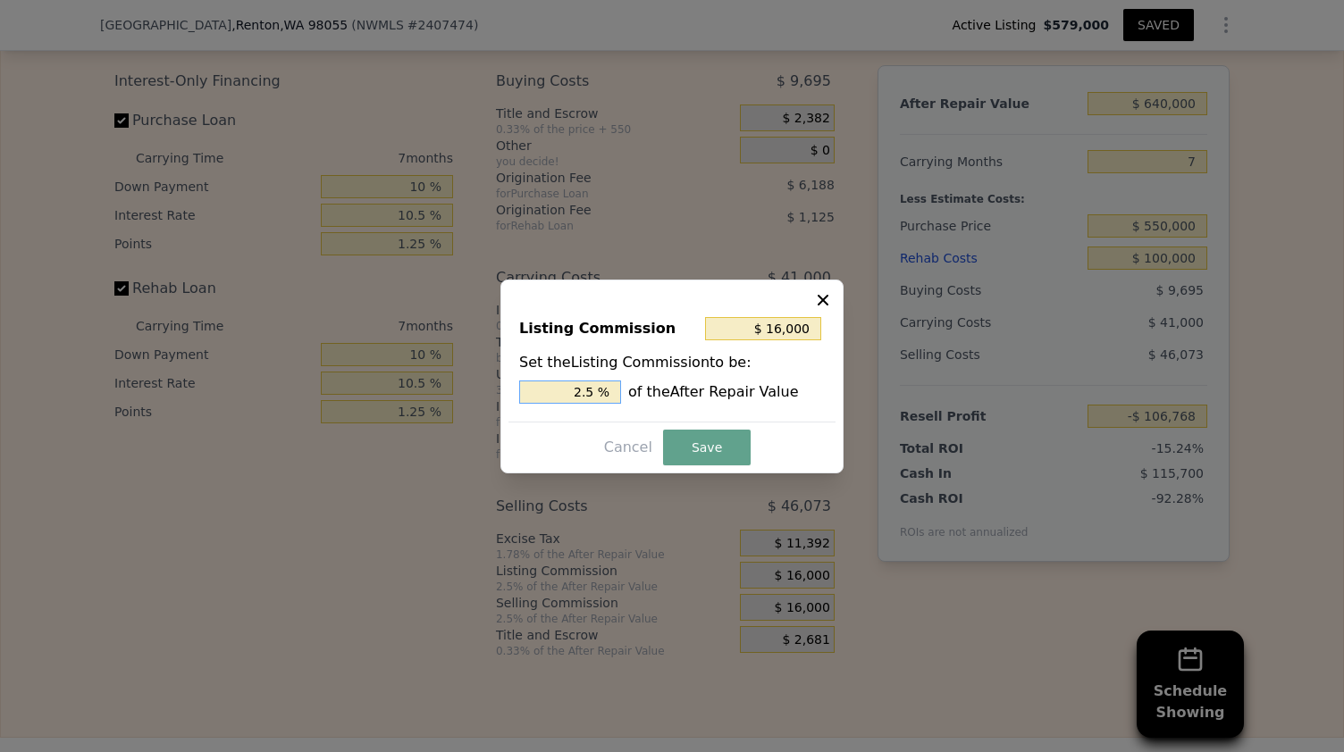
click at [595, 398] on input "2.5 %" at bounding box center [570, 392] width 102 height 23
type input "$ 12,800"
type input "2 %"
type input "$ 6,400"
type input "1. %"
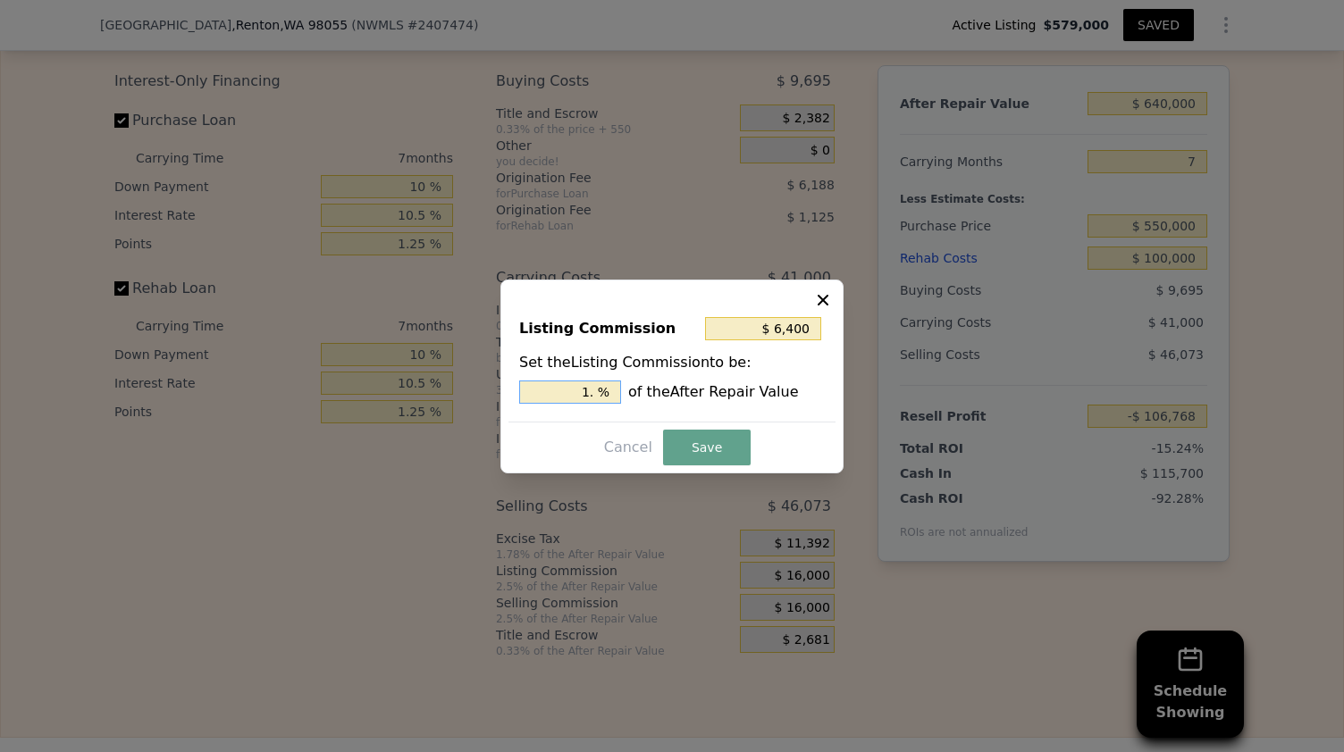
type input "$ 9,600"
type input "1.5 %"
click at [696, 455] on button "Save" at bounding box center [707, 448] width 88 height 36
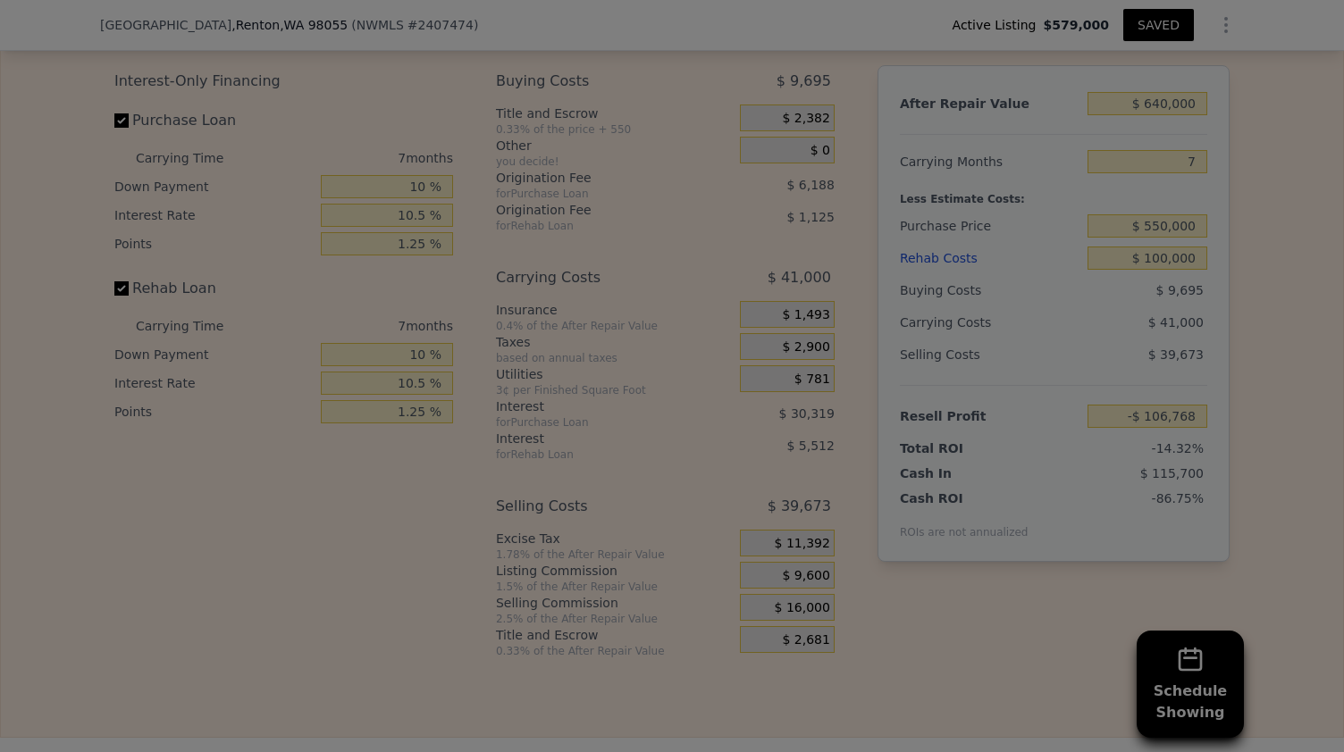
type input "-$ 100,368"
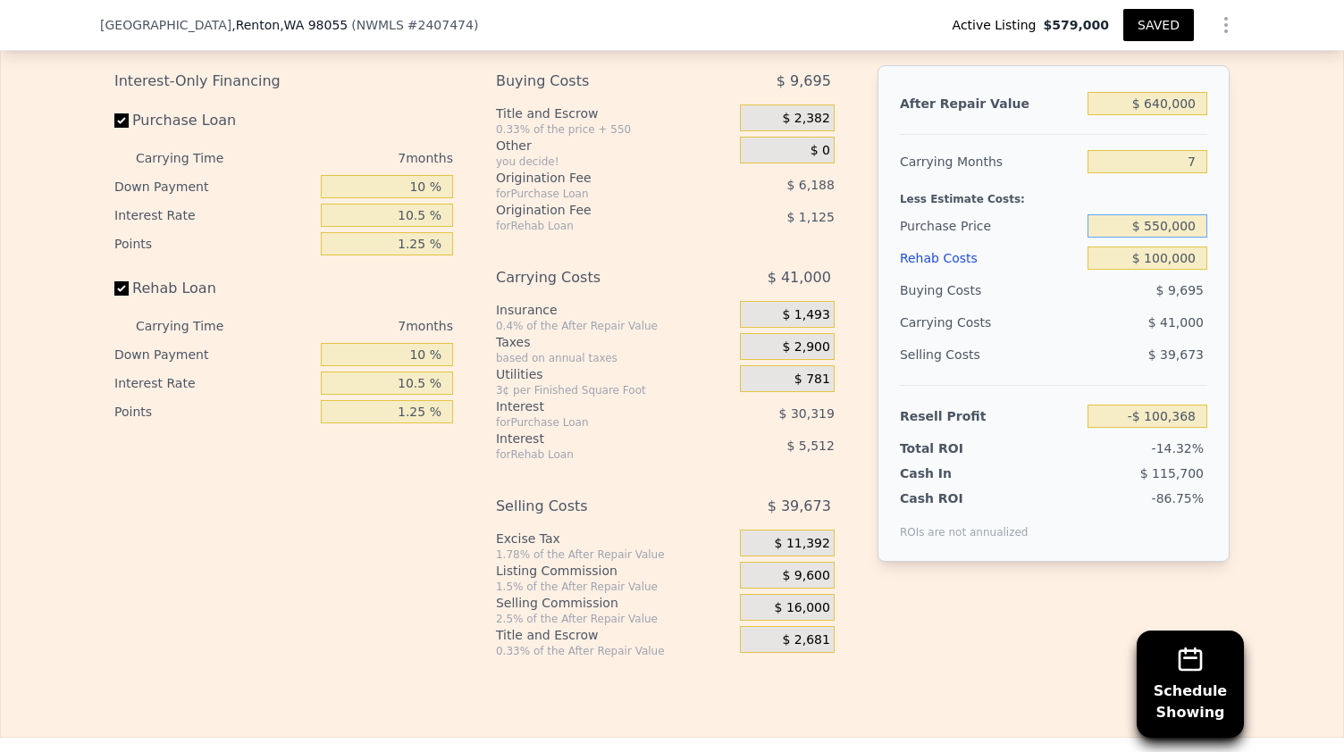
click at [1160, 226] on input "$ 550,000" at bounding box center [1148, 225] width 120 height 23
type input "$ 450,000"
click at [1167, 264] on input "$ 100,000" at bounding box center [1148, 258] width 120 height 23
type input "$ 6,599"
click at [1164, 235] on input "$ 450,000" at bounding box center [1148, 225] width 120 height 23
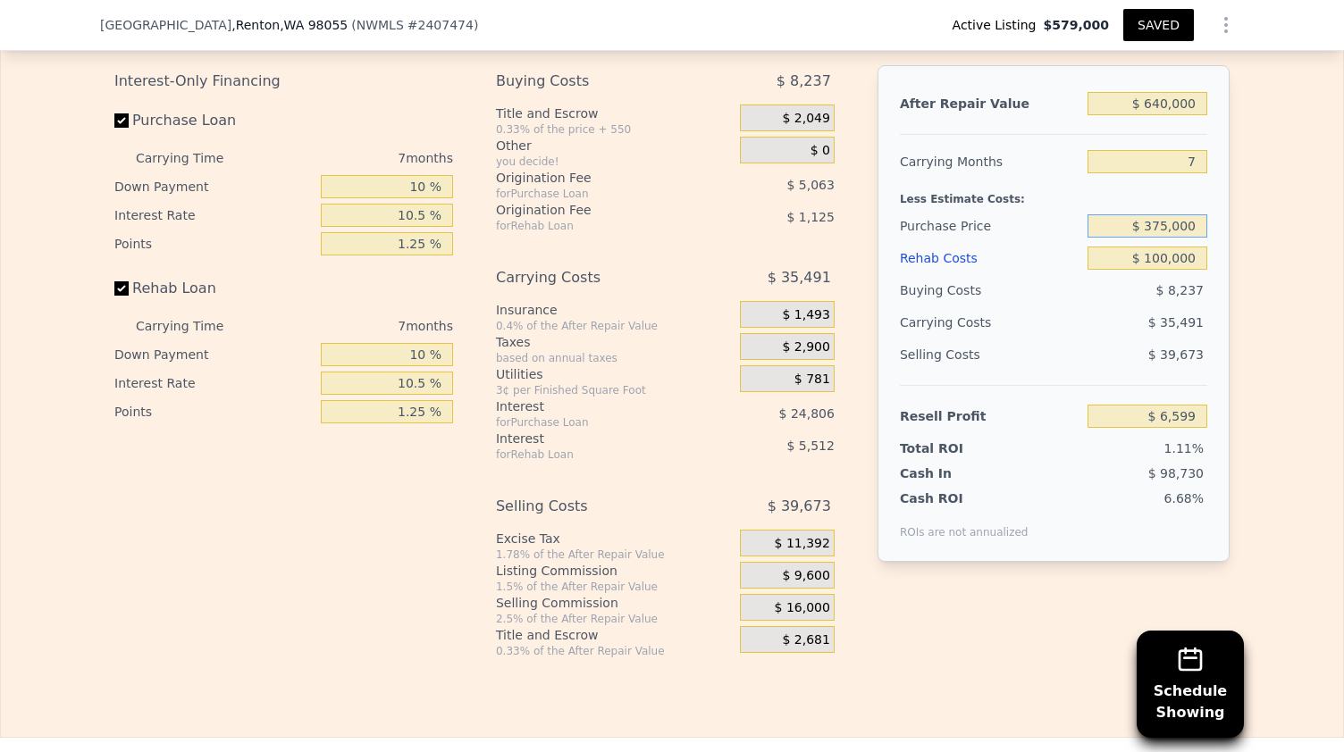
type input "$ 375,000"
type input "$ 86,830"
click at [1164, 231] on input "$ 375,000" at bounding box center [1148, 225] width 120 height 23
type input "$ 395,000"
click at [1167, 262] on input "$ 100,000" at bounding box center [1148, 258] width 120 height 23
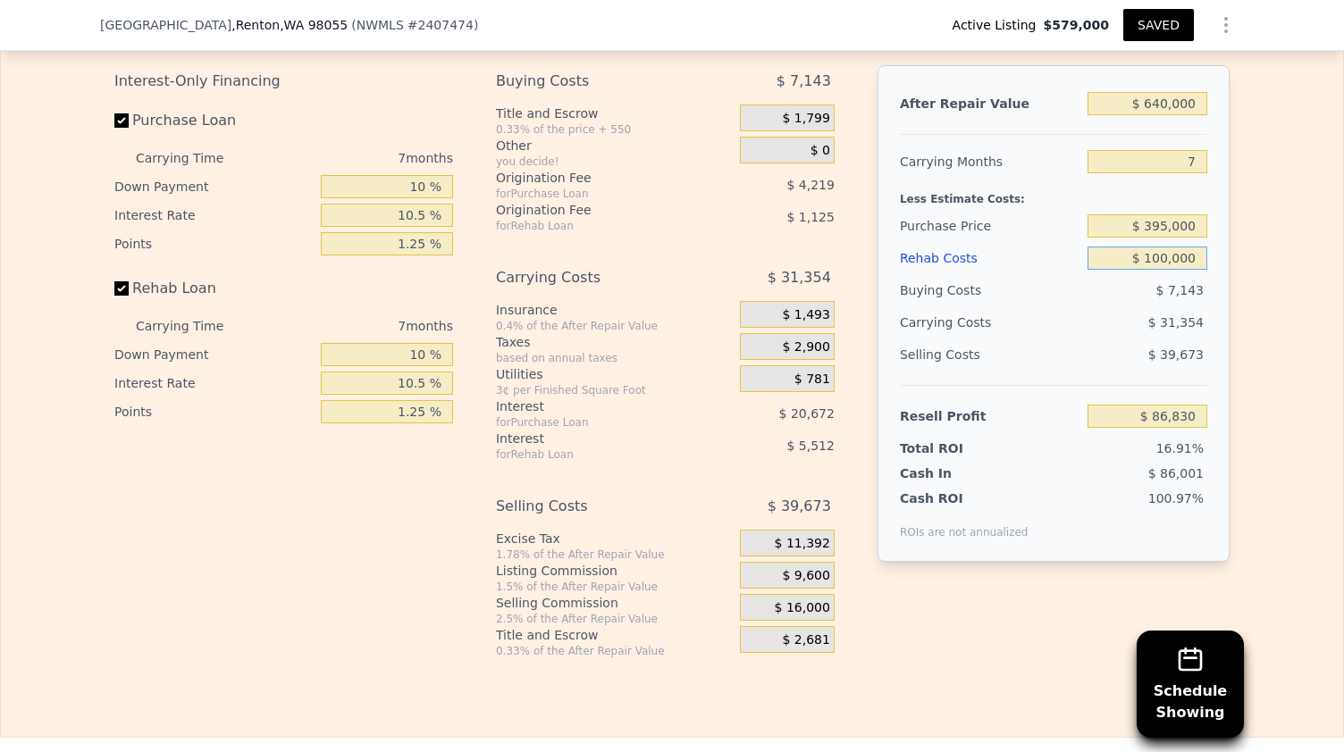
type input "$ 65,433"
click at [1275, 321] on div "Edit the assumptions in yellow boxes. Input profit to calculate an offer price.…" at bounding box center [672, 326] width 1342 height 665
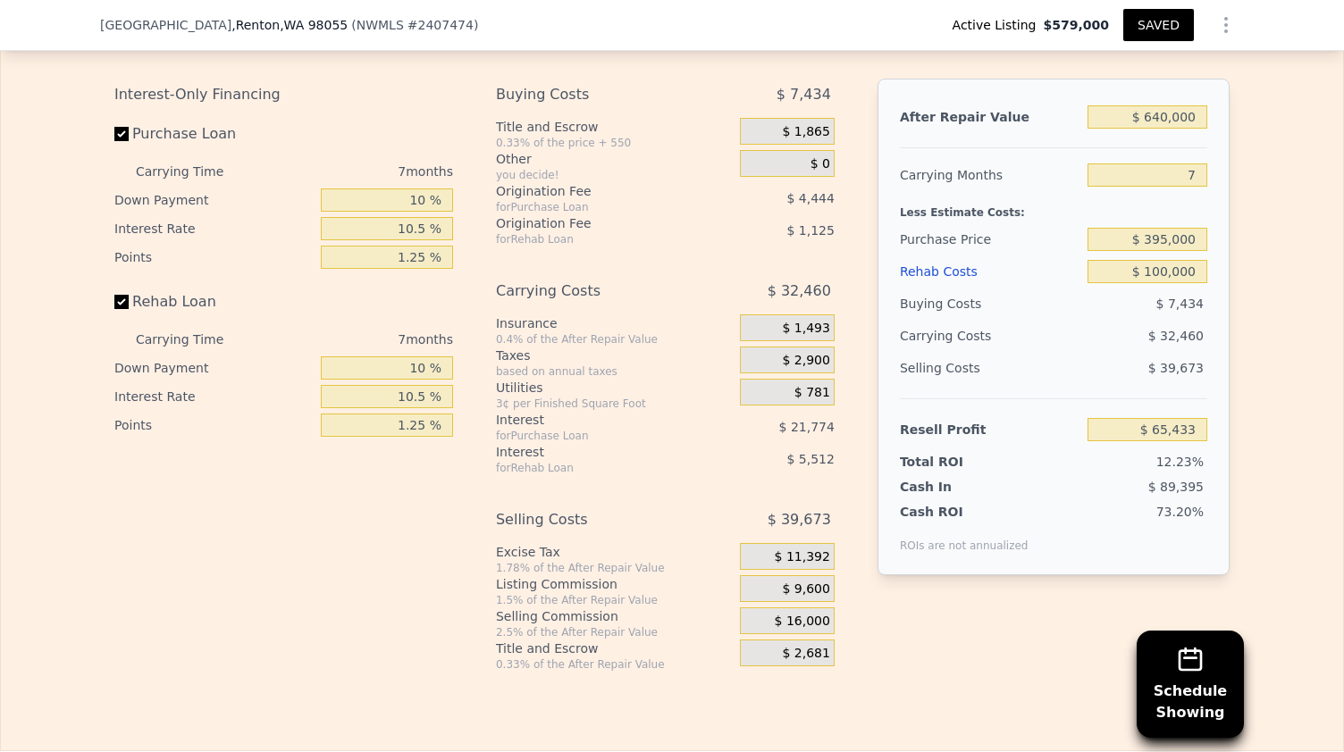
scroll to position [2885, 0]
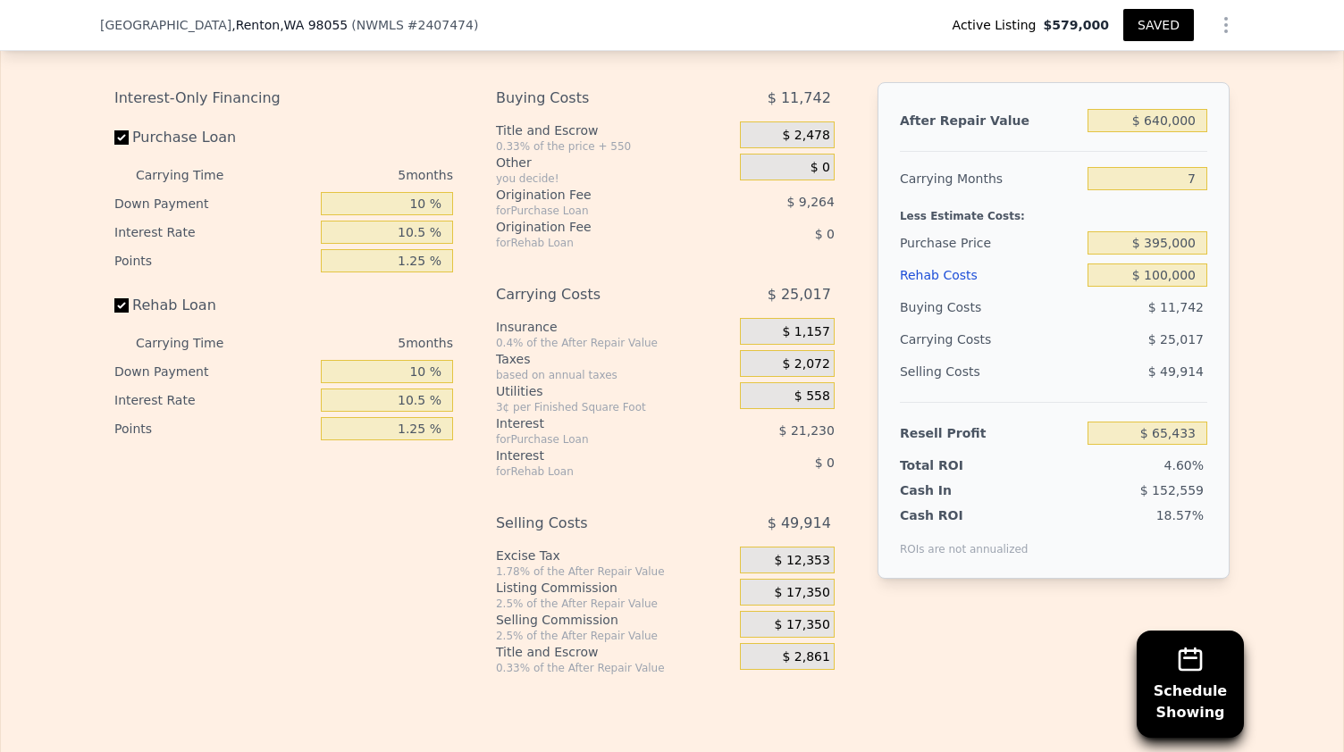
type input "$ 694,000"
type input "5"
type input "$ 0"
type input "$ 28,327"
checkbox input "true"
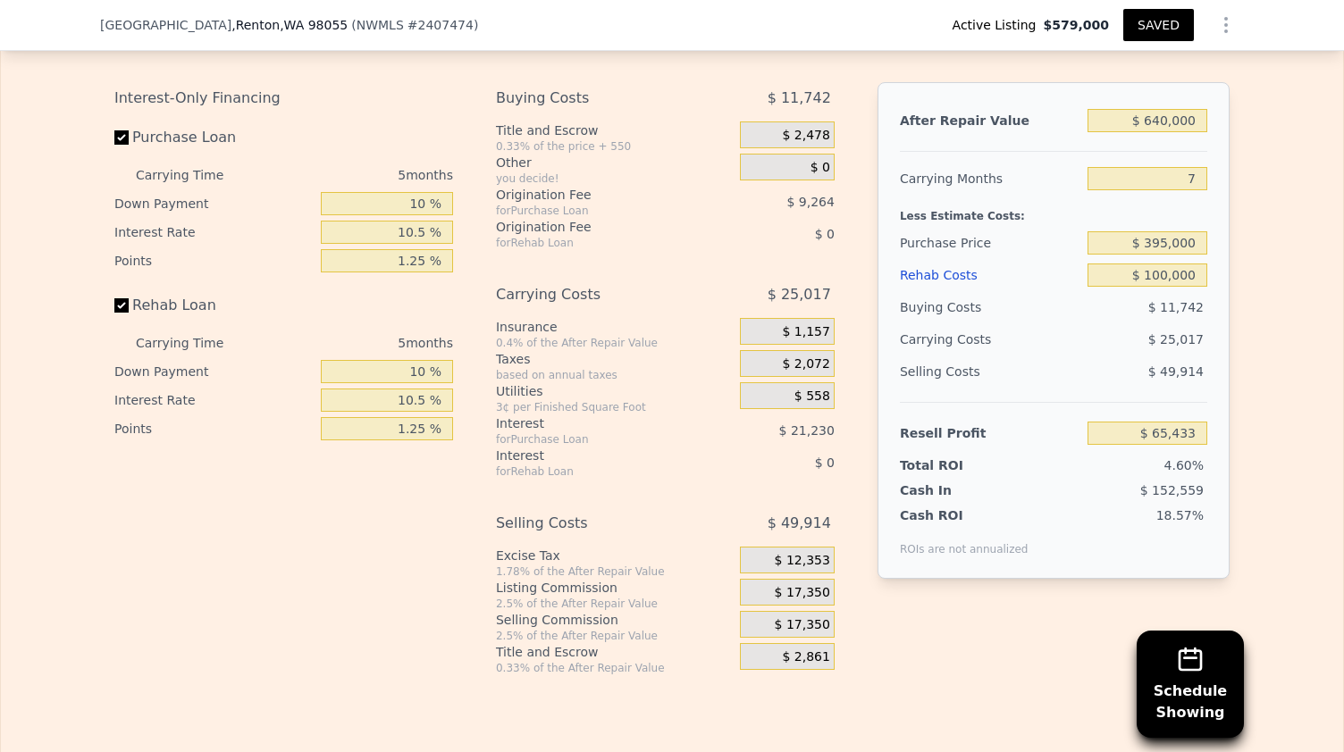
checkbox input "true"
